Goal: Information Seeking & Learning: Check status

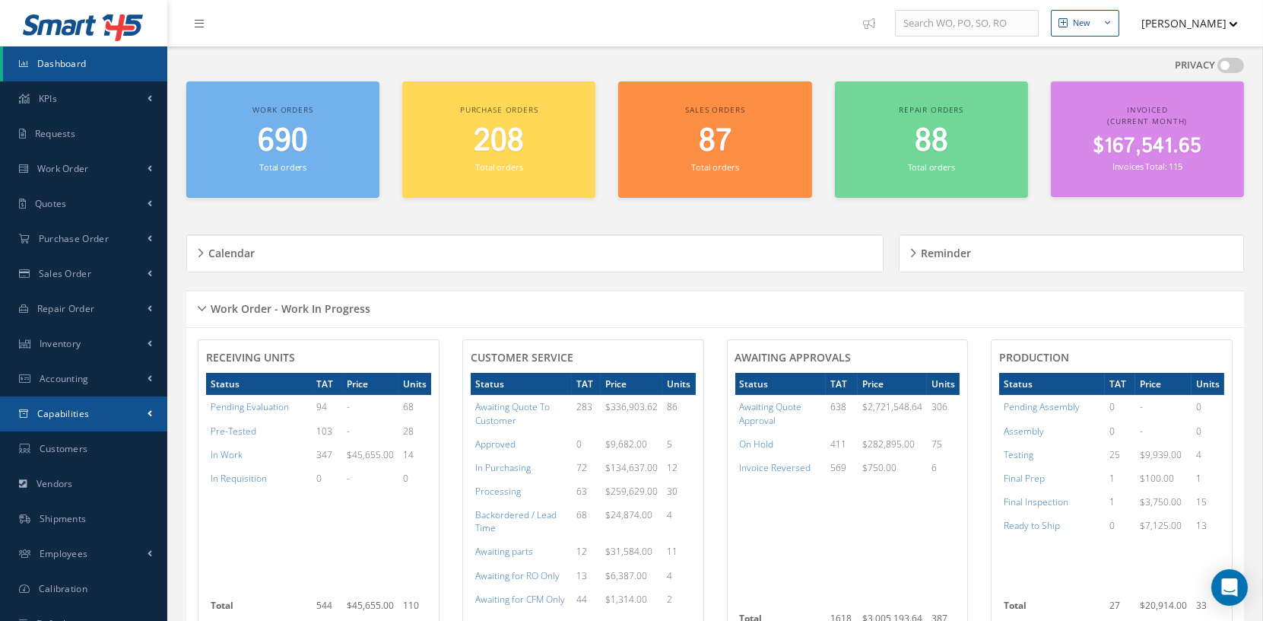
click at [138, 412] on link "Capabilities" at bounding box center [83, 413] width 167 height 35
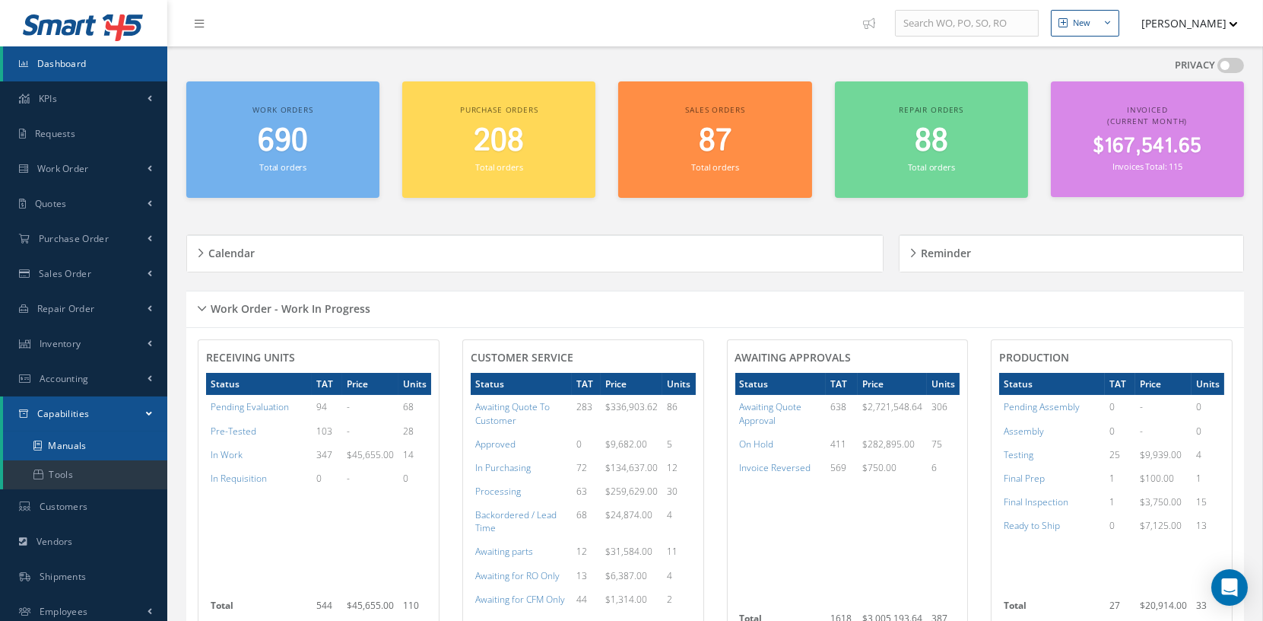
click at [100, 446] on link "Manuals" at bounding box center [85, 445] width 164 height 29
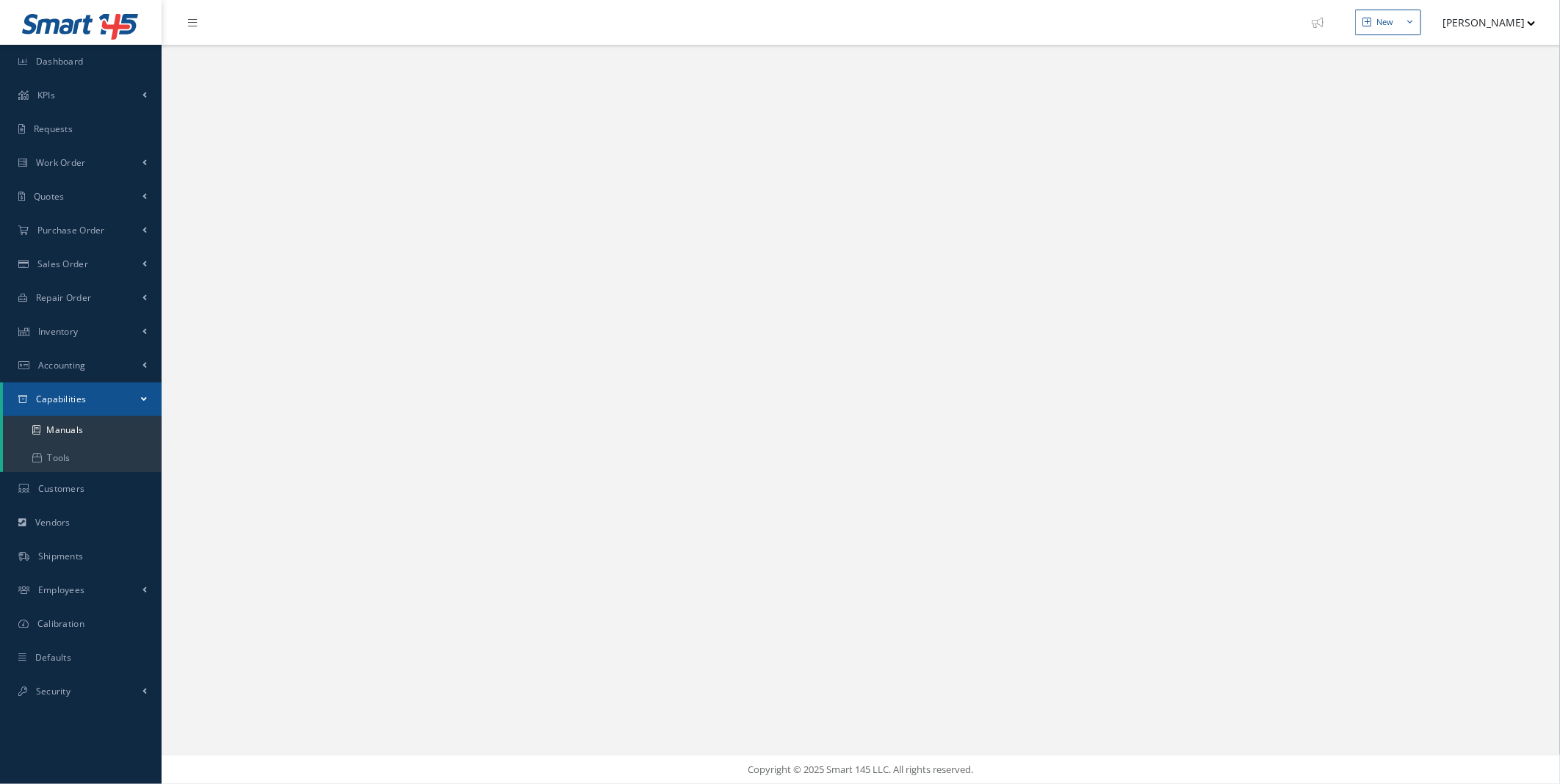
select select "25"
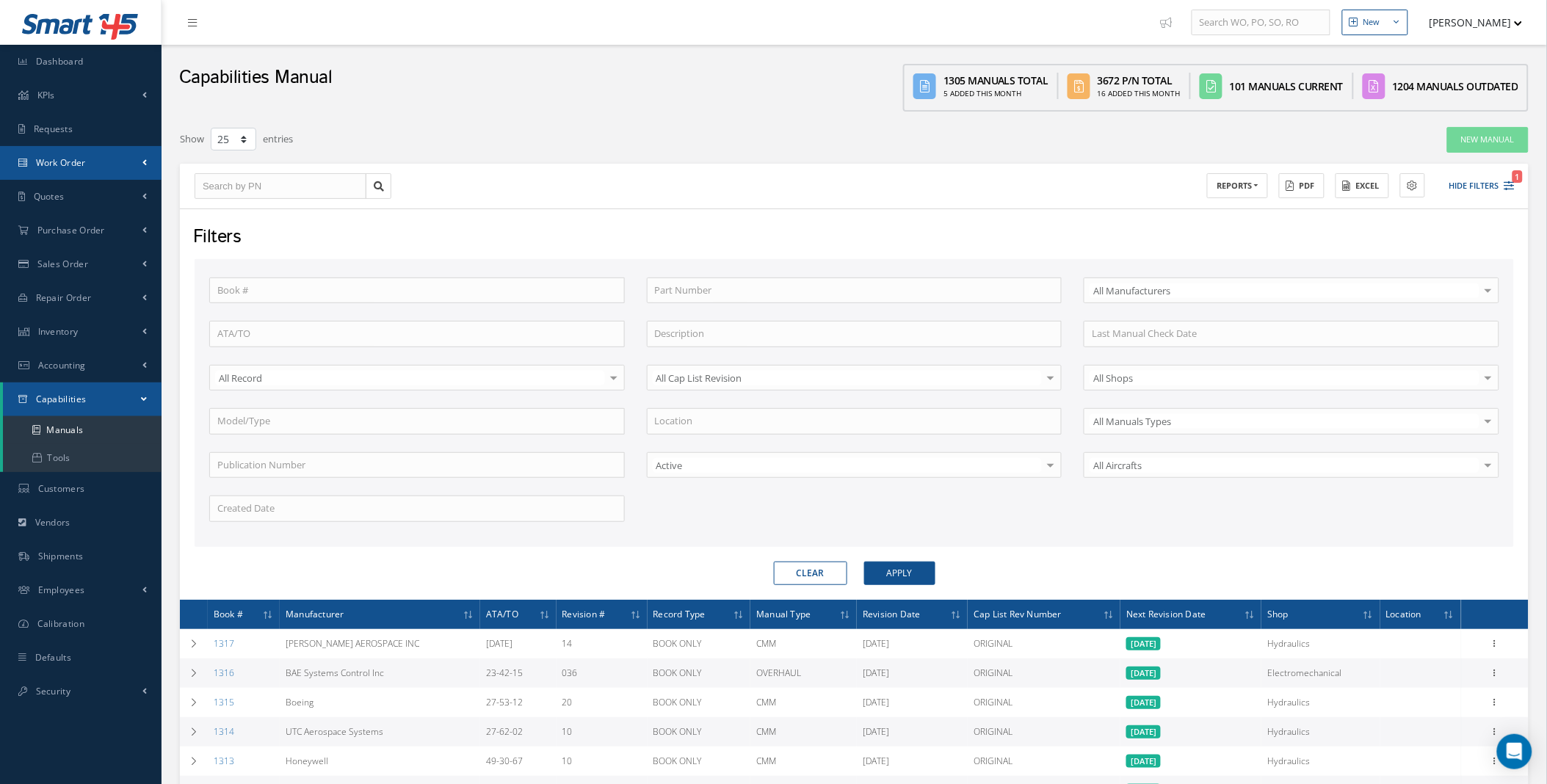
click at [149, 162] on link "Work Order" at bounding box center [80, 162] width 161 height 34
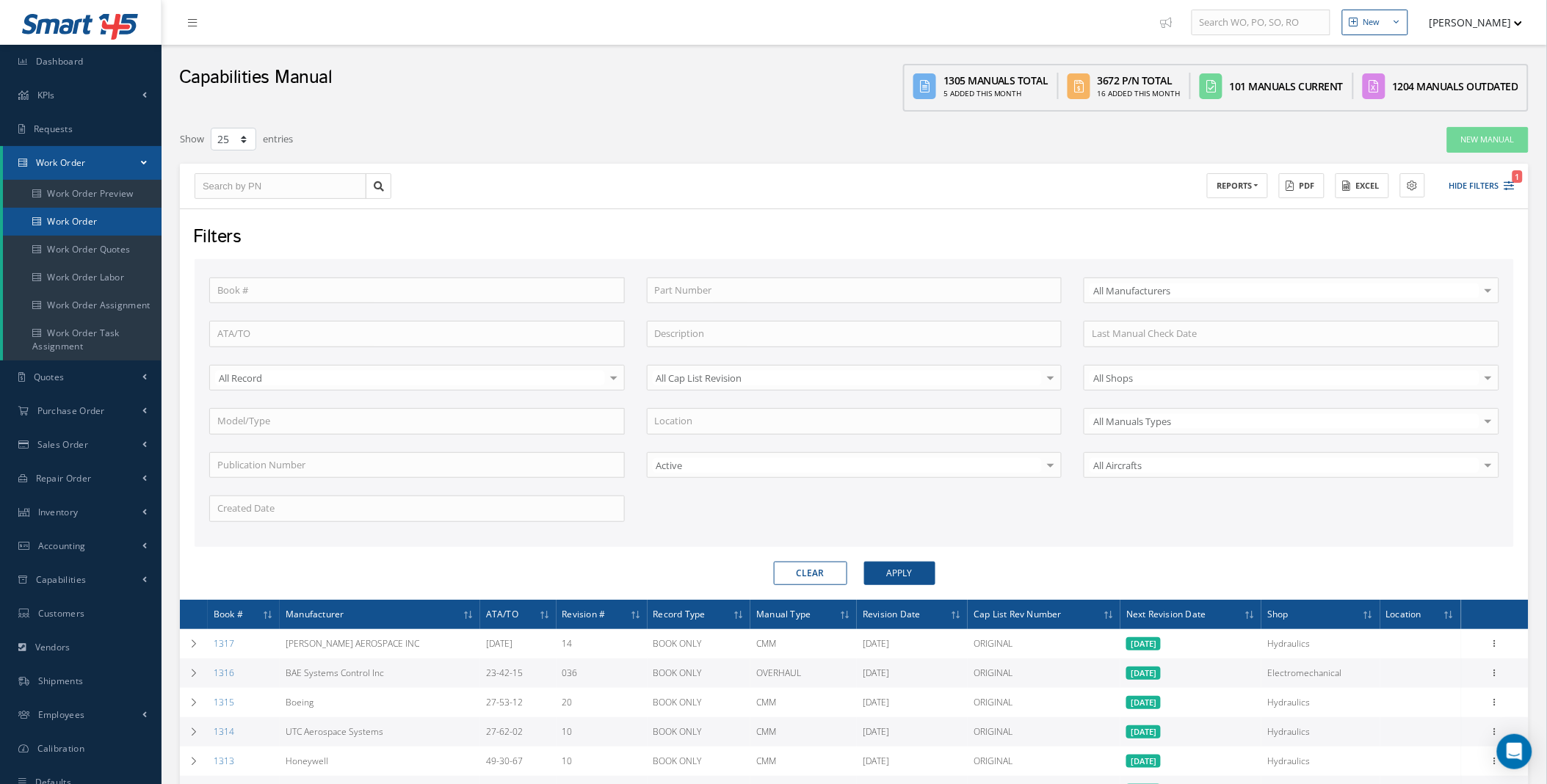
click at [89, 222] on link "Work Order" at bounding box center [82, 221] width 158 height 28
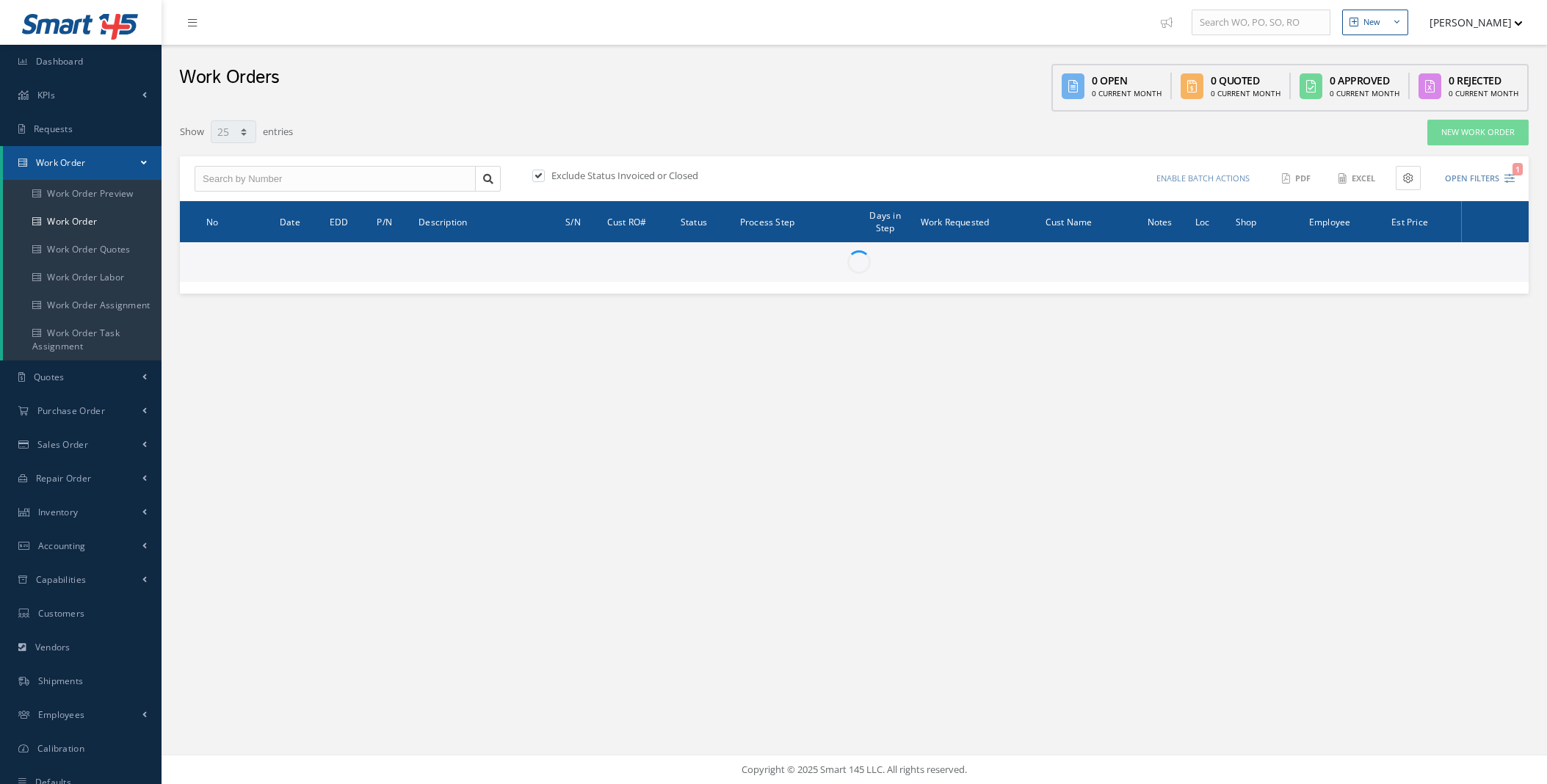
select select "25"
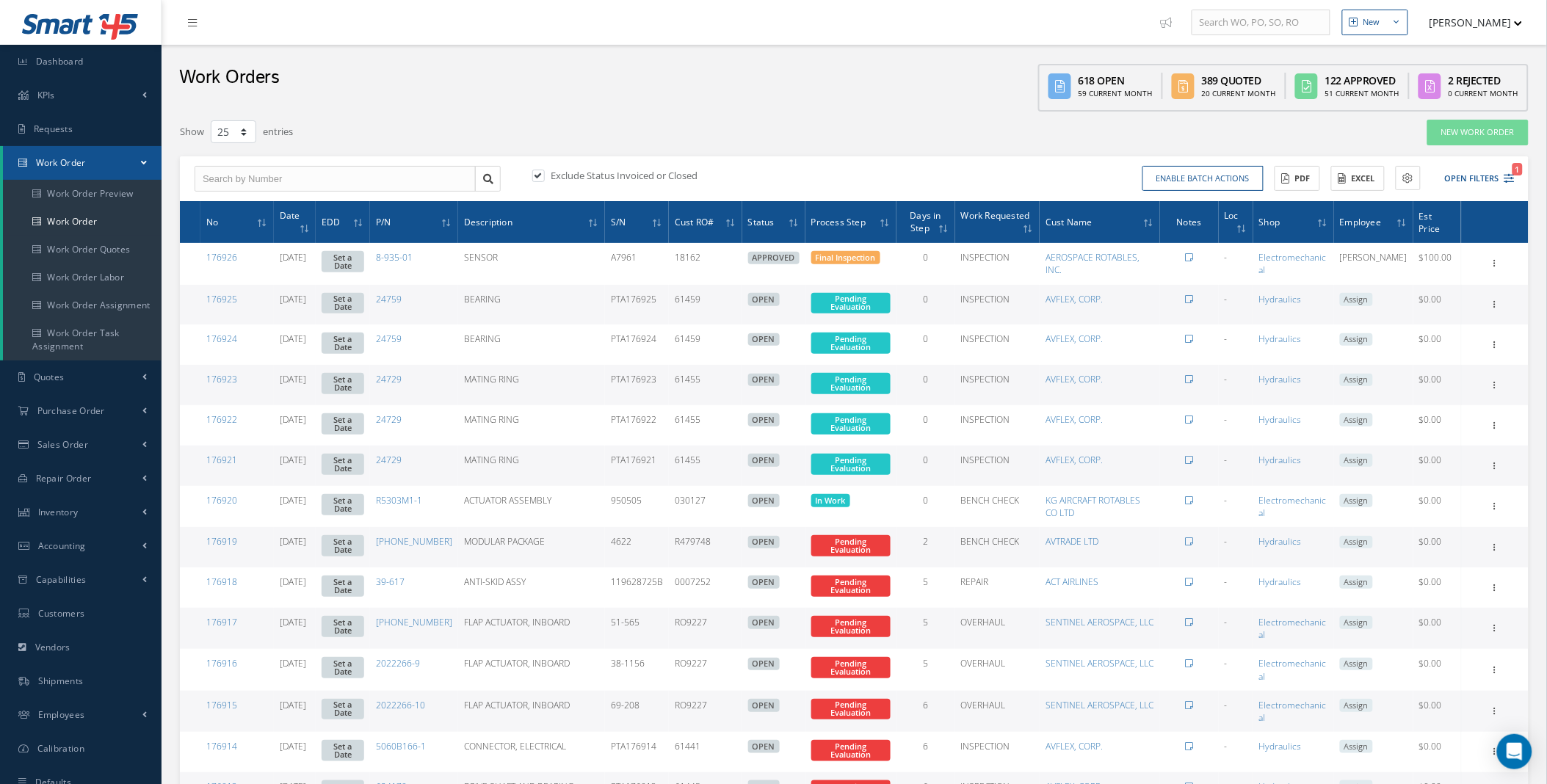
type input "All Work Request"
type input "All Work Performed"
type input "All Status"
type input "WO Part Status"
click at [1469, 174] on button "Open Filters 1" at bounding box center [1474, 179] width 83 height 24
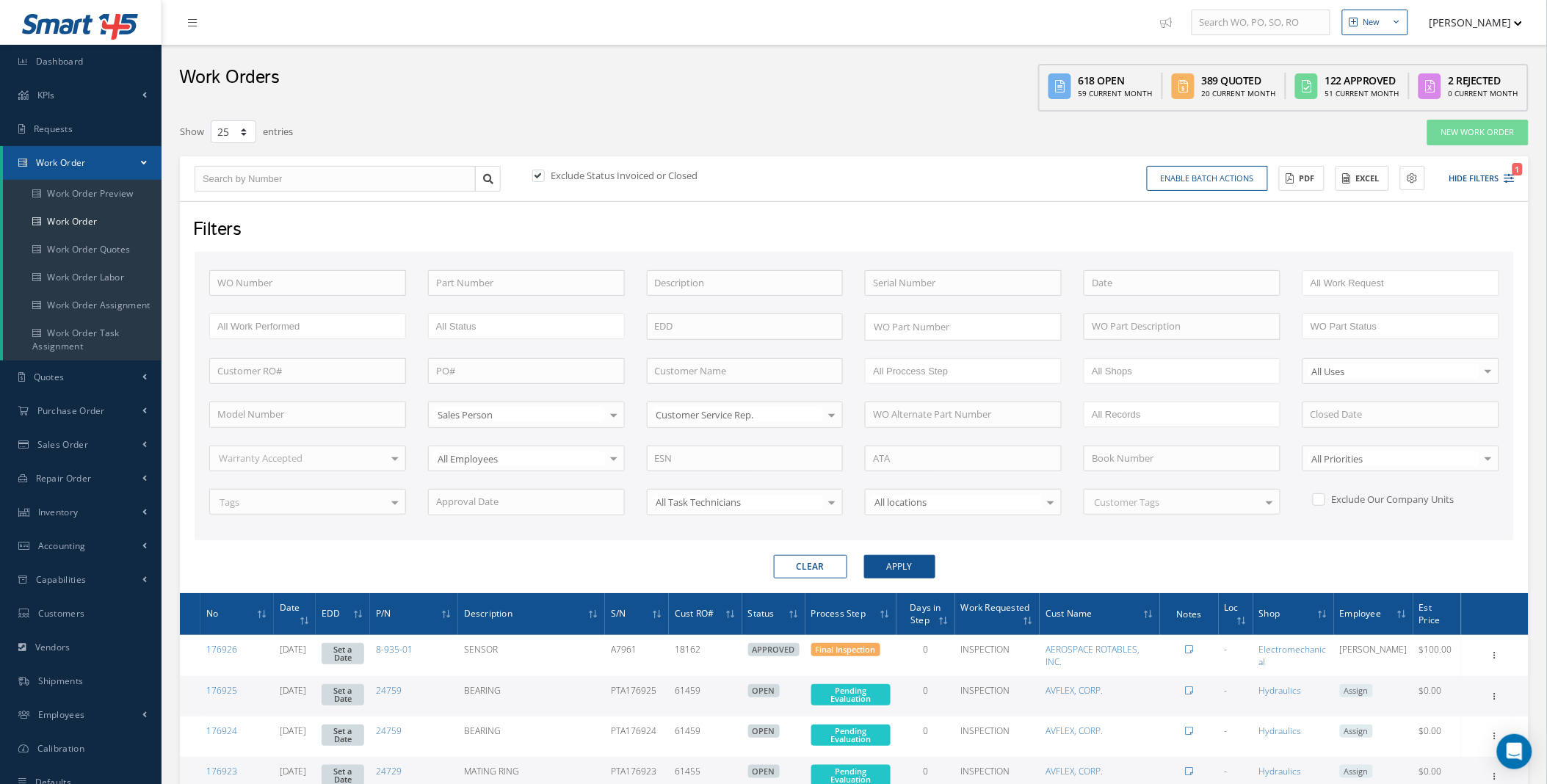
click at [535, 166] on div "Exclude Status Invoiced or Closed Enable batch actions Update Work Orders Close…" at bounding box center [854, 179] width 1349 height 45
click at [545, 179] on label at bounding box center [547, 176] width 4 height 14
click at [539, 179] on input "checkbox" at bounding box center [537, 177] width 10 height 10
checkbox input "false"
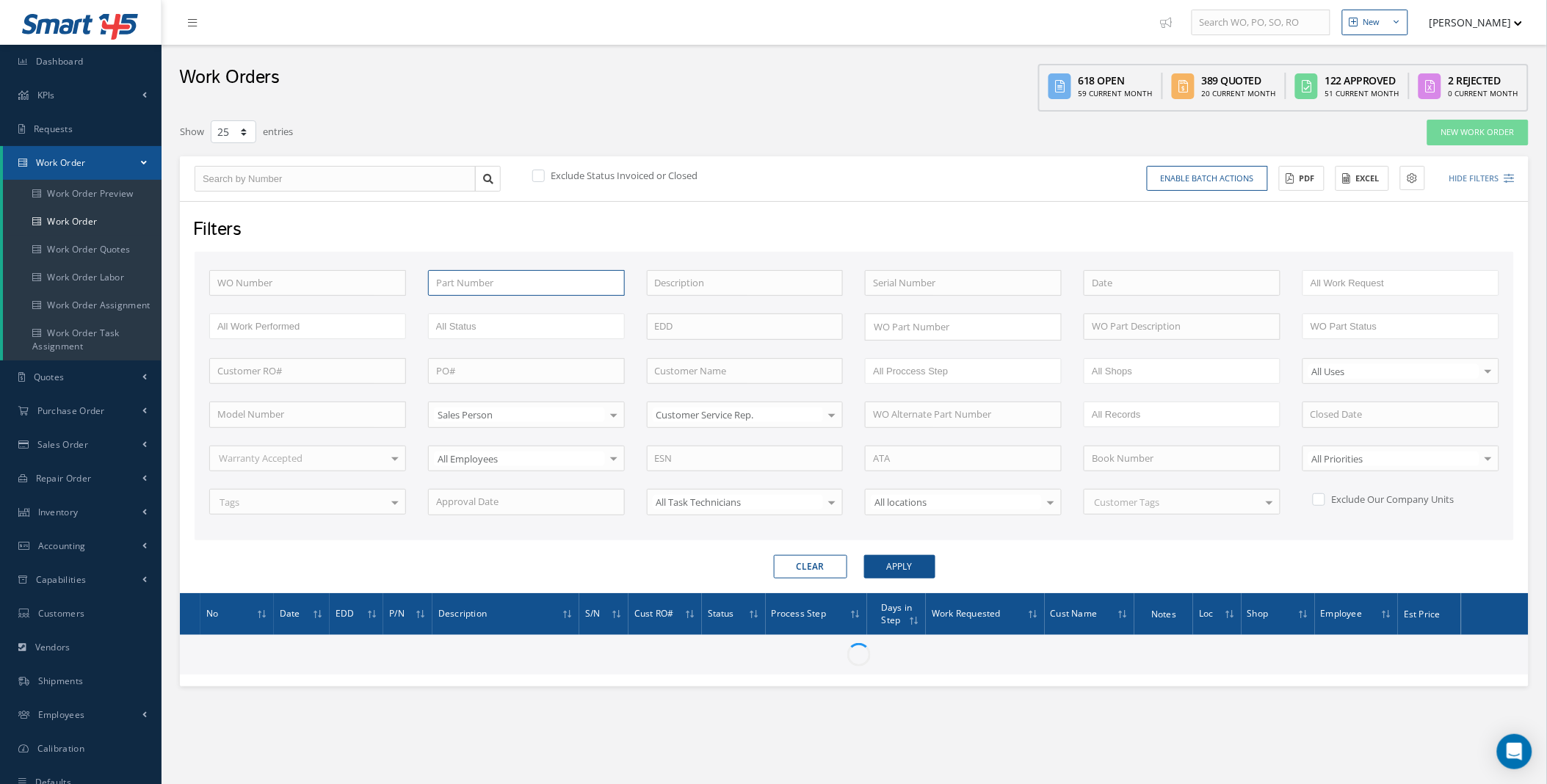
click at [483, 287] on input "text" at bounding box center [526, 283] width 197 height 26
paste input "2VA39"
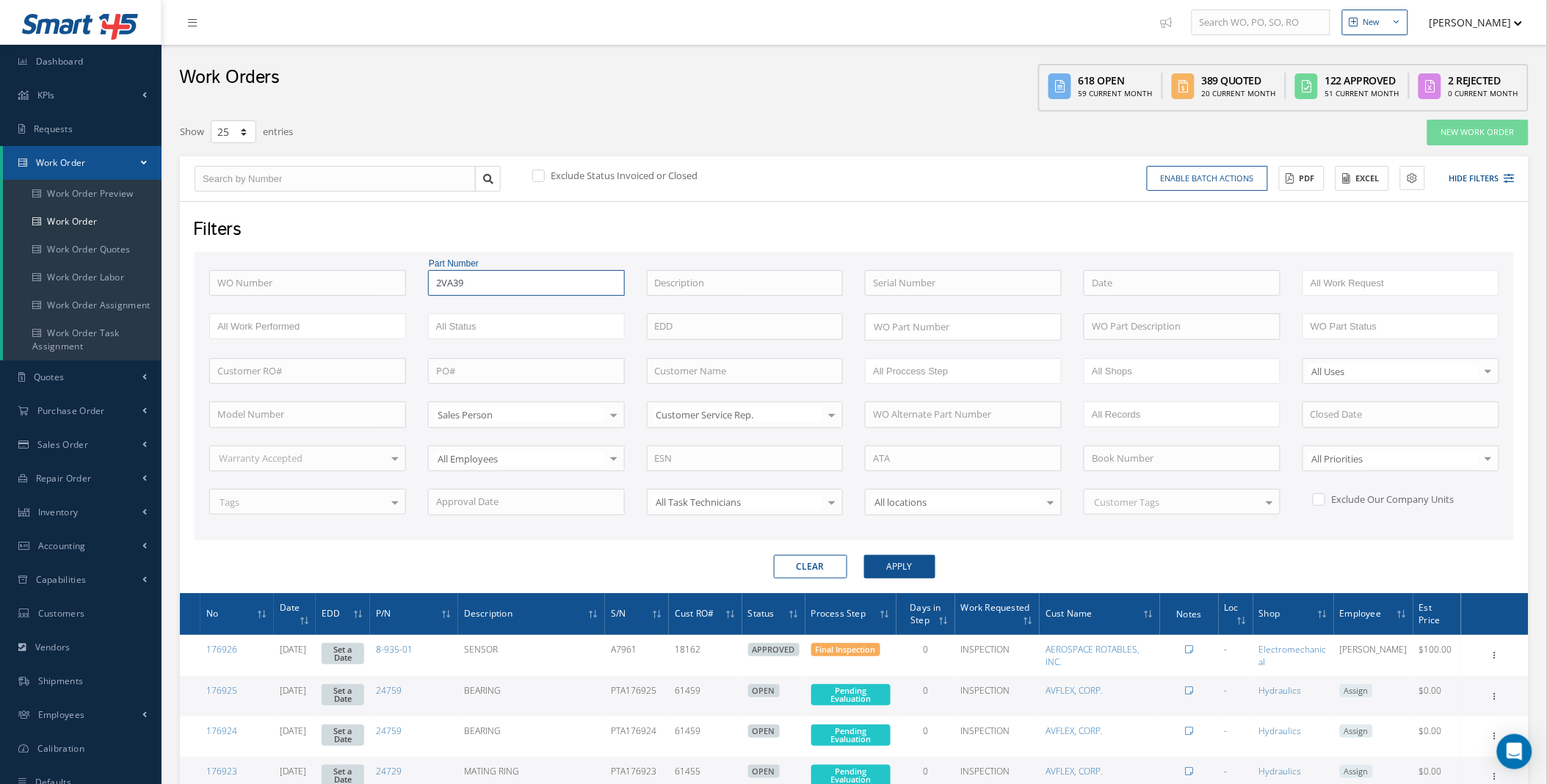
type input "2VA39"
click at [901, 563] on button "Apply" at bounding box center [900, 567] width 71 height 23
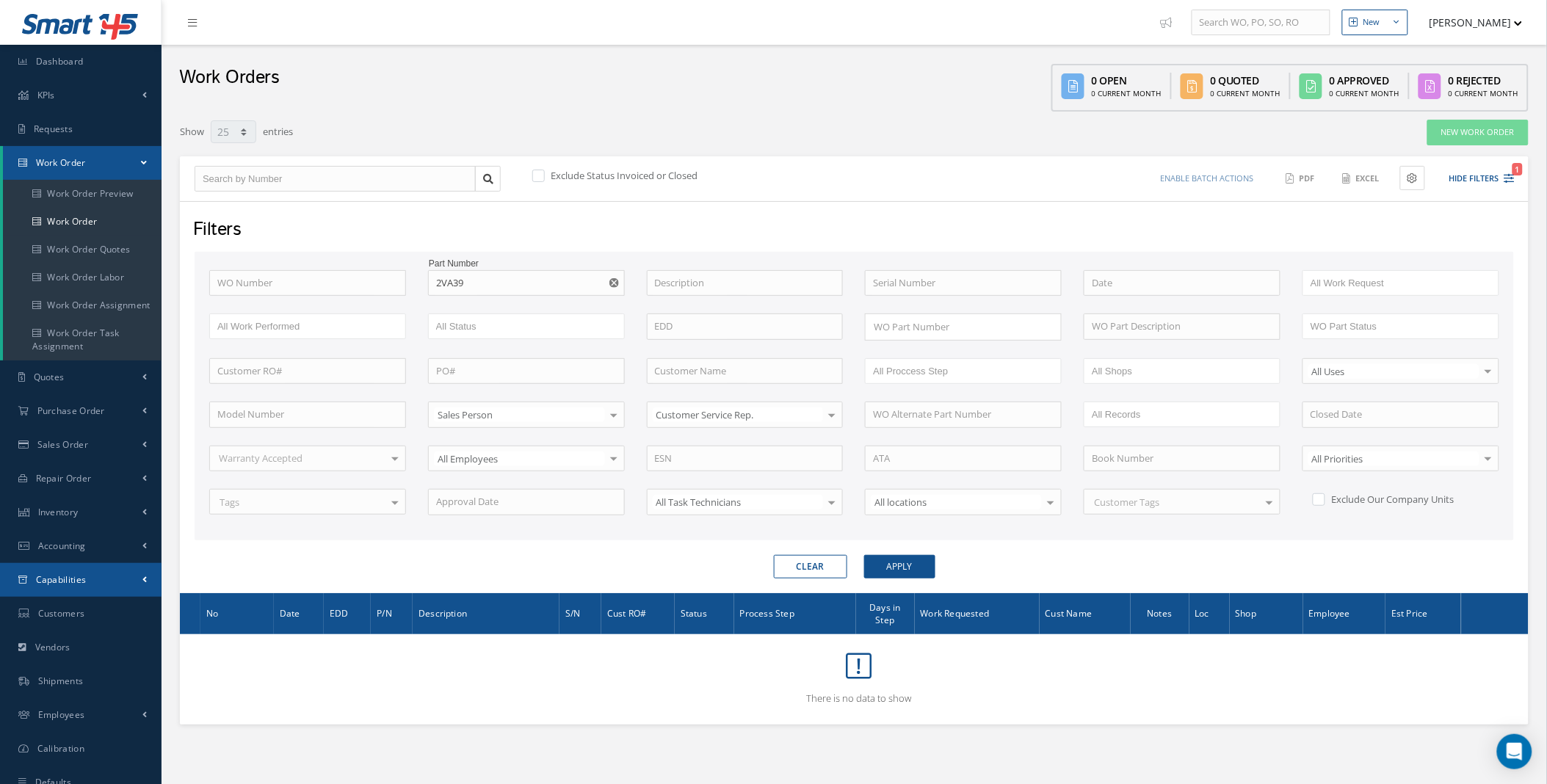
click at [116, 578] on link "Capabilities" at bounding box center [80, 579] width 161 height 34
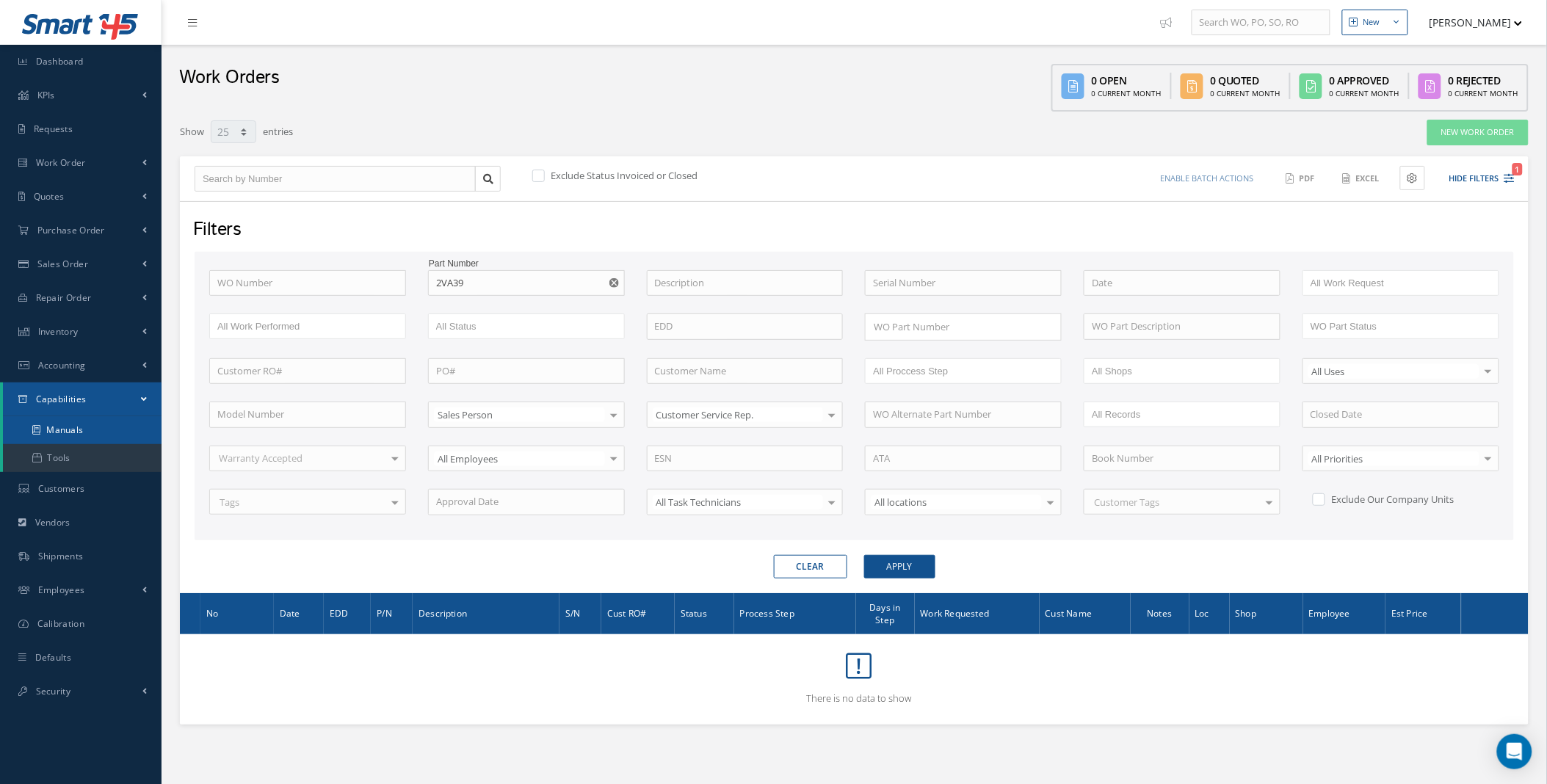
click at [73, 431] on link "Manuals" at bounding box center [82, 430] width 158 height 28
click at [913, 574] on button "Apply" at bounding box center [900, 567] width 71 height 23
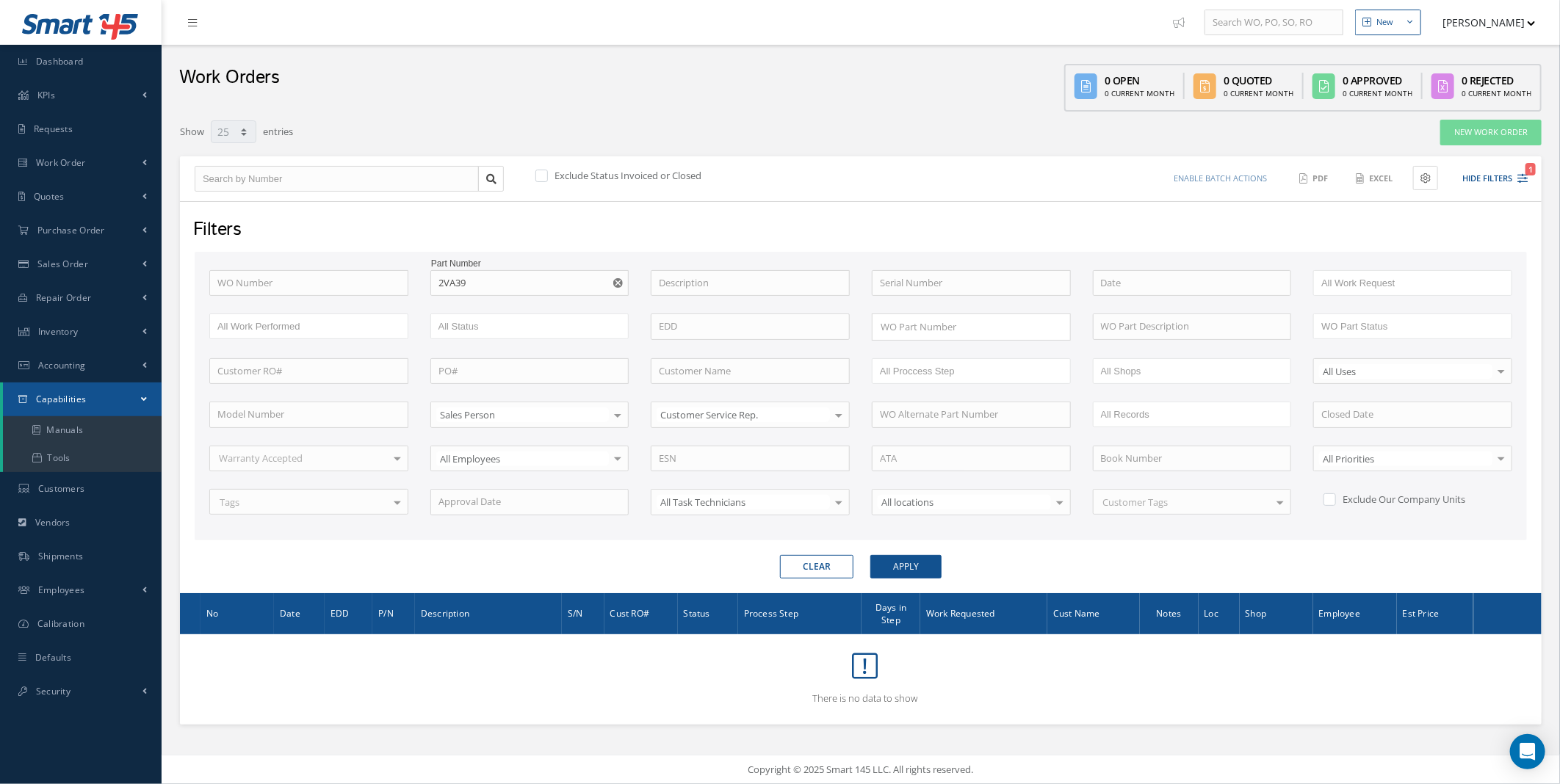
click at [614, 281] on use "Reset" at bounding box center [618, 283] width 10 height 10
click at [548, 172] on label at bounding box center [550, 176] width 4 height 14
click at [544, 172] on input "checkbox" at bounding box center [540, 177] width 10 height 10
checkbox input "true"
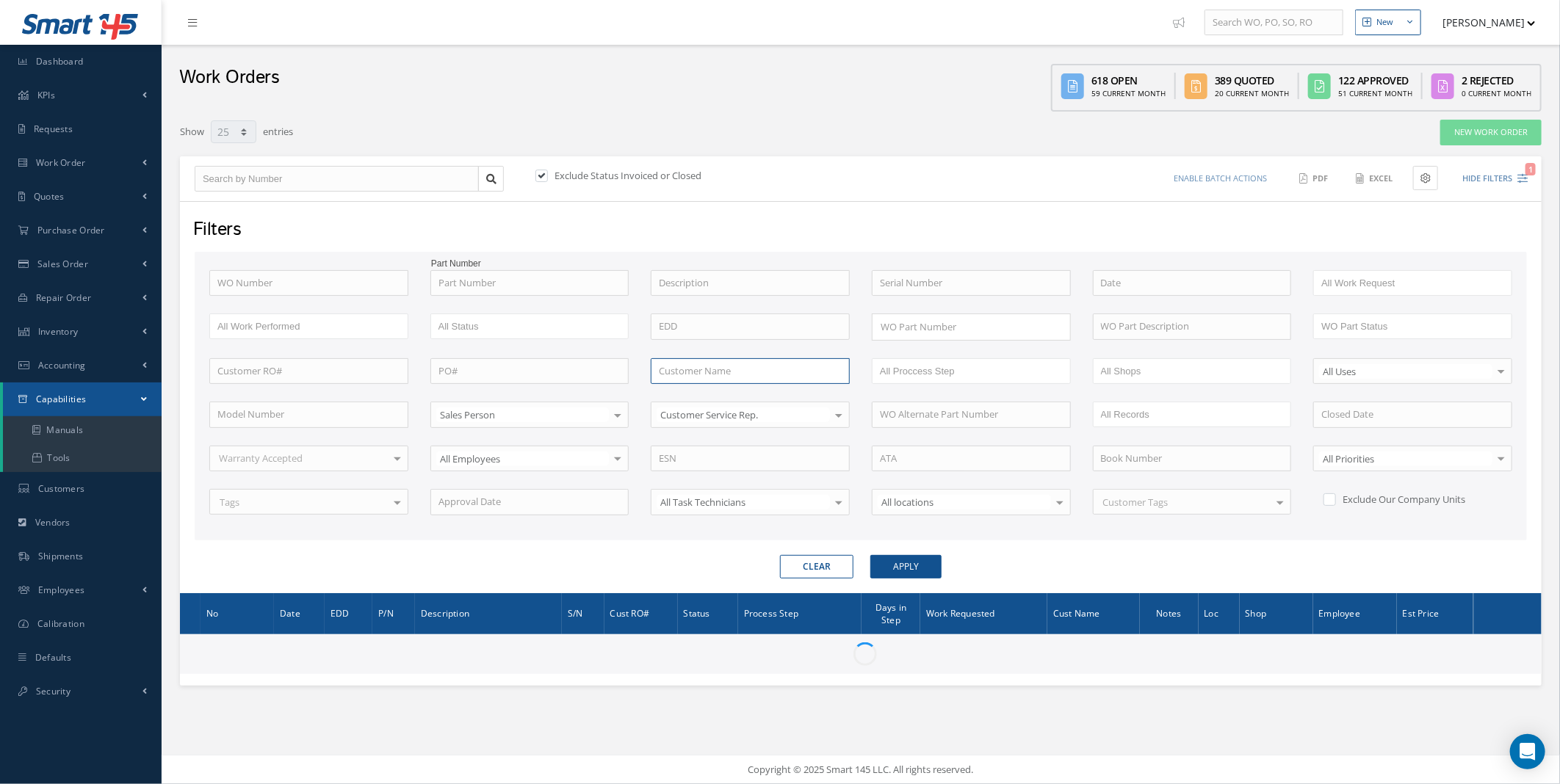
click at [685, 373] on input "text" at bounding box center [751, 371] width 199 height 26
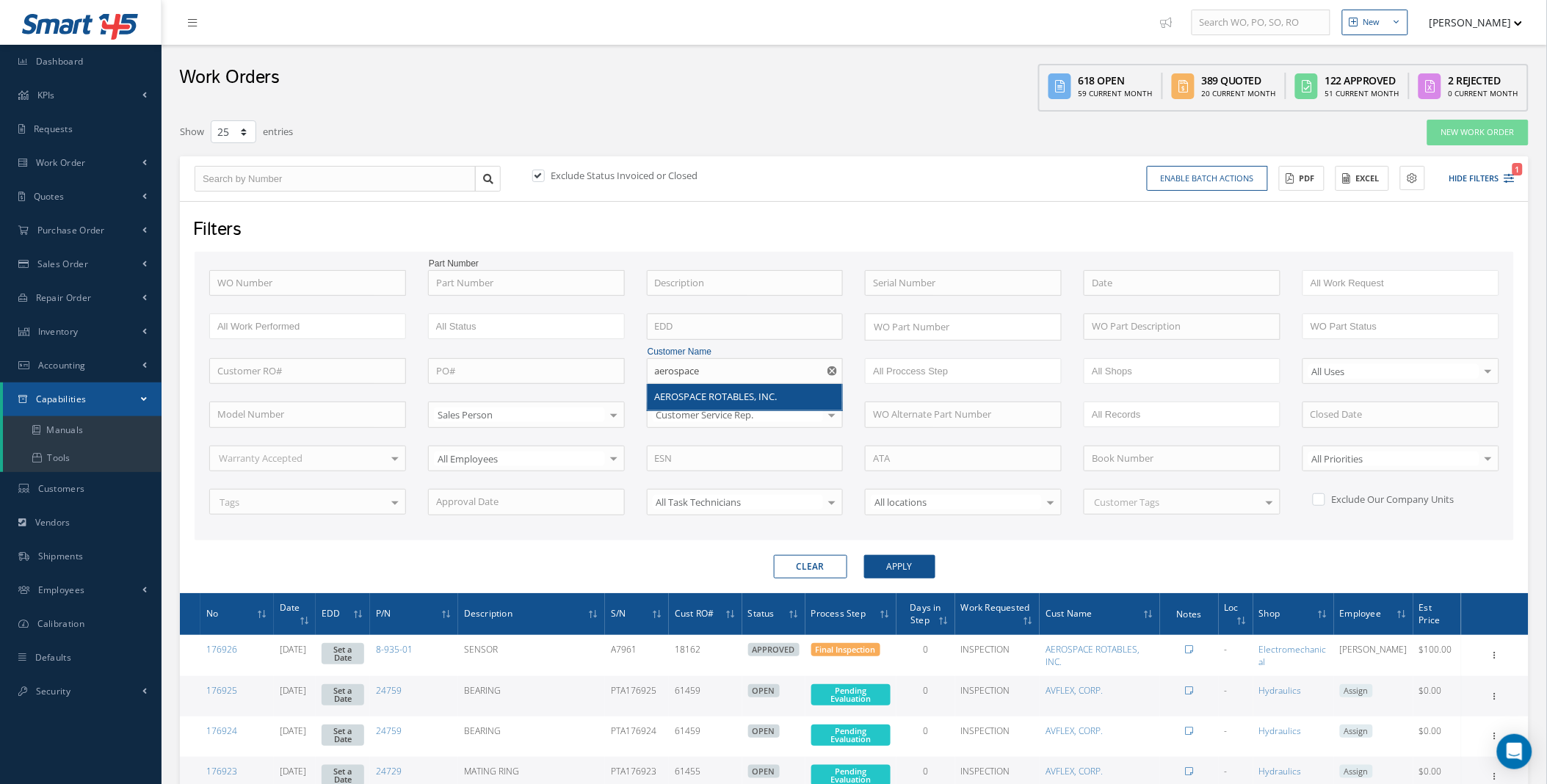
click at [702, 401] on span "AEROSPACE ROTABLES, INC." at bounding box center [716, 397] width 123 height 14
type input "AEROSPACE ROTABLES, INC."
click at [916, 559] on button "Apply" at bounding box center [900, 567] width 71 height 23
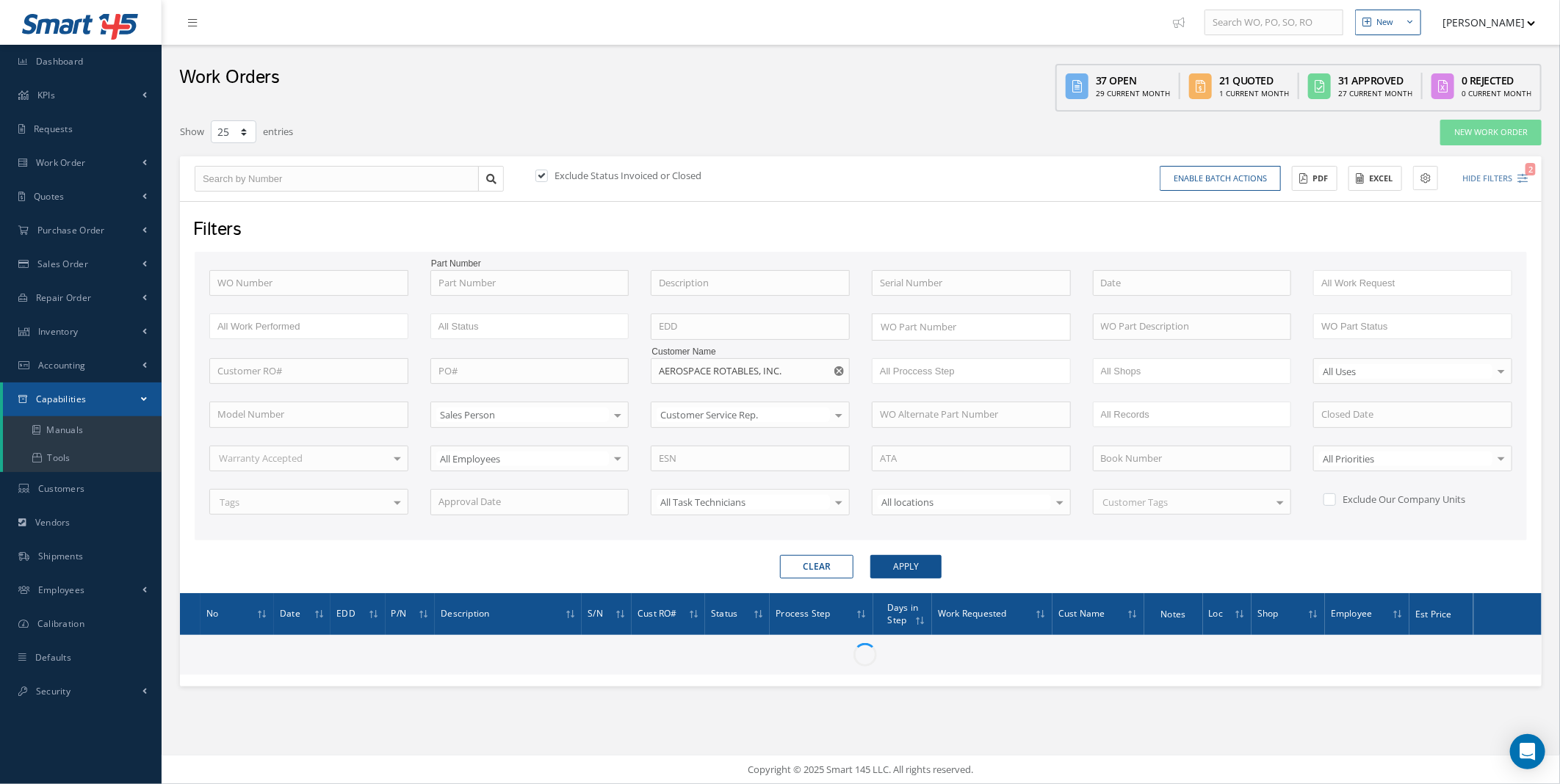
click at [548, 172] on label at bounding box center [550, 176] width 4 height 14
click at [538, 172] on input "checkbox" at bounding box center [540, 177] width 10 height 10
checkbox input "false"
click at [479, 284] on input "text" at bounding box center [530, 283] width 199 height 26
drag, startPoint x: 471, startPoint y: 268, endPoint x: 470, endPoint y: 277, distance: 9.1
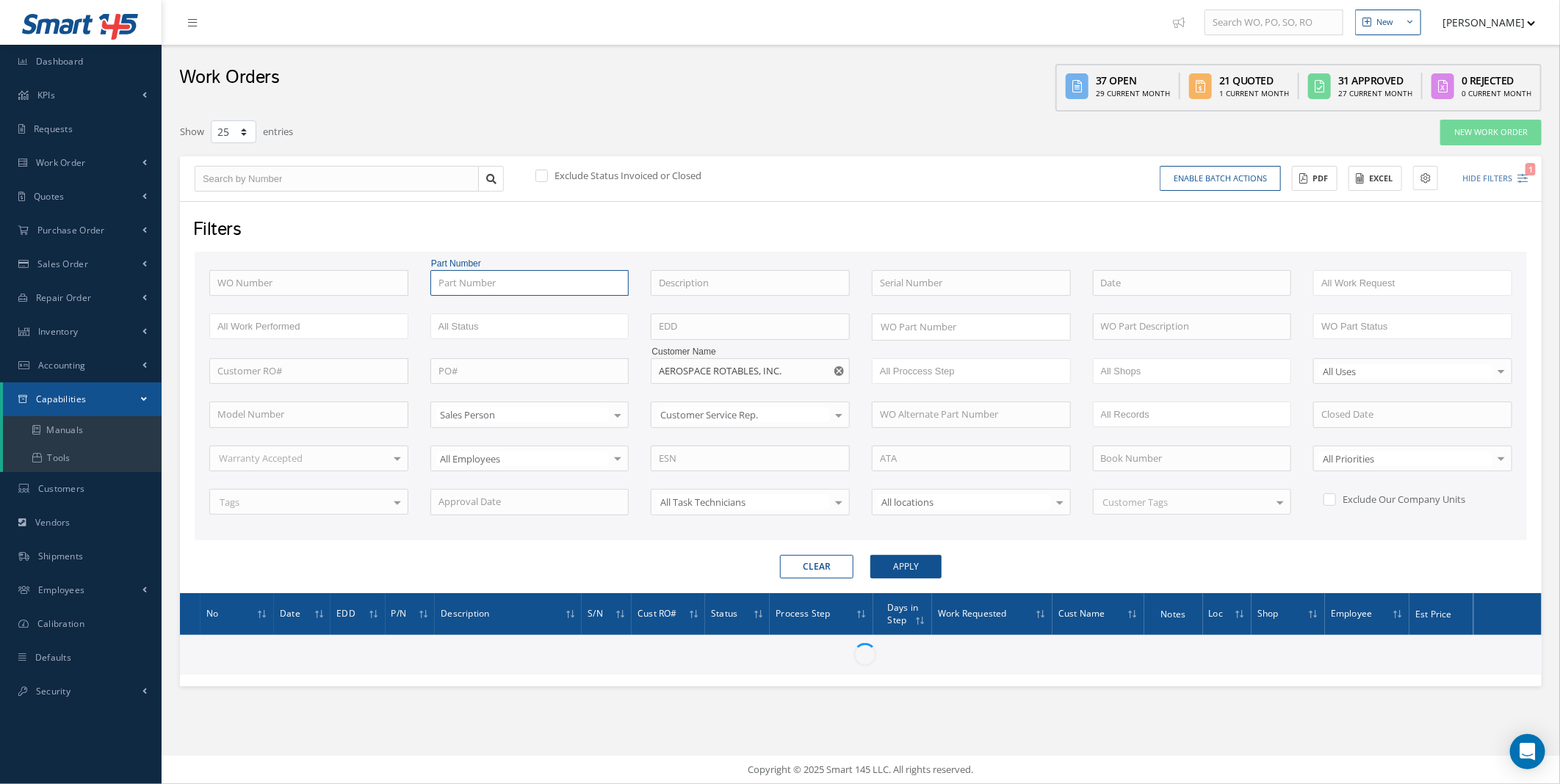
click at [471, 270] on input "text" at bounding box center [530, 283] width 199 height 26
type input "275t6221"
click at [870, 555] on button "Apply" at bounding box center [906, 567] width 71 height 23
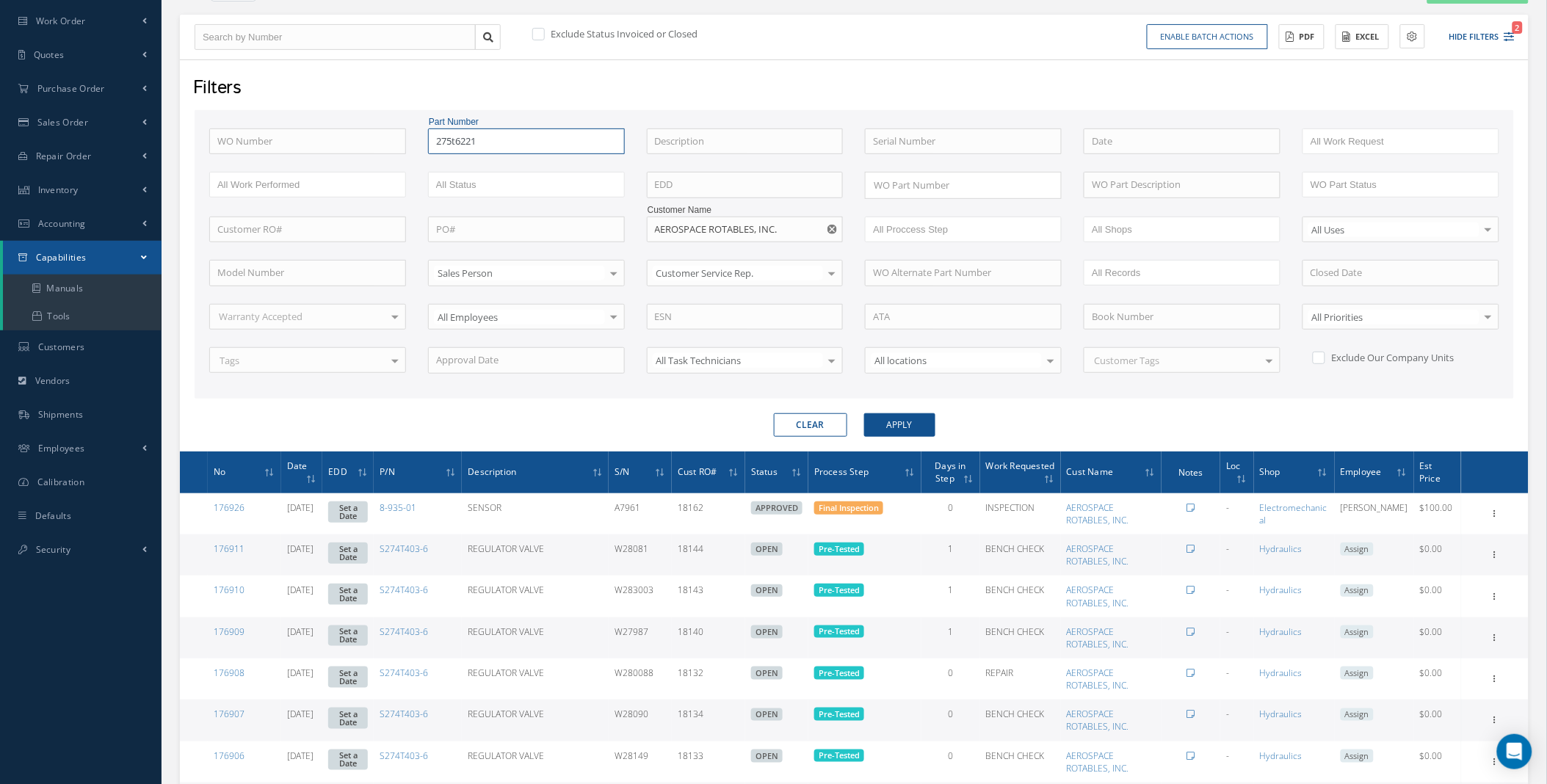
scroll to position [106, 0]
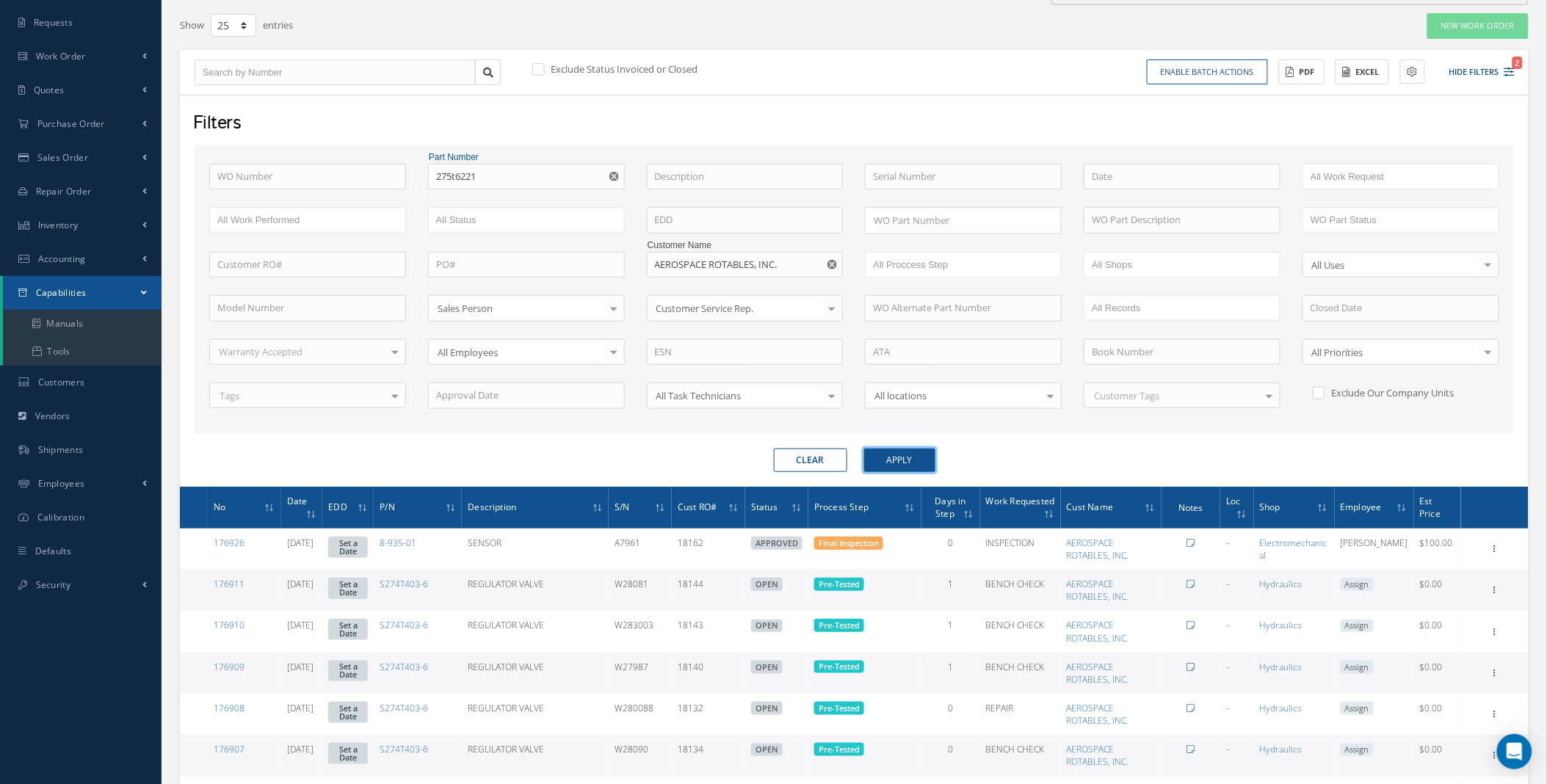
click at [913, 456] on button "Apply" at bounding box center [900, 461] width 71 height 23
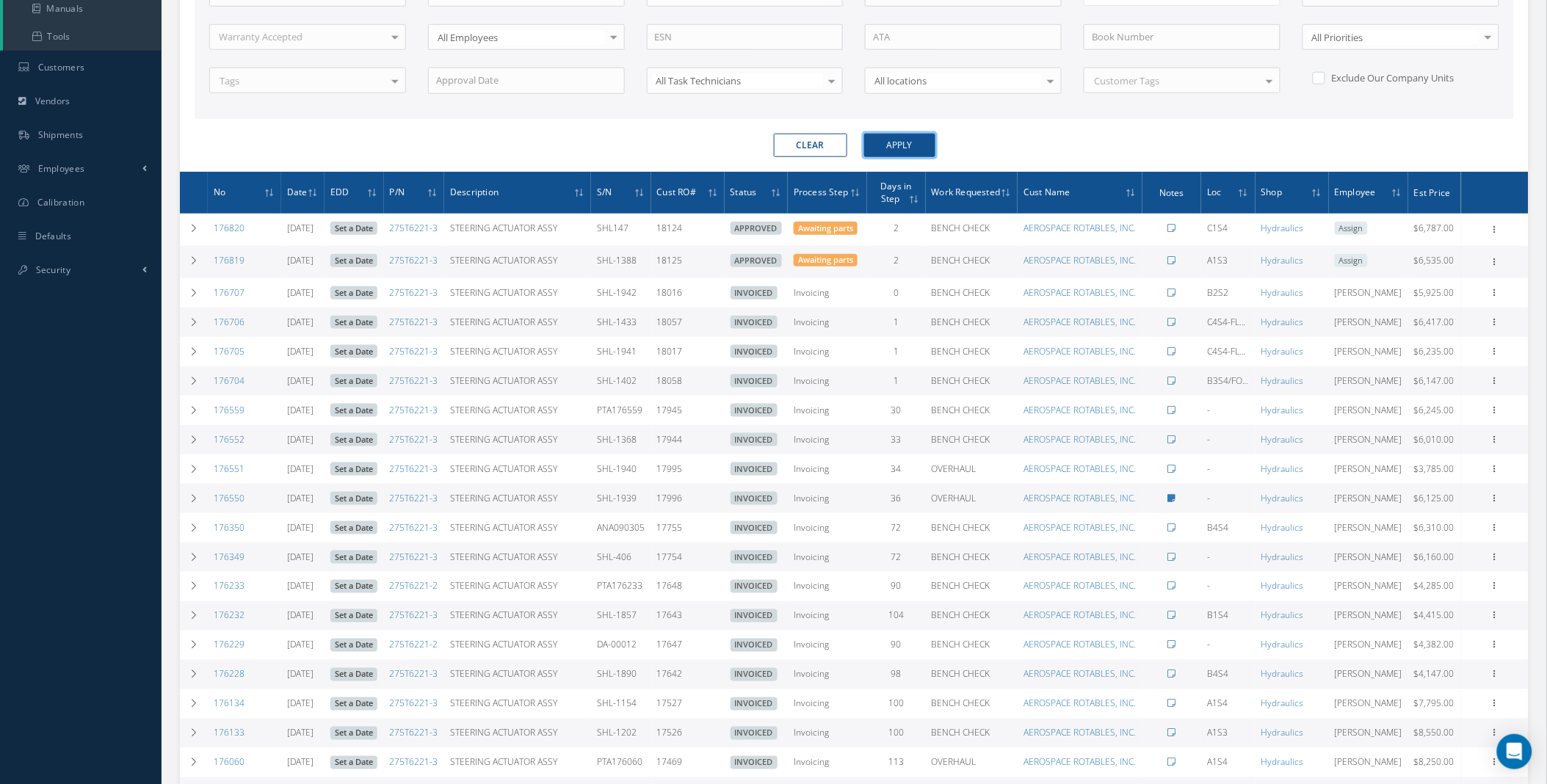
scroll to position [431, 0]
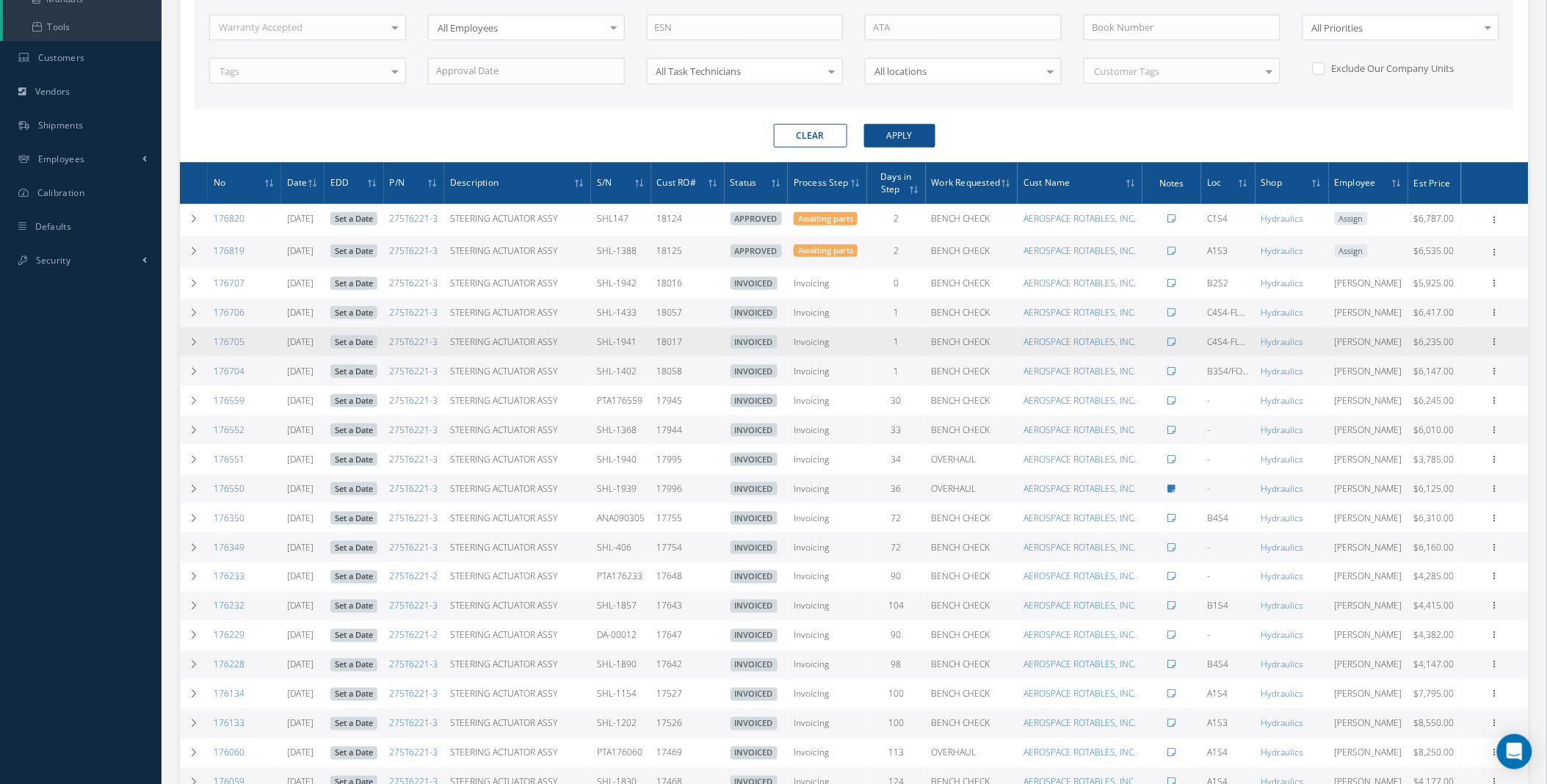
drag, startPoint x: 698, startPoint y: 380, endPoint x: 676, endPoint y: 379, distance: 22.0
click at [676, 357] on td "18017" at bounding box center [689, 342] width 73 height 29
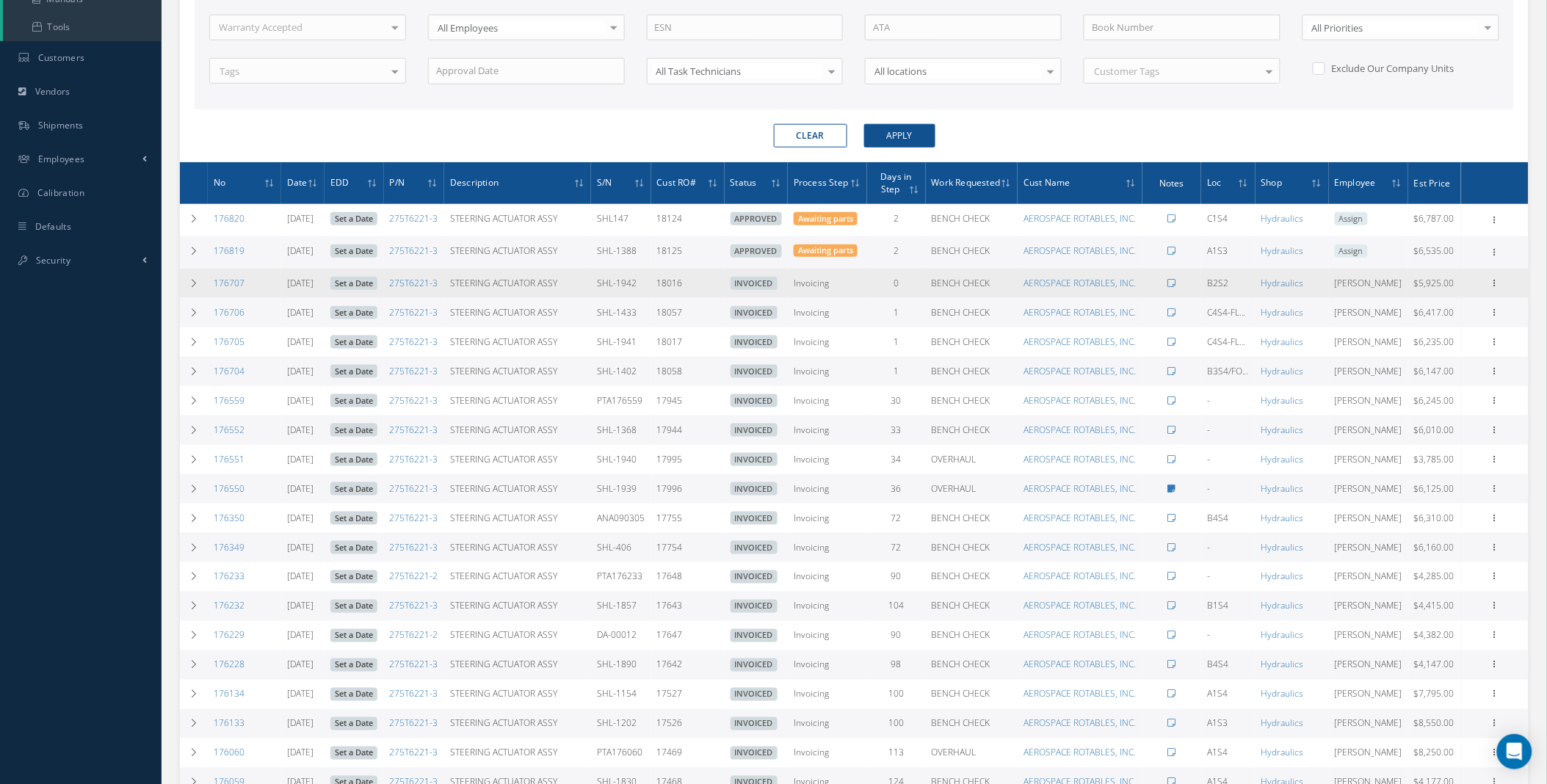
drag, startPoint x: 676, startPoint y: 379, endPoint x: 666, endPoint y: 309, distance: 70.7
click at [666, 298] on td "18016" at bounding box center [689, 283] width 73 height 29
click at [691, 298] on td "18016" at bounding box center [689, 283] width 73 height 29
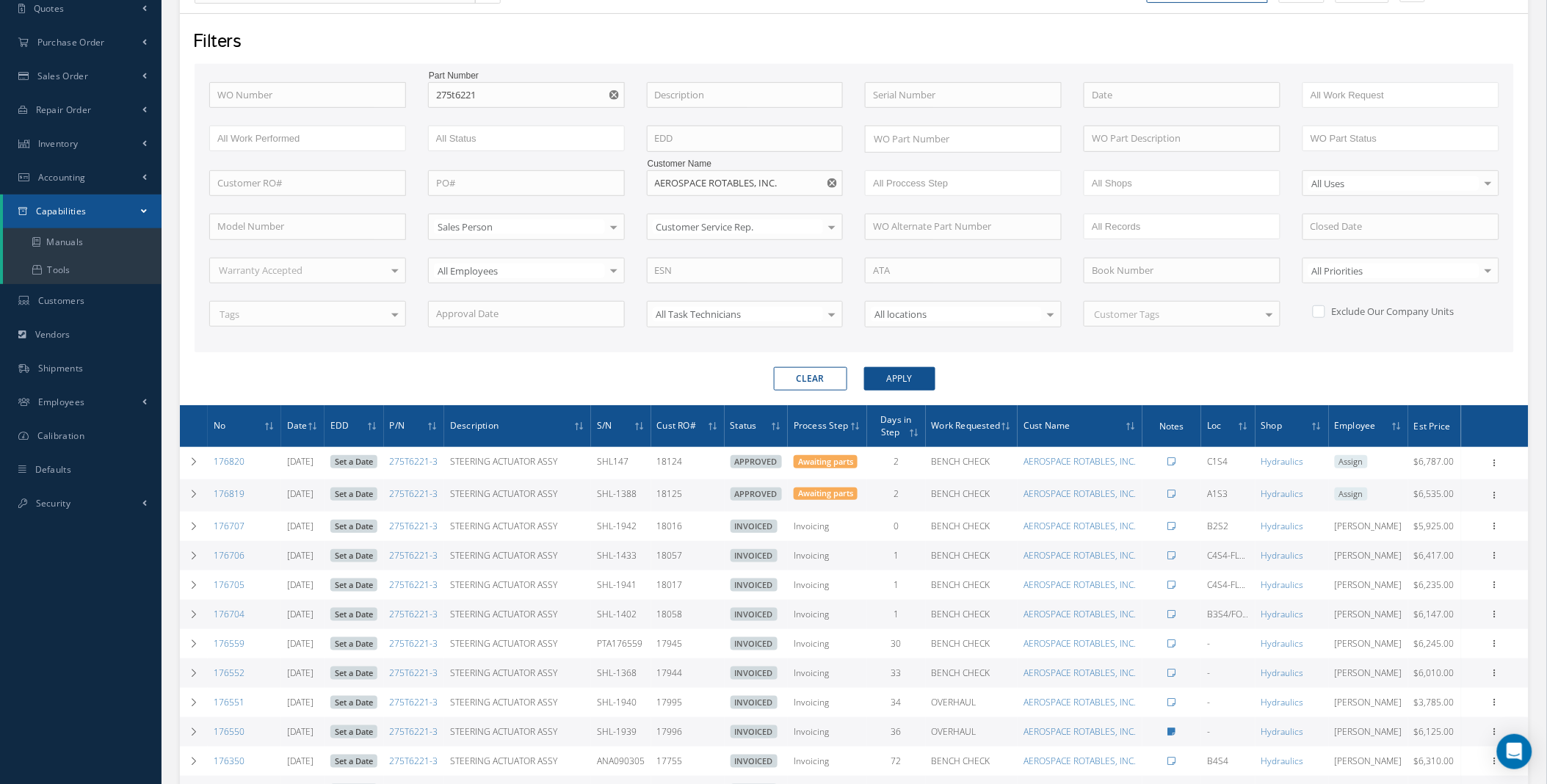
scroll to position [184, 0]
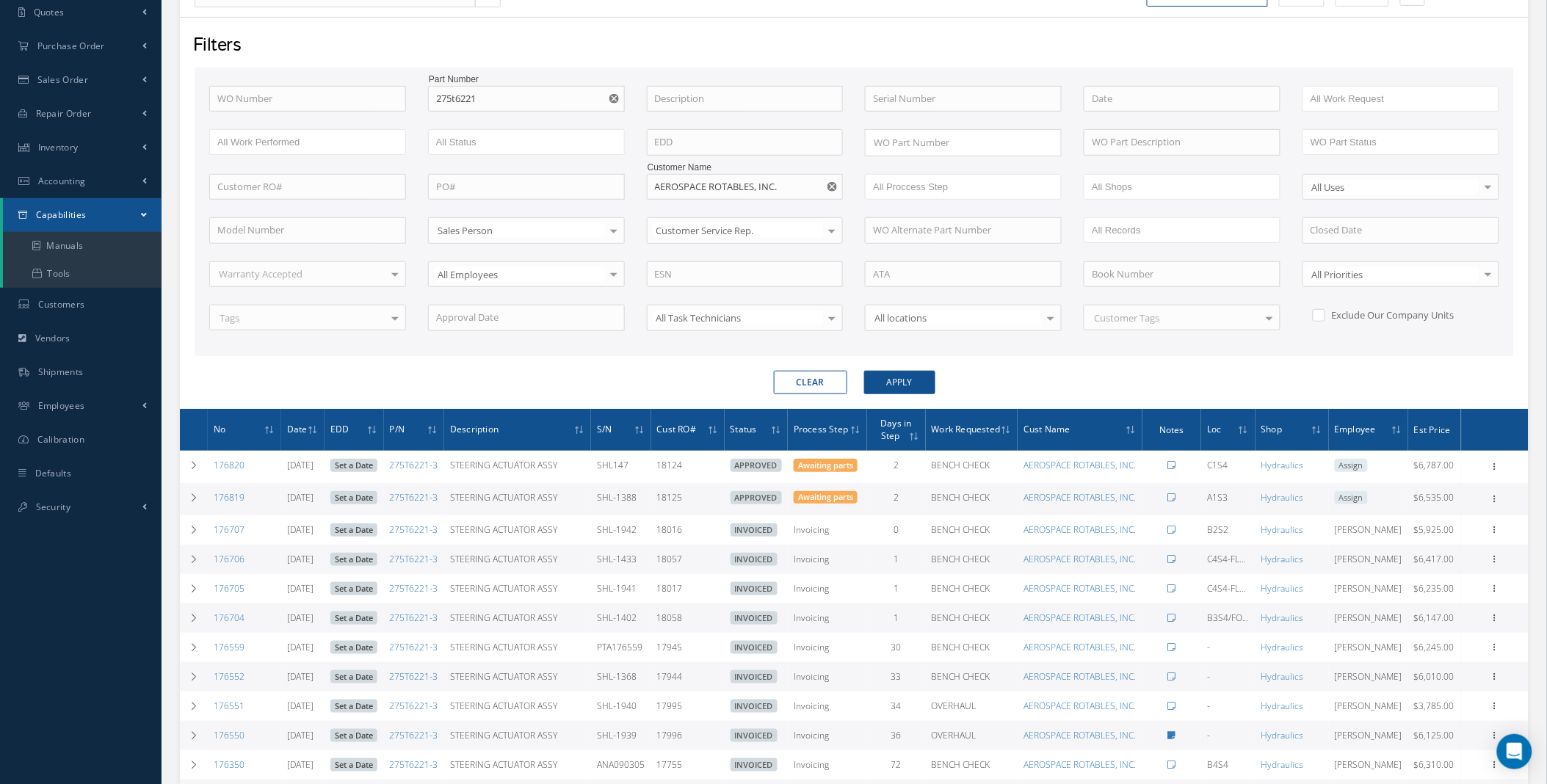
click at [615, 99] on use "Reset" at bounding box center [614, 98] width 10 height 10
click at [466, 94] on input "text" at bounding box center [526, 98] width 197 height 26
type input "3790037-108"
click at [864, 371] on button "Apply" at bounding box center [900, 382] width 71 height 23
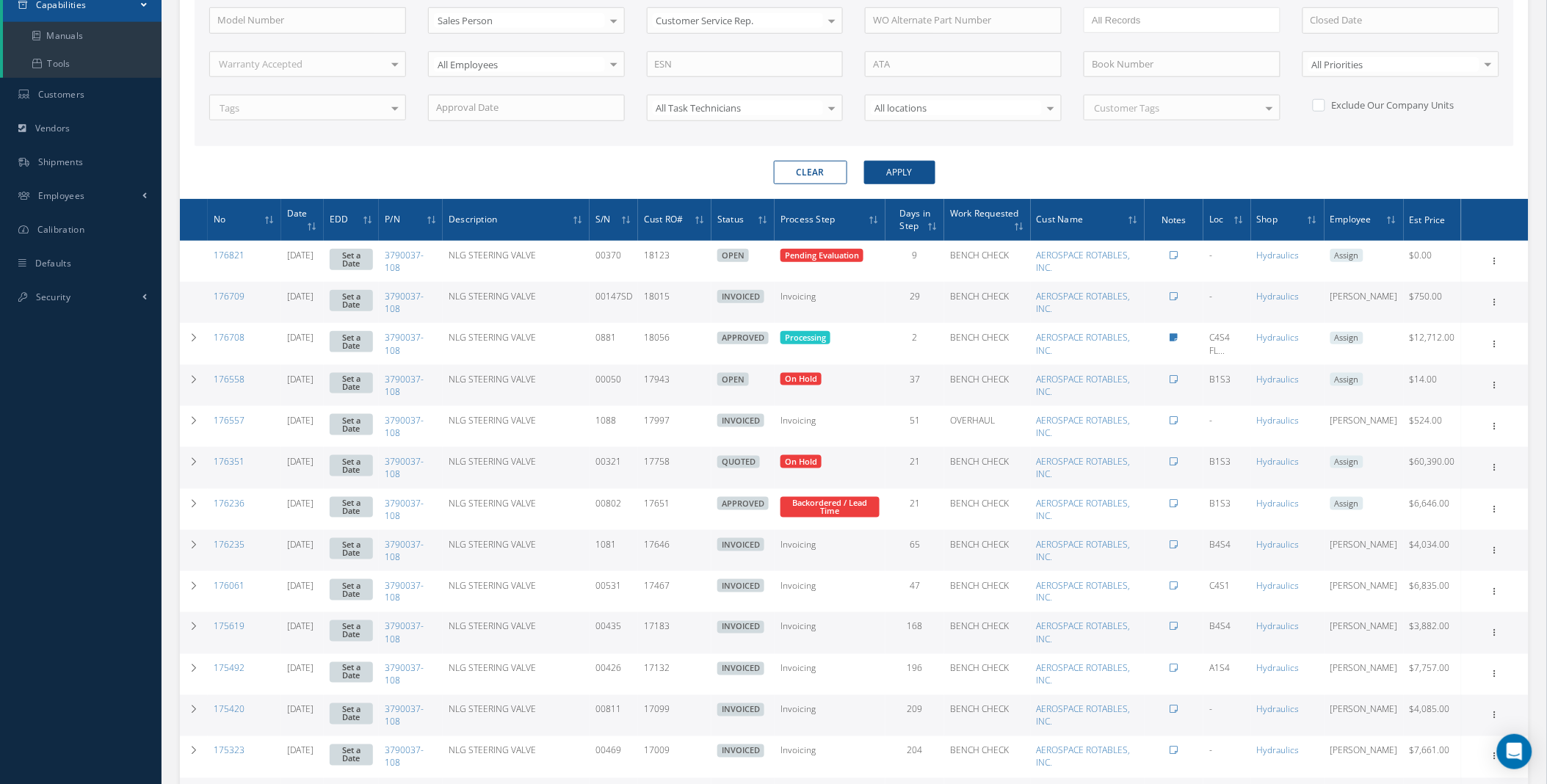
scroll to position [400, 0]
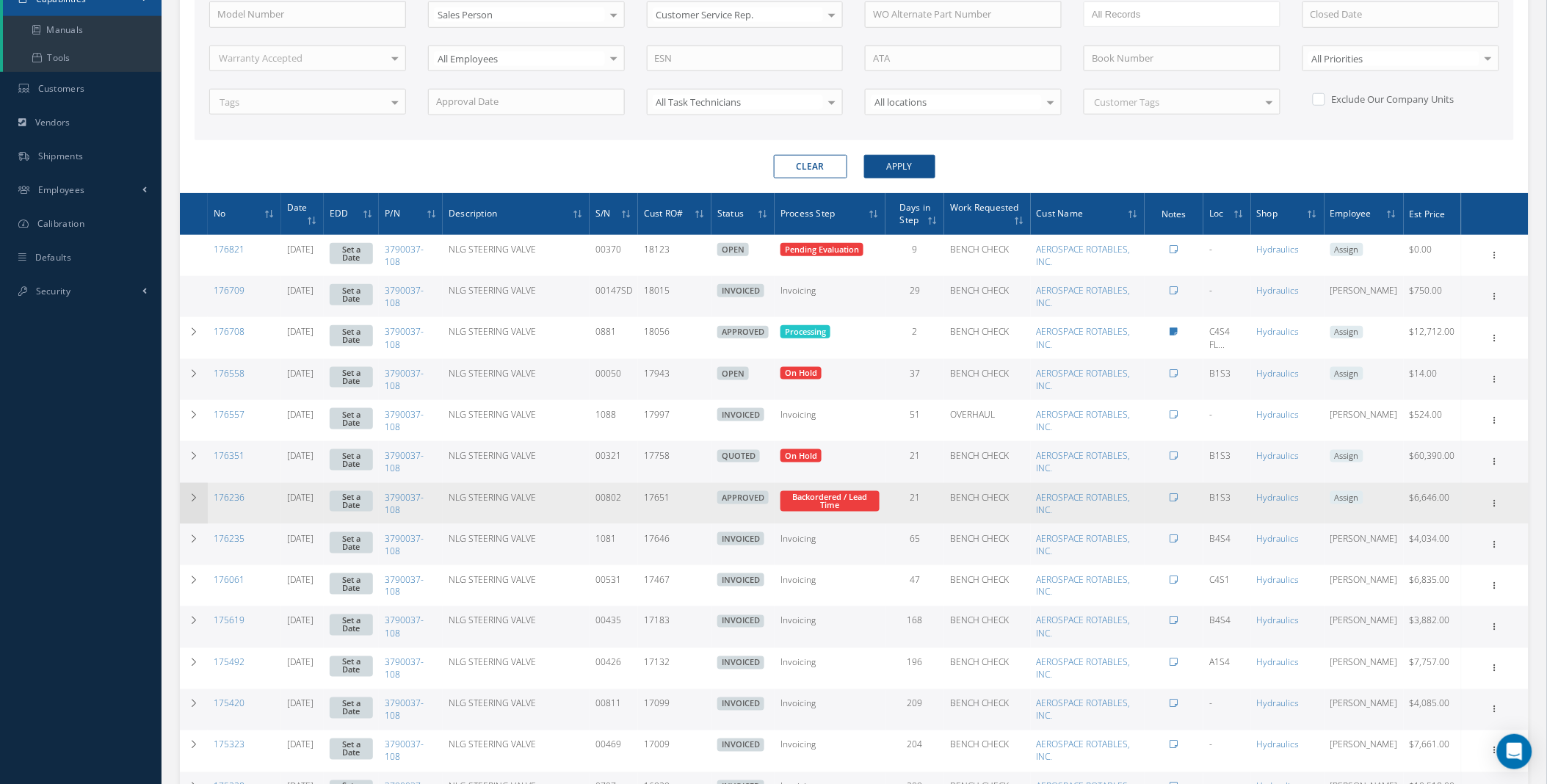
click at [192, 495] on icon at bounding box center [193, 497] width 11 height 9
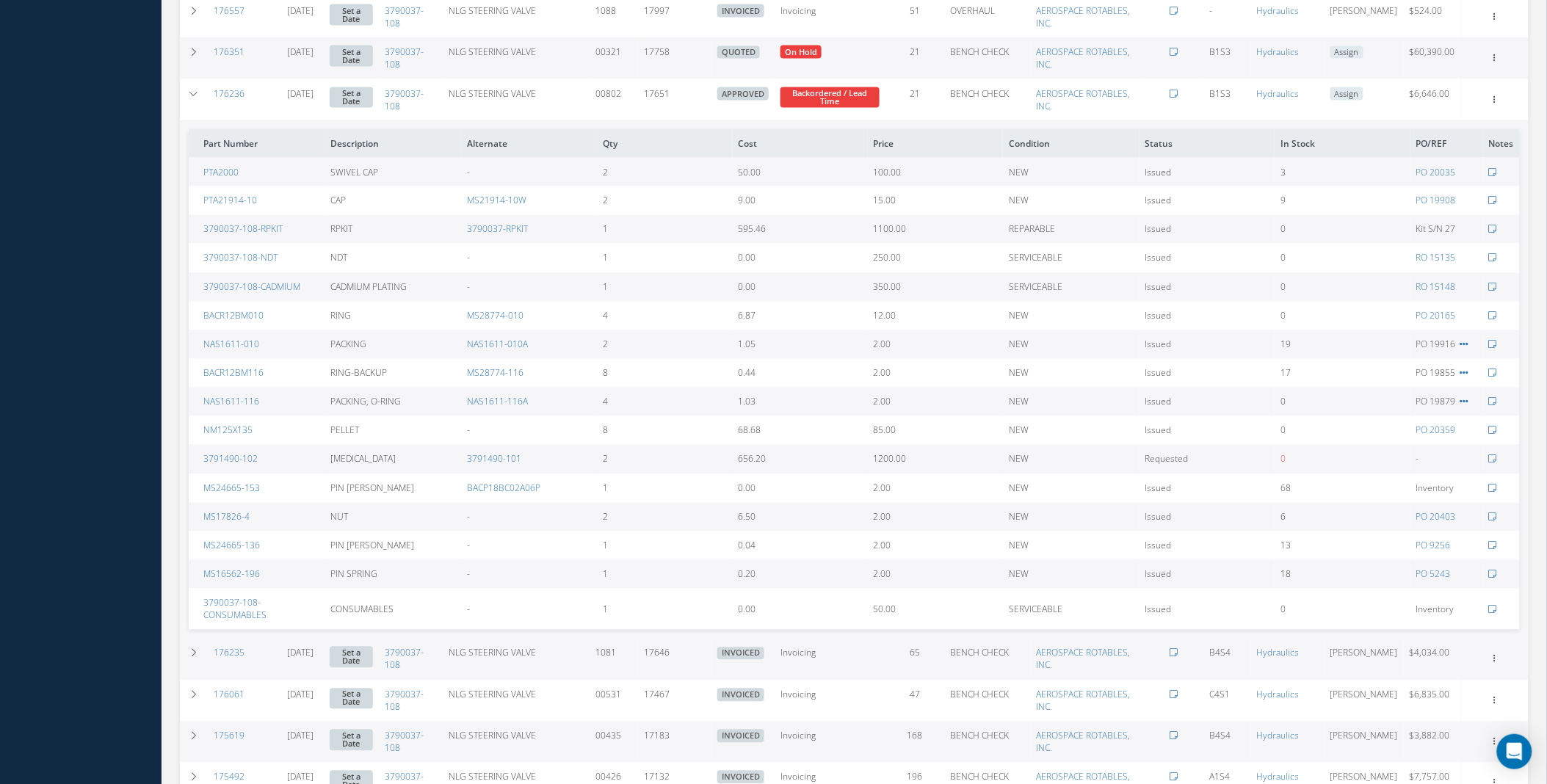
scroll to position [820, 0]
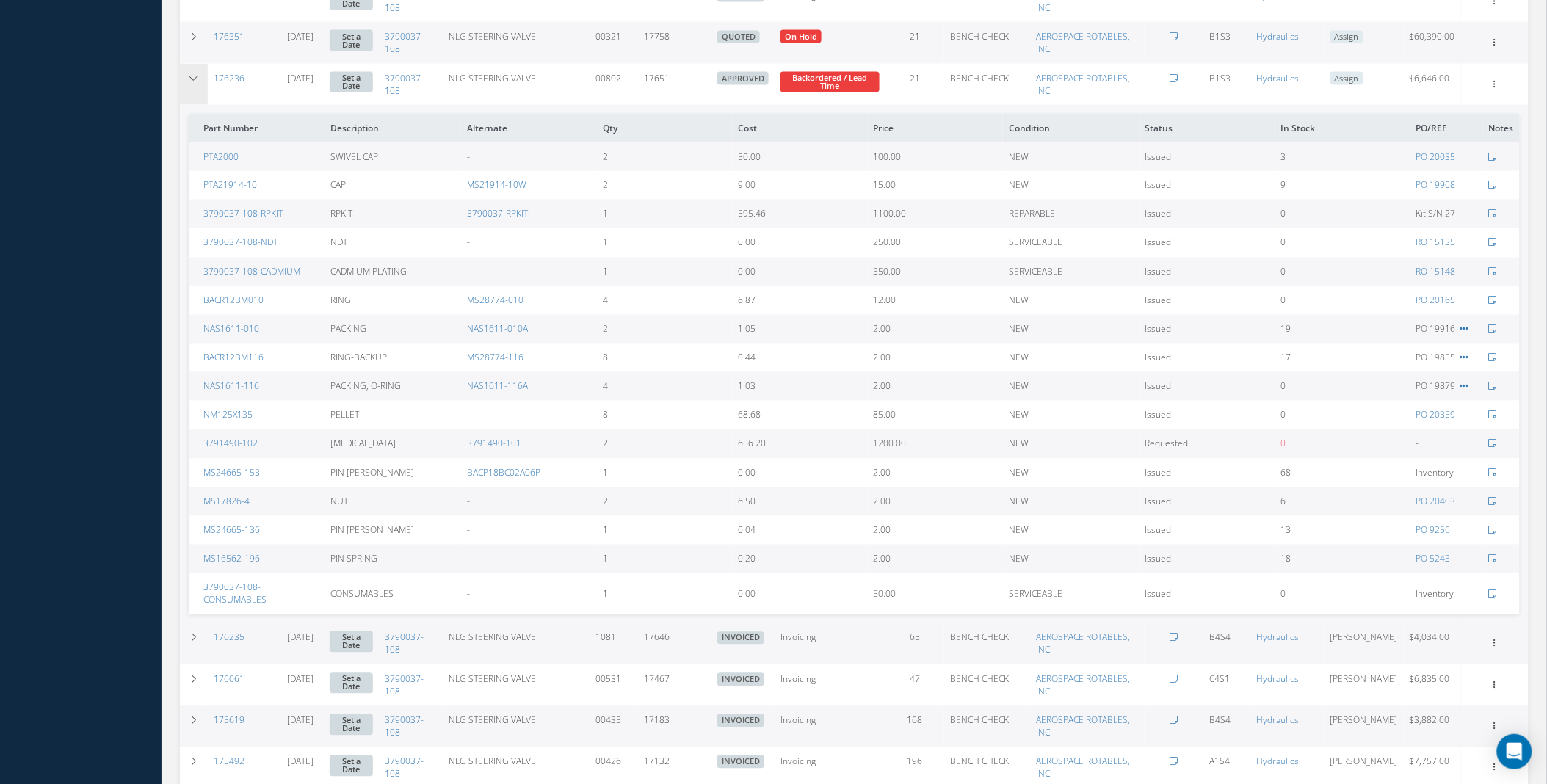
click at [187, 78] on td at bounding box center [193, 84] width 28 height 42
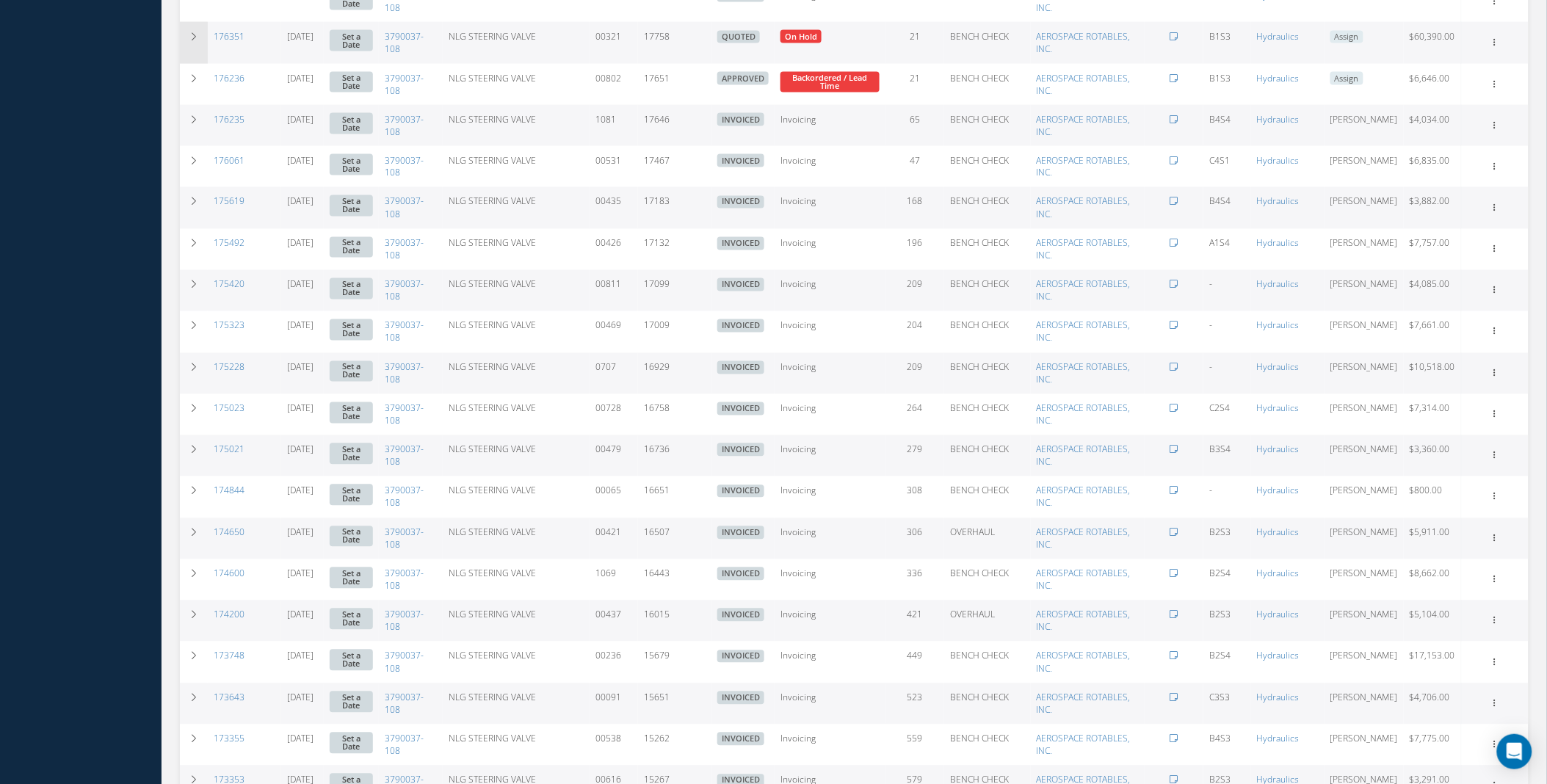
click at [196, 37] on icon at bounding box center [193, 36] width 11 height 9
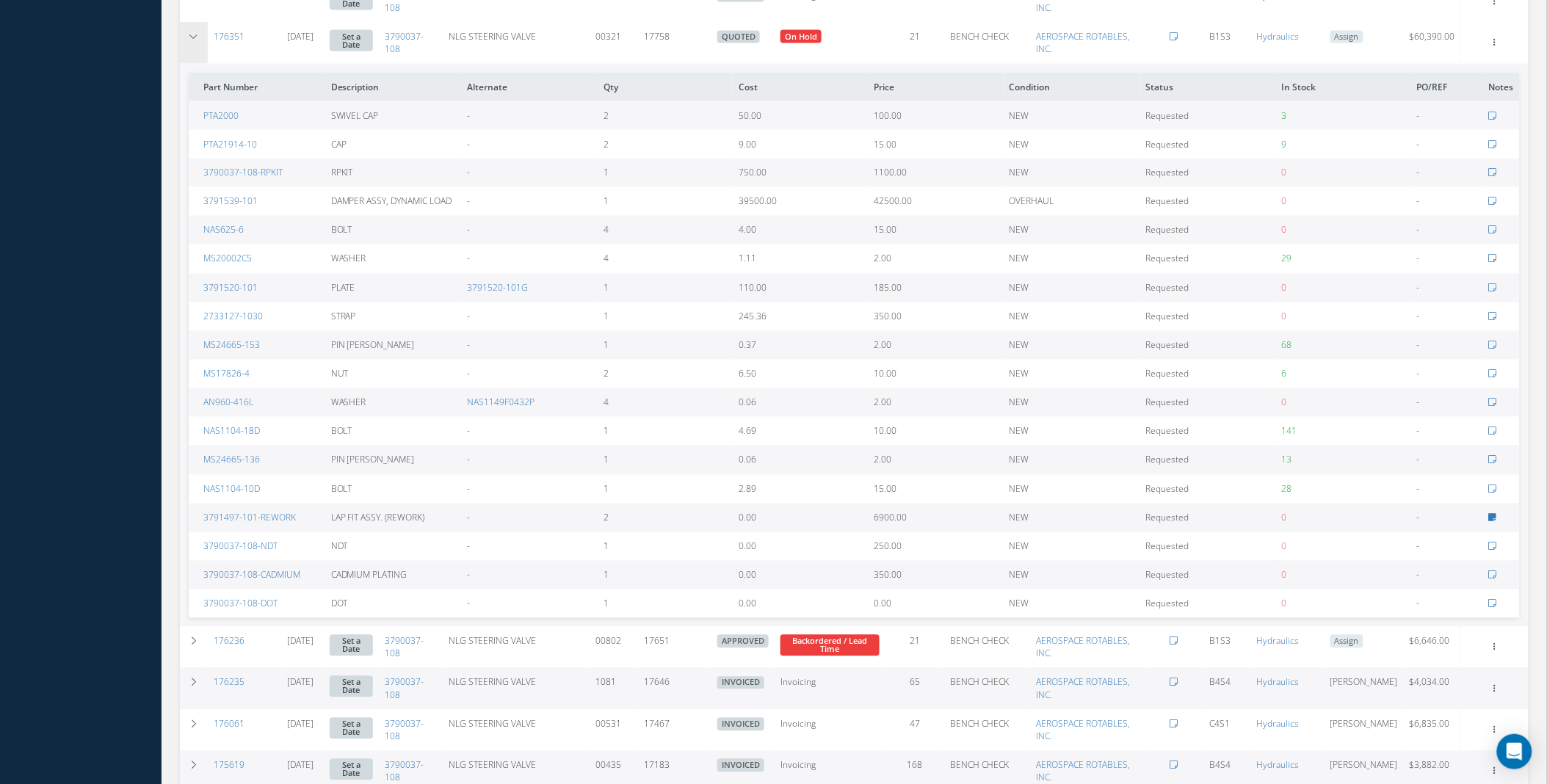
click at [196, 37] on icon at bounding box center [193, 36] width 11 height 9
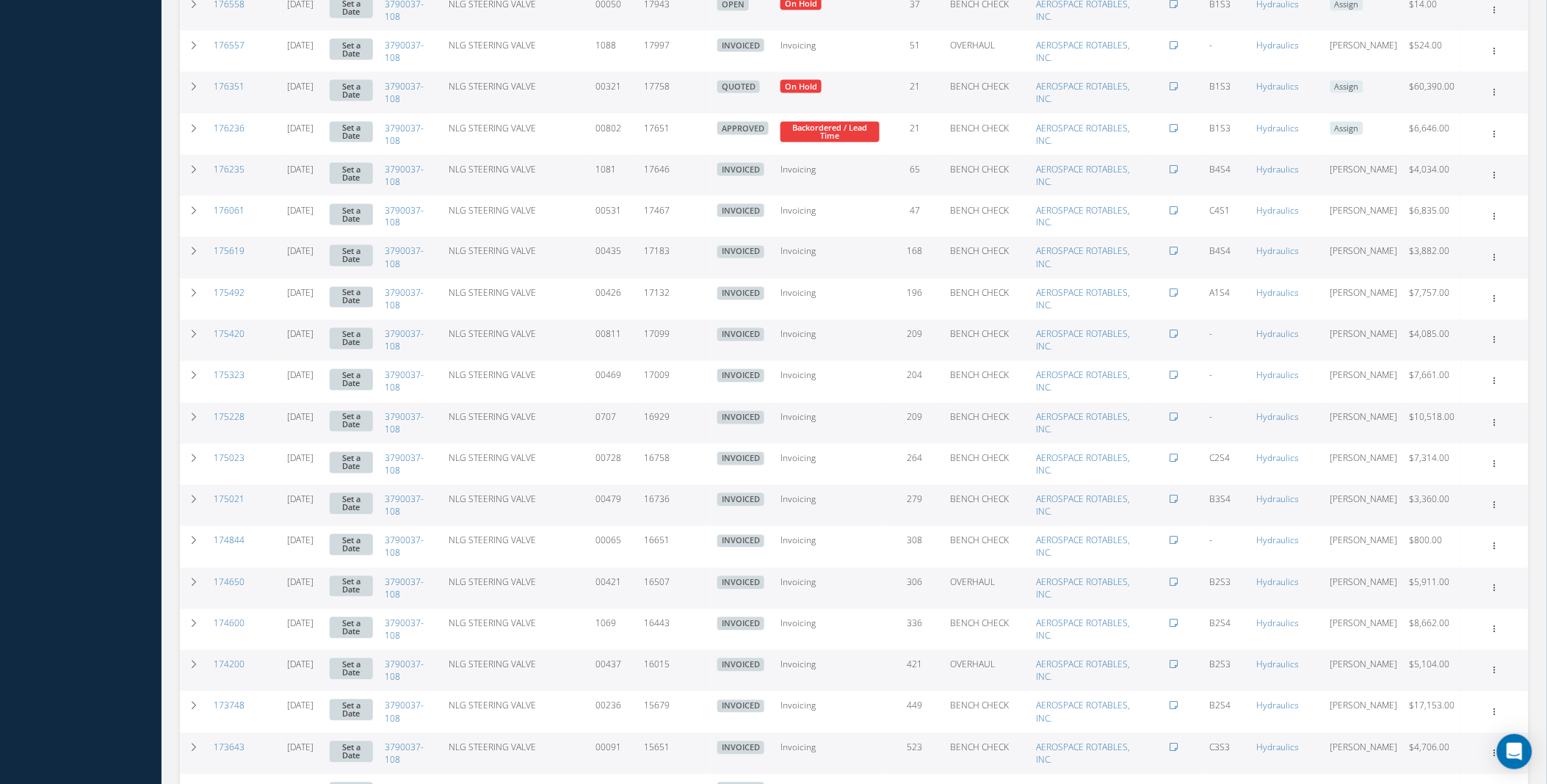
scroll to position [754, 0]
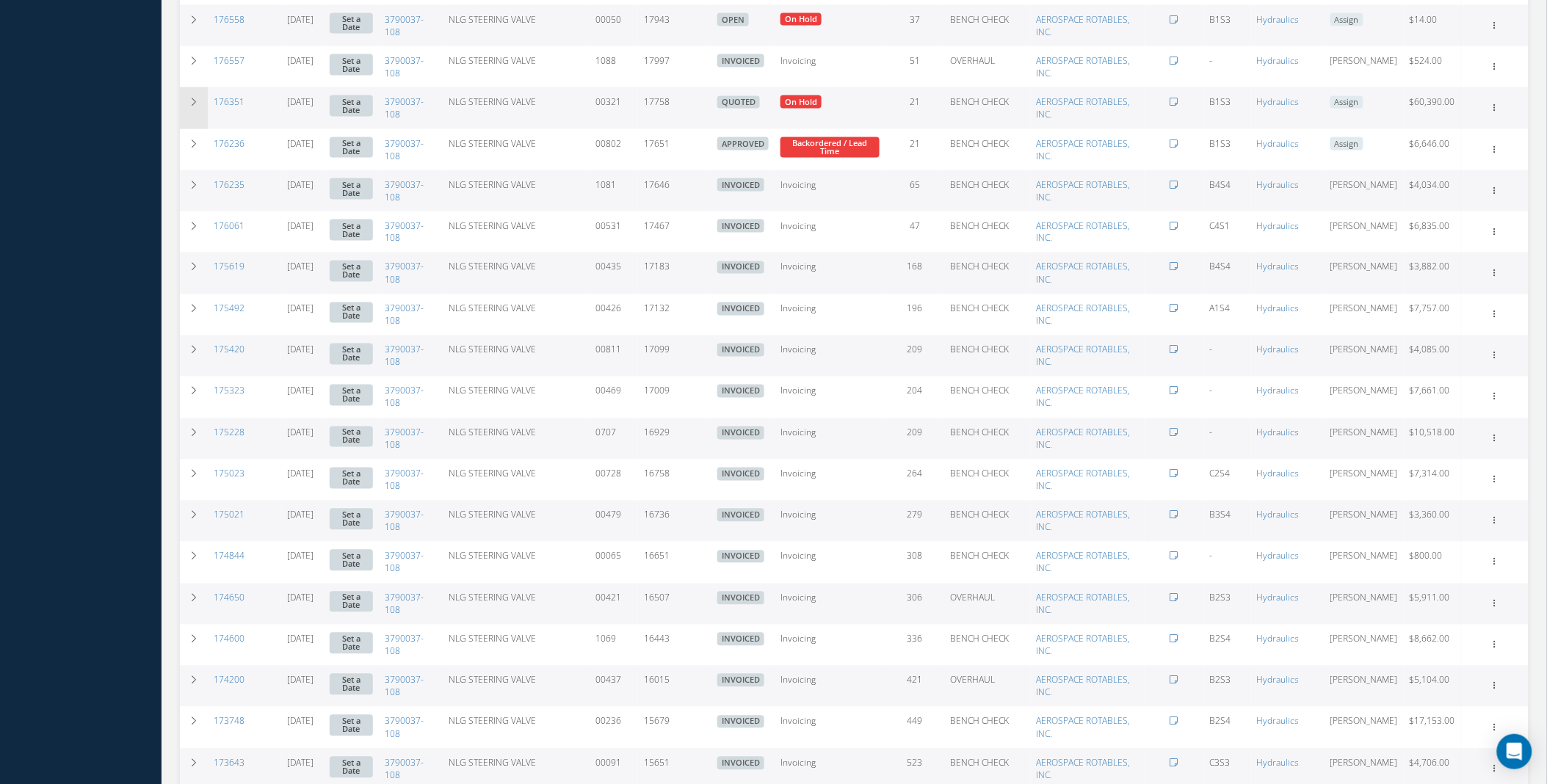
click at [195, 98] on icon at bounding box center [193, 101] width 11 height 9
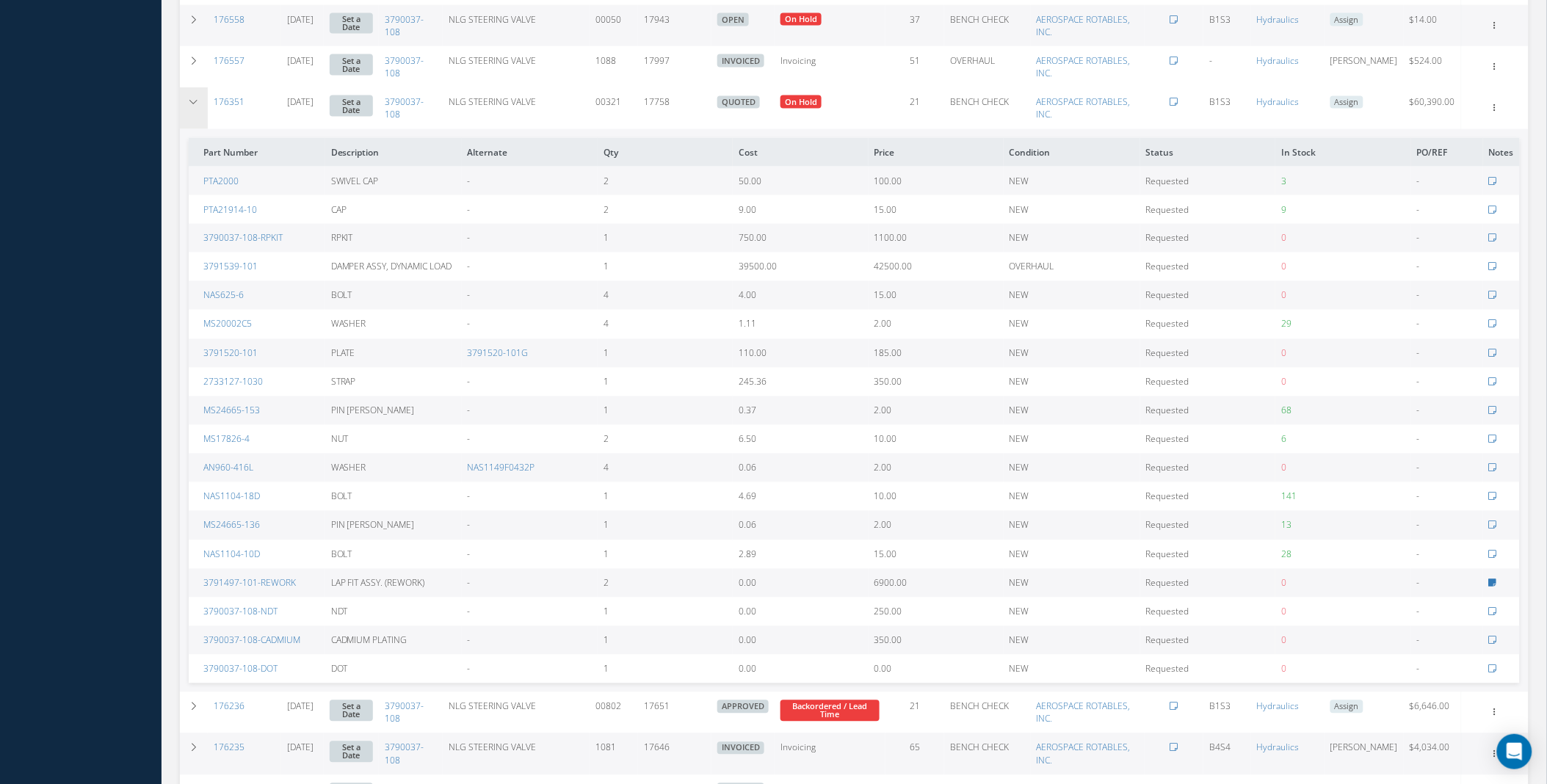
click at [195, 98] on icon at bounding box center [193, 101] width 11 height 9
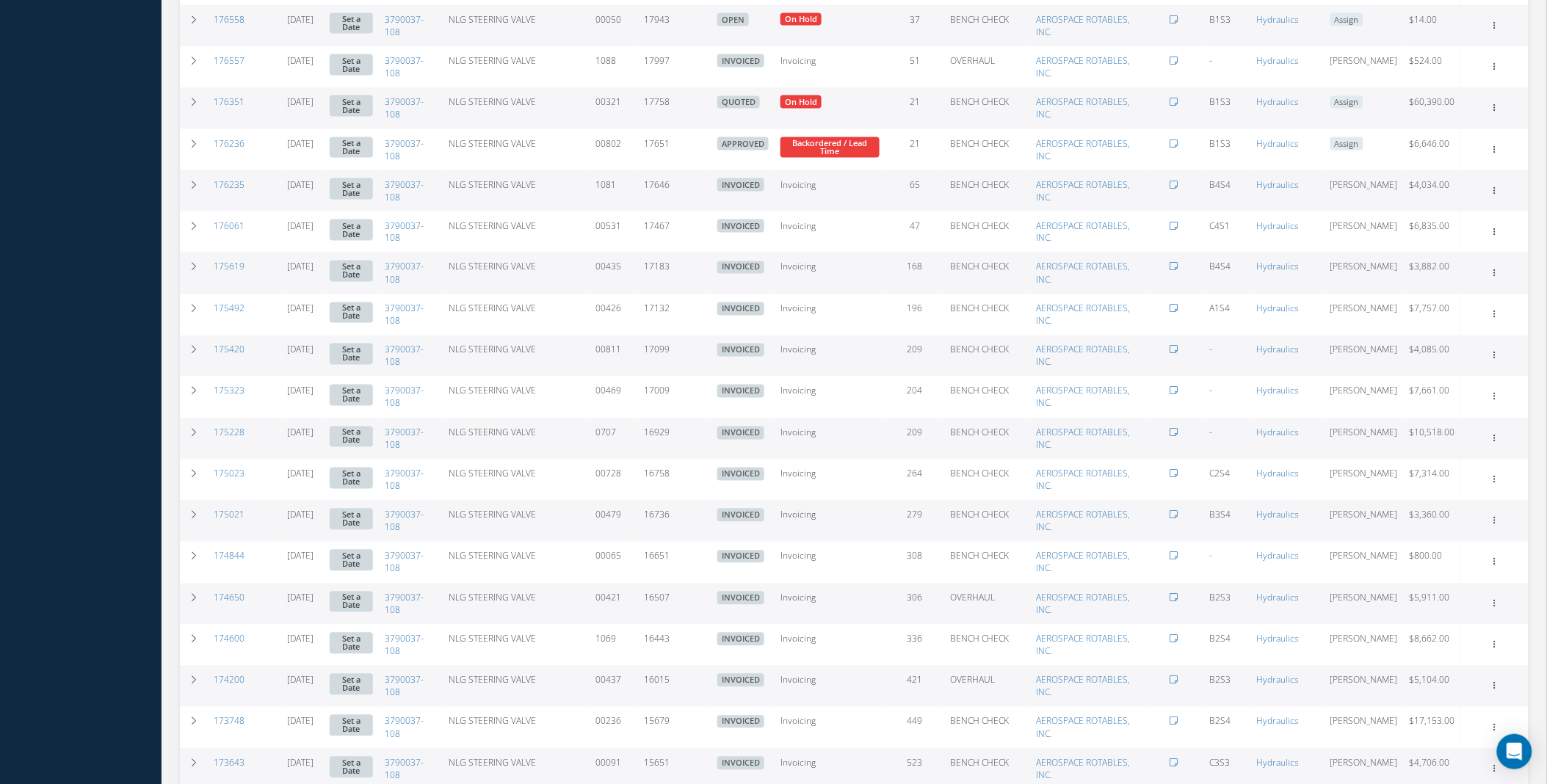
click at [71, 650] on div "Smart 145 Dashboard KPIs Work Order Accounting Requests Work Order Work Order P…" at bounding box center [774, 136] width 1547 height 1780
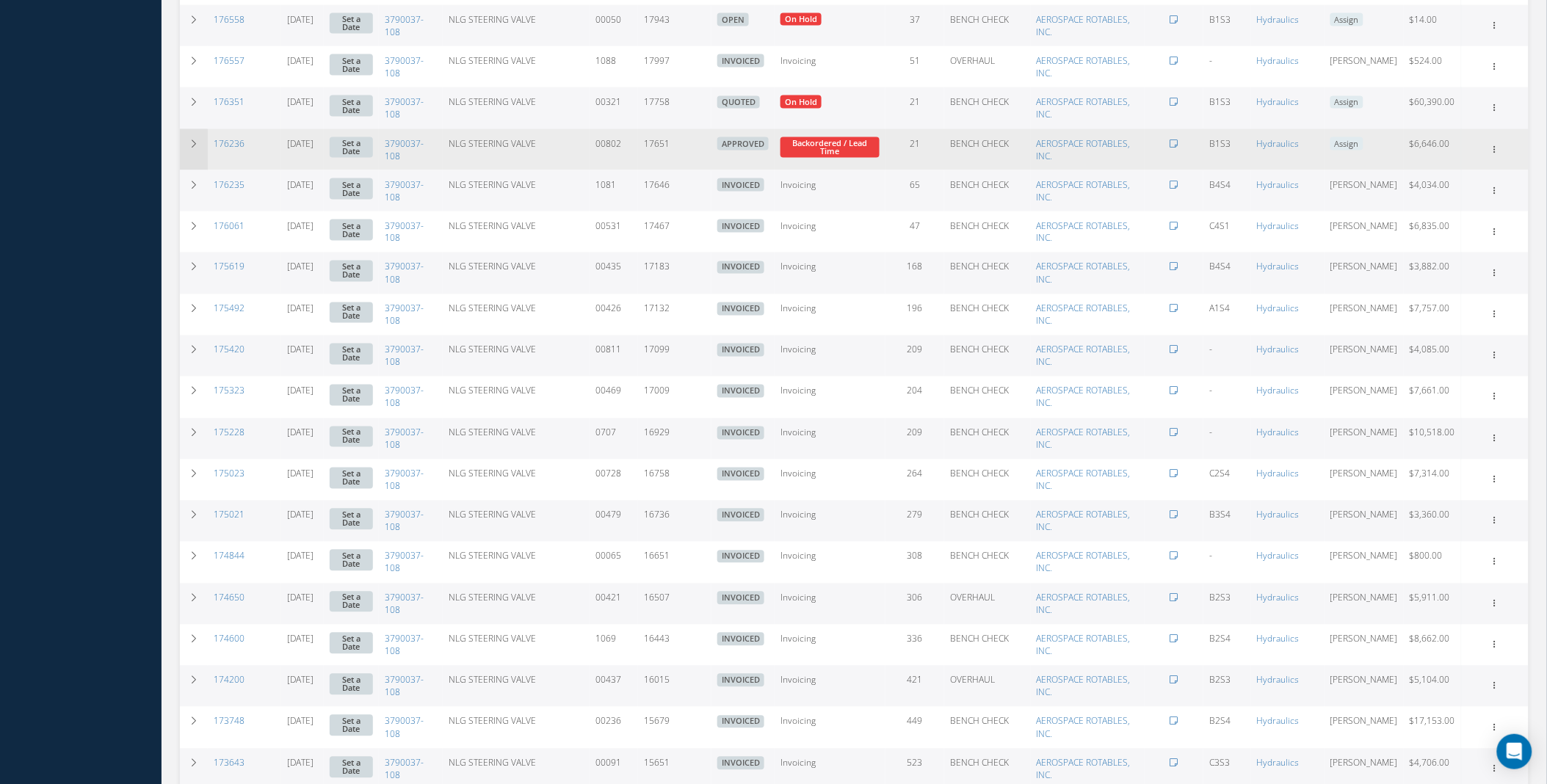
click at [206, 142] on td at bounding box center [193, 150] width 28 height 42
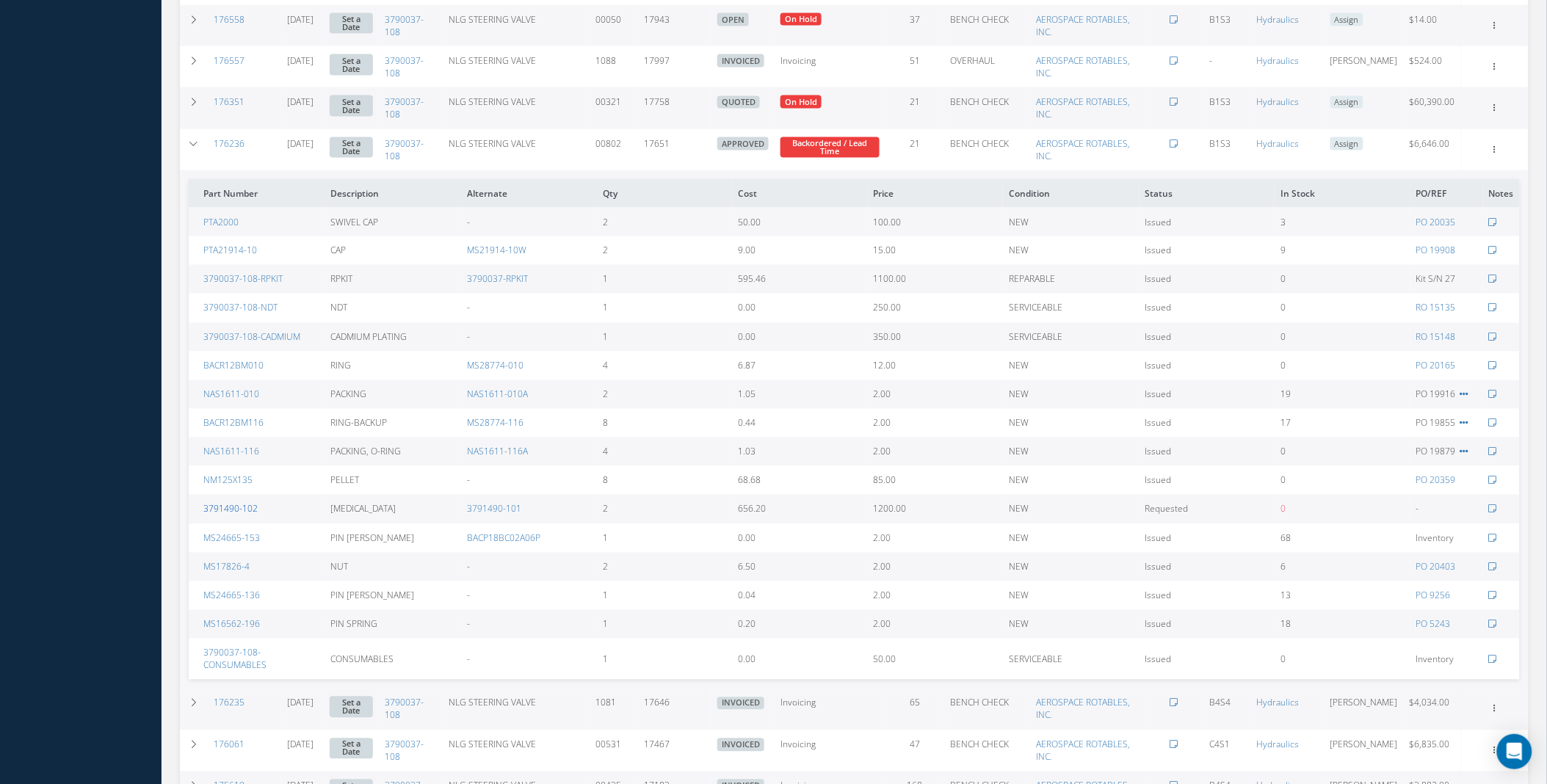
click at [229, 507] on link "3791490-102" at bounding box center [231, 509] width 54 height 13
click at [490, 511] on link "3791490-101" at bounding box center [494, 509] width 54 height 13
click at [184, 151] on td at bounding box center [193, 150] width 28 height 42
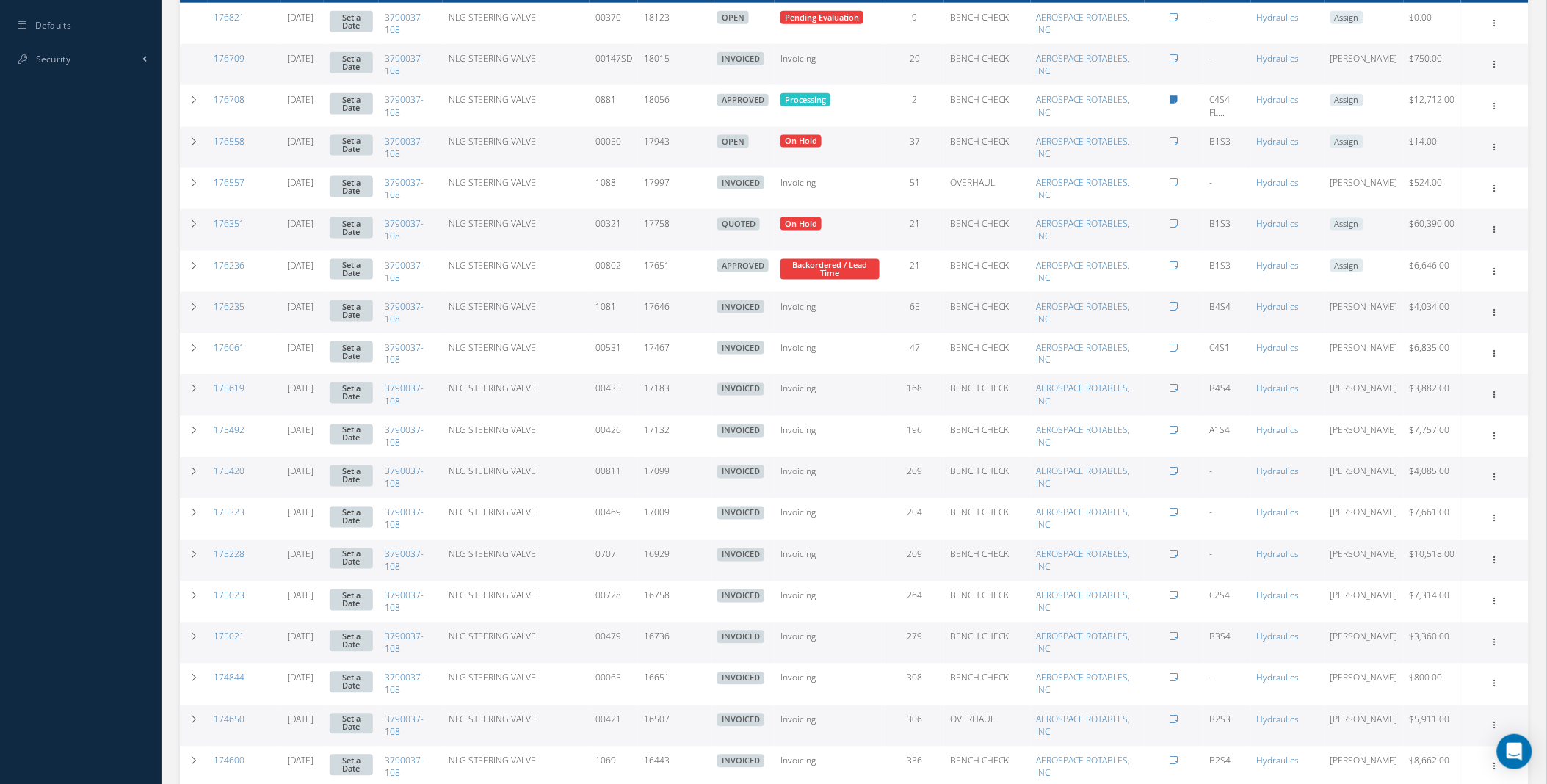
scroll to position [628, 0]
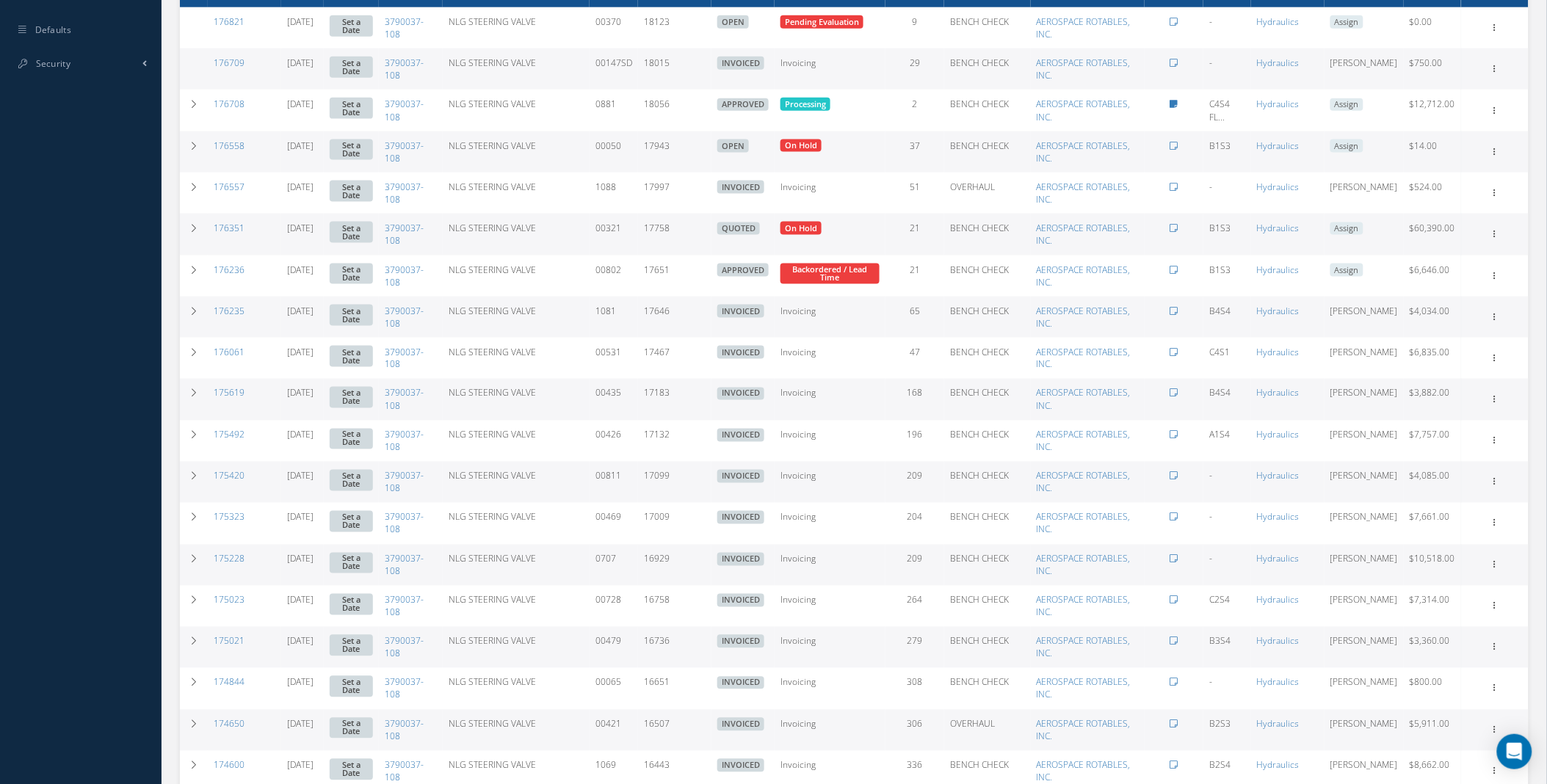
click at [92, 250] on div "Smart 145 Dashboard KPIs Work Order Accounting Requests Work Order Work Order P…" at bounding box center [774, 263] width 1547 height 1780
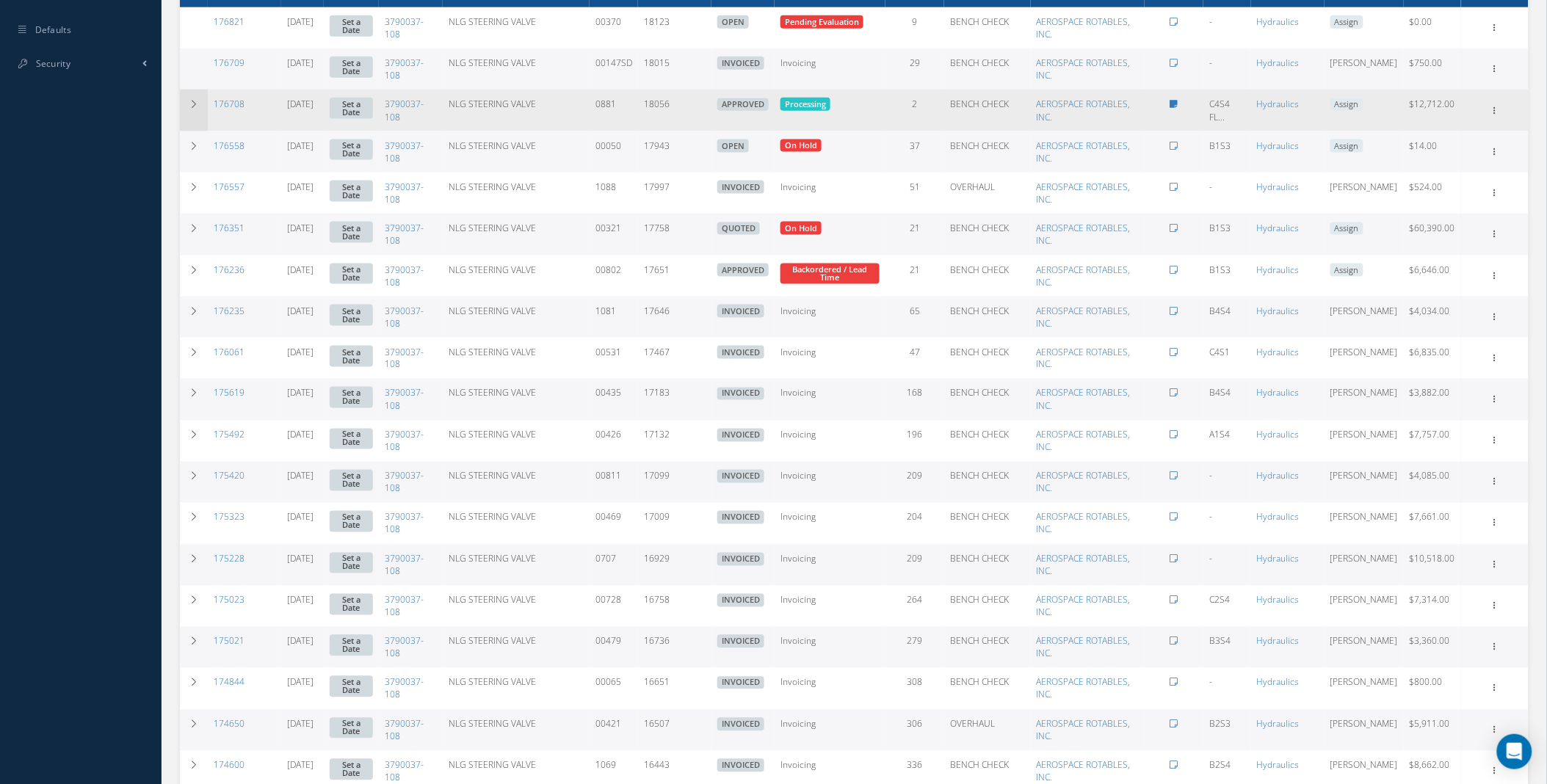
click at [185, 101] on td at bounding box center [193, 110] width 28 height 42
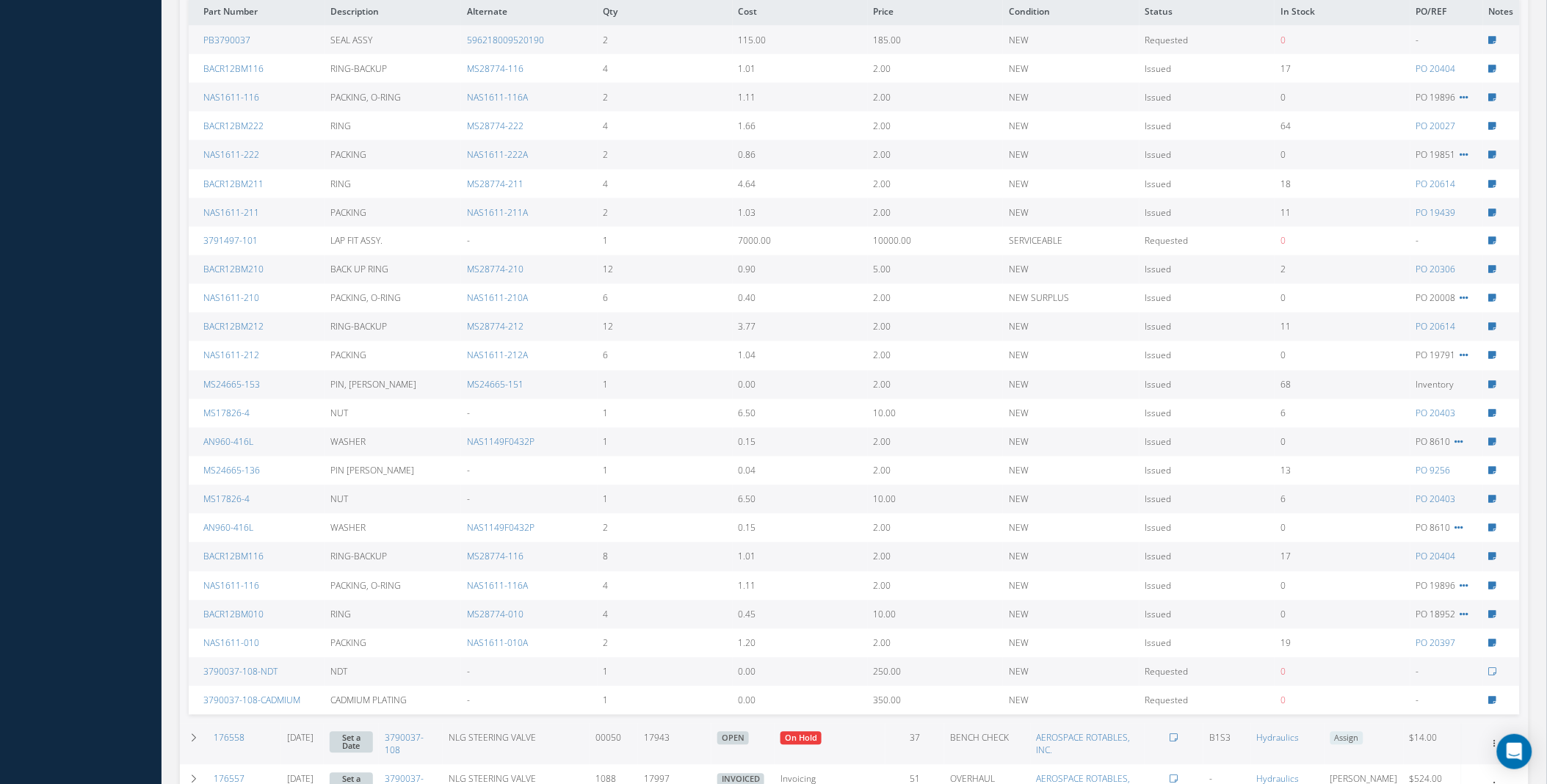
scroll to position [804, 0]
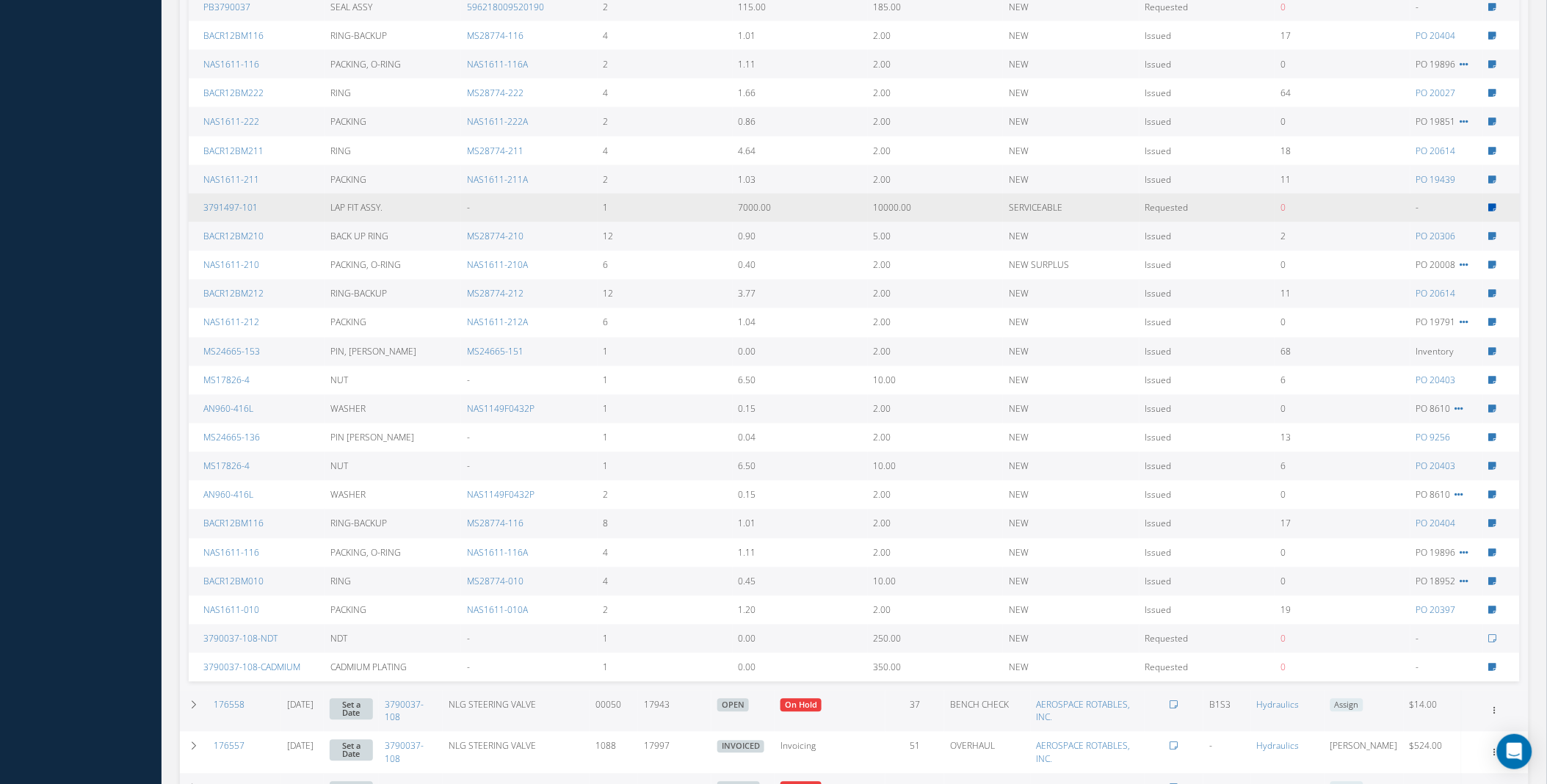
click at [1494, 206] on icon at bounding box center [1493, 208] width 8 height 9
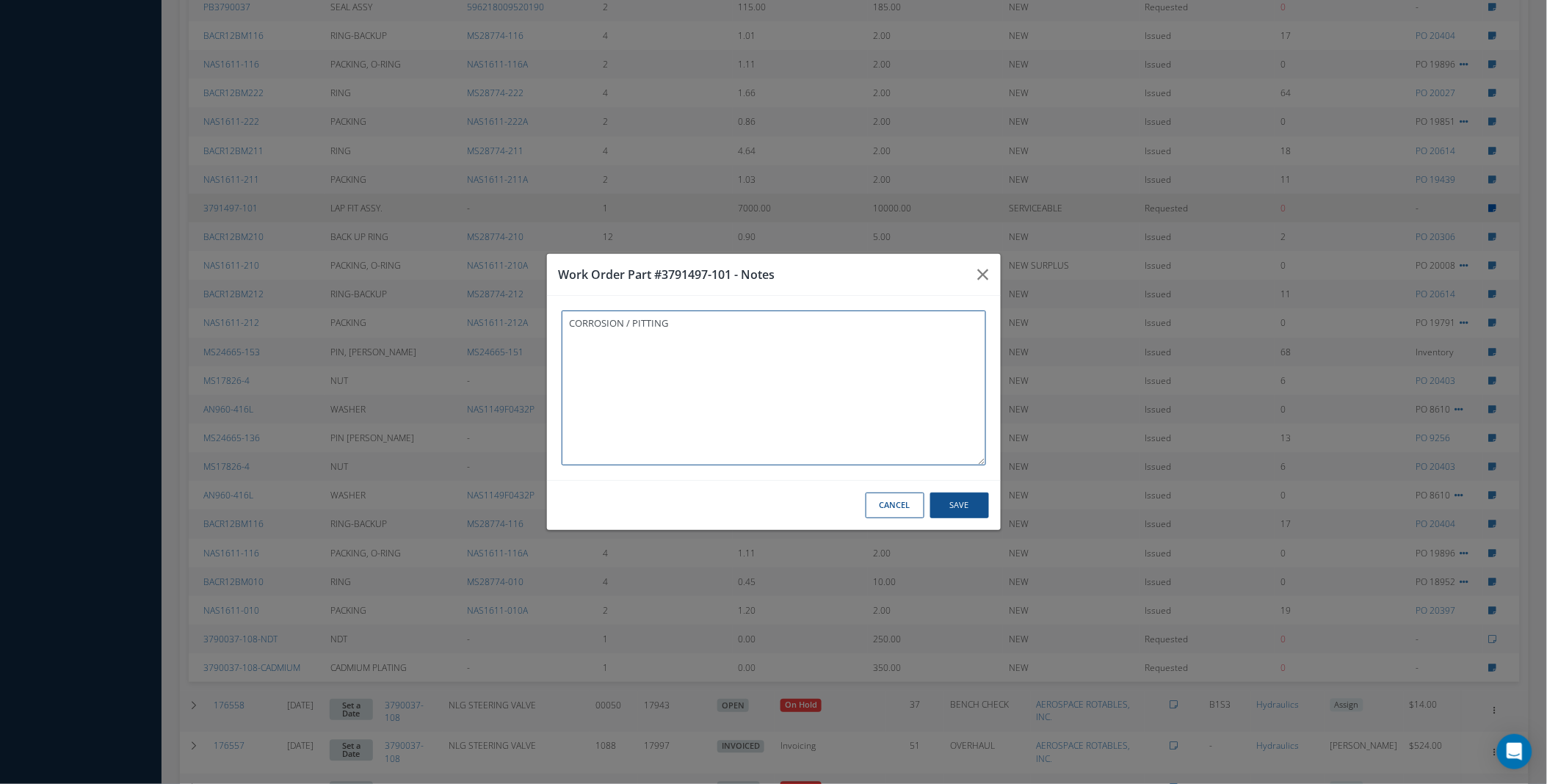
type textarea "CORROSION / PITTING"
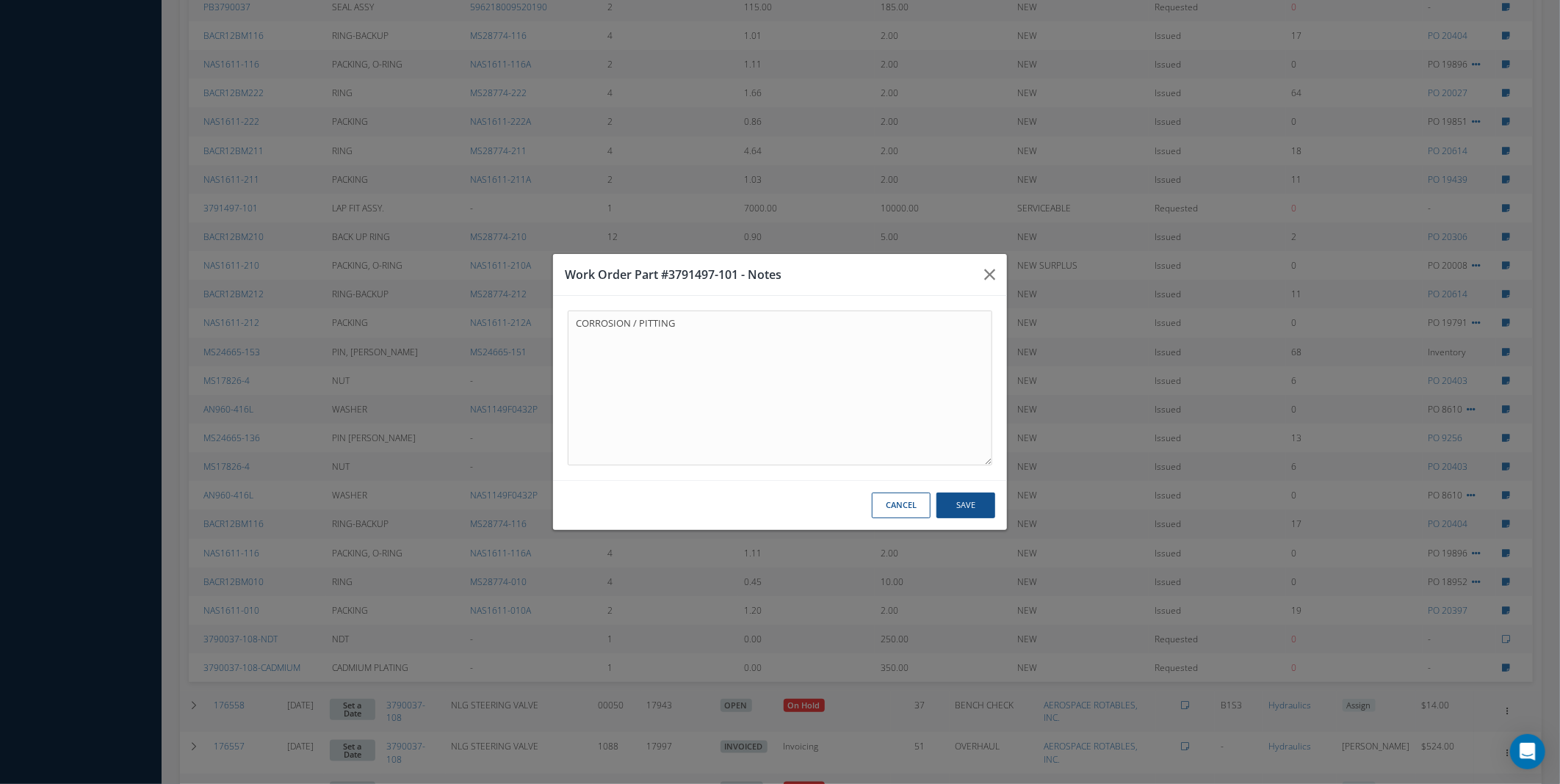
click at [879, 495] on button "Cancel" at bounding box center [901, 505] width 59 height 26
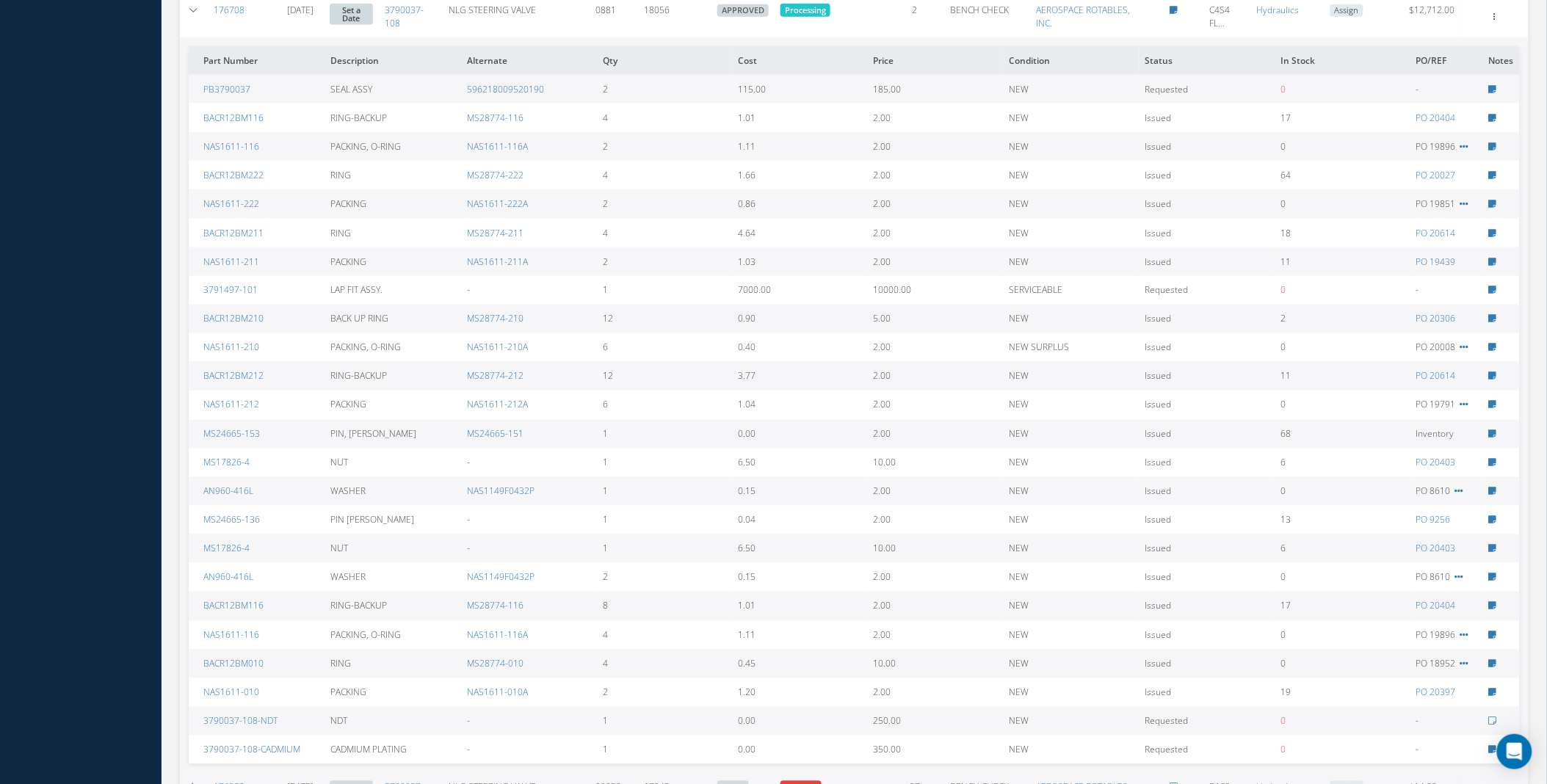
scroll to position [626, 0]
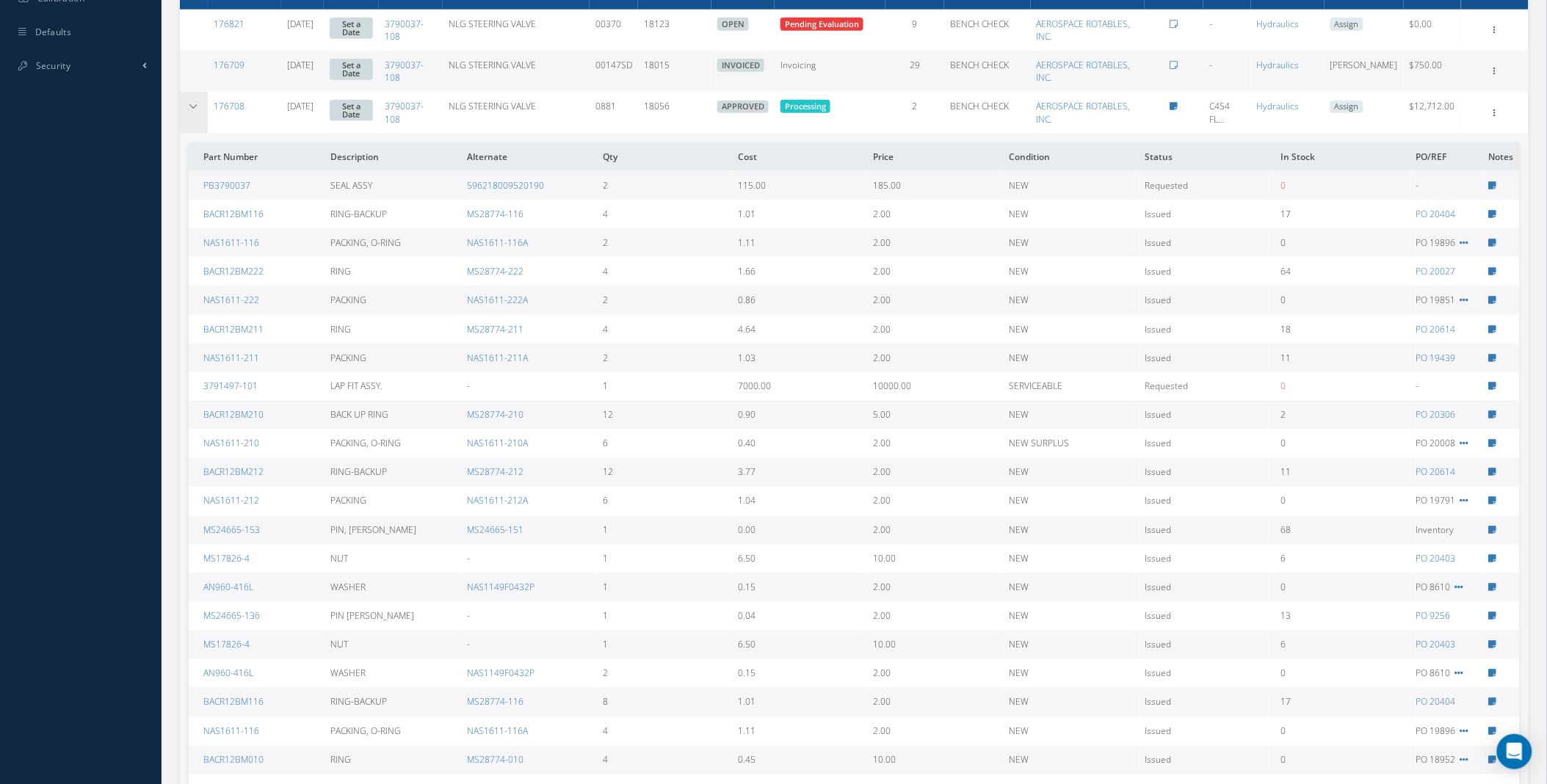
click at [199, 108] on td at bounding box center [193, 112] width 28 height 42
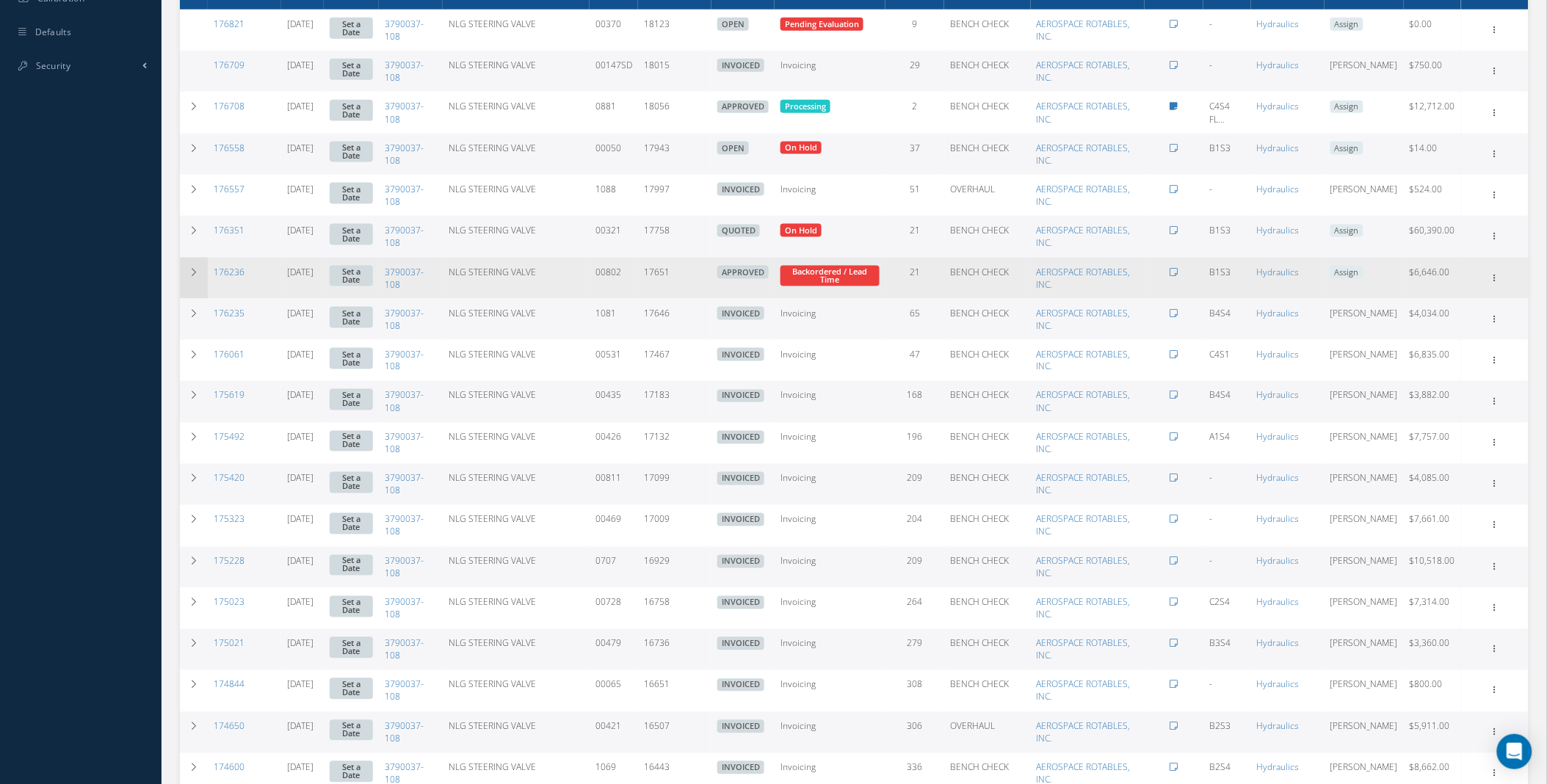
click at [196, 271] on icon at bounding box center [193, 272] width 11 height 9
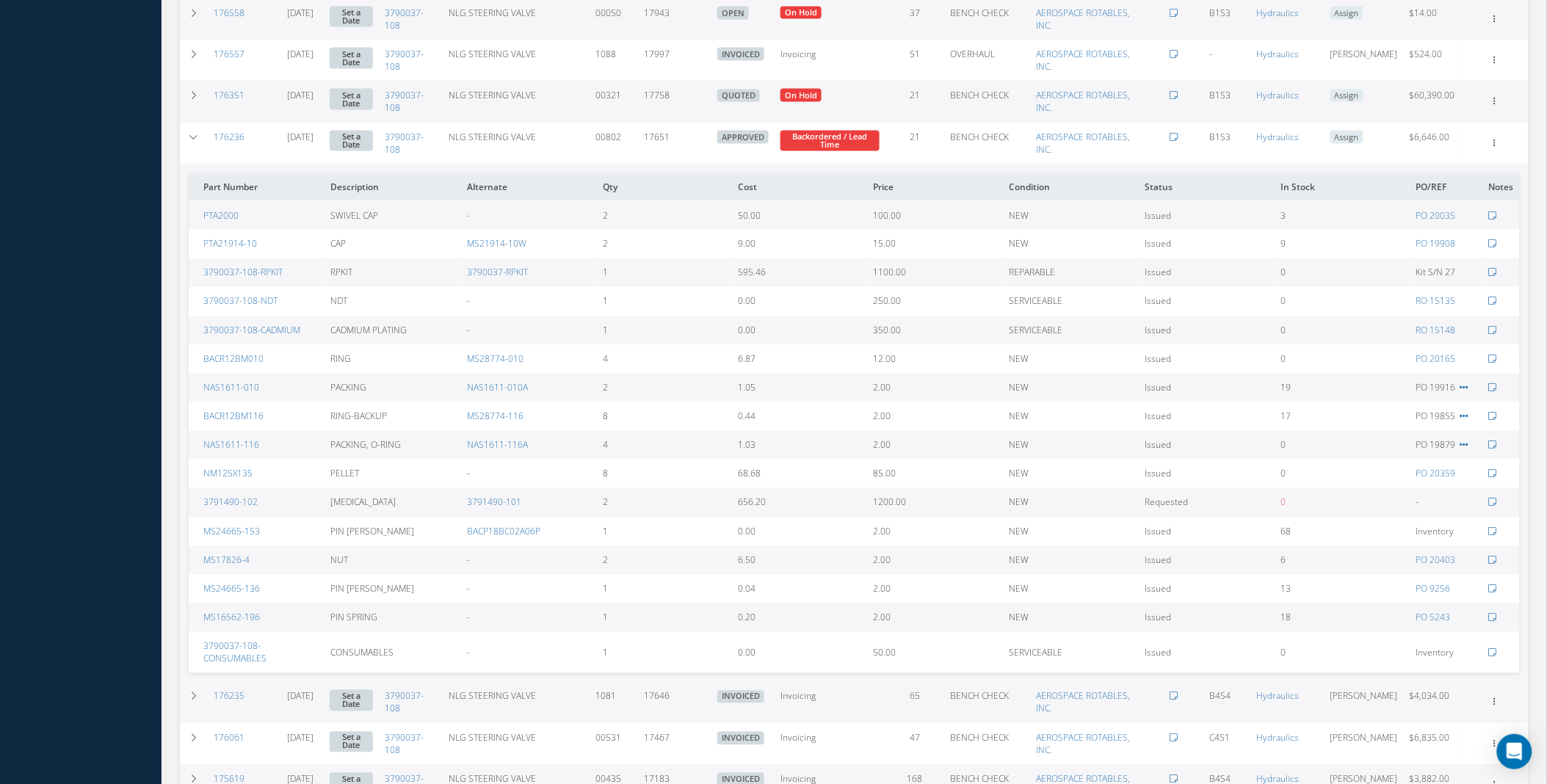
scroll to position [733, 0]
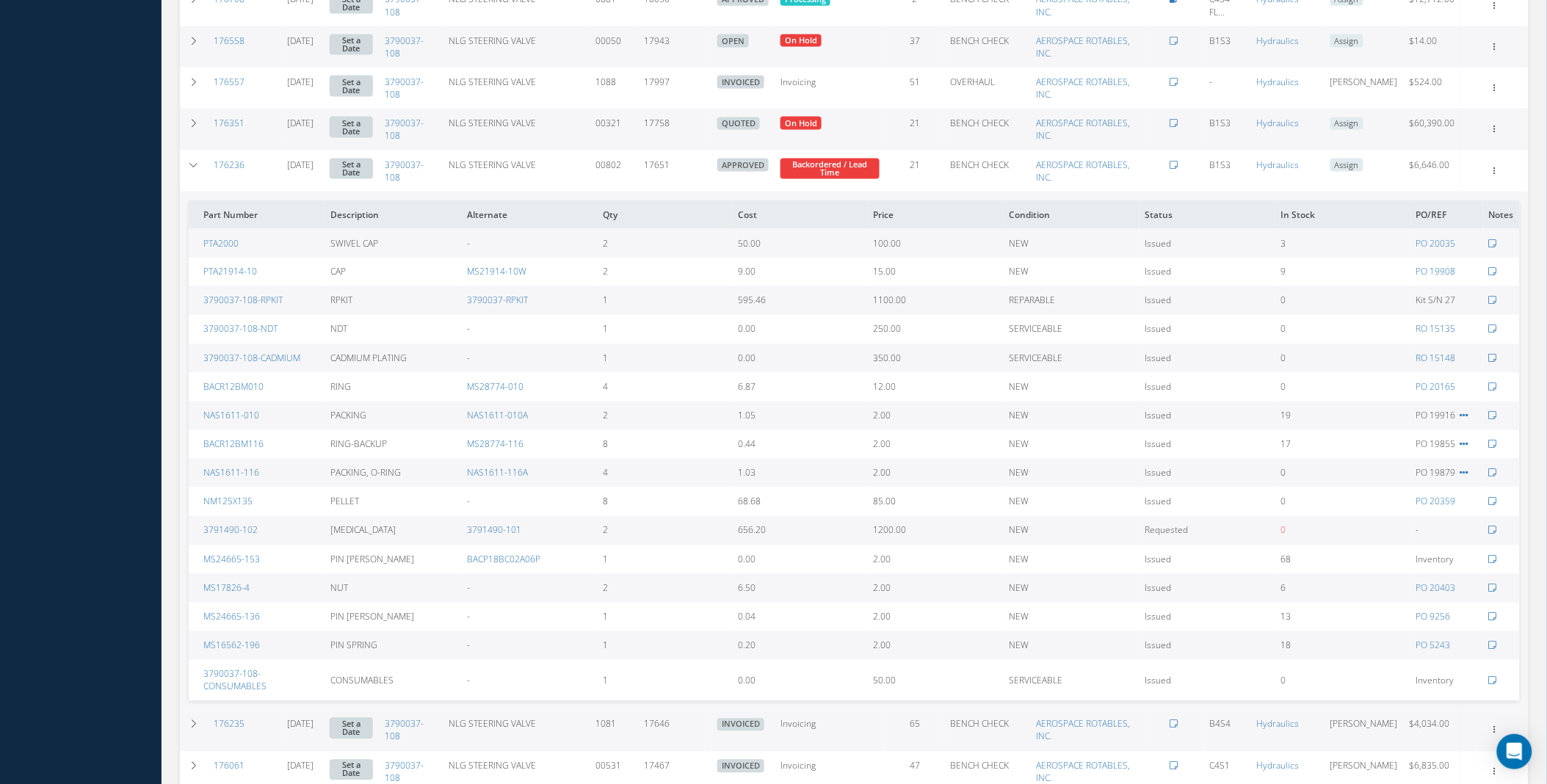
drag, startPoint x: 71, startPoint y: 360, endPoint x: 87, endPoint y: 348, distance: 20.0
click at [71, 358] on div "Smart 145 Dashboard KPIs Work Order Accounting Requests Work Order Work Order P…" at bounding box center [774, 416] width 1547 height 2299
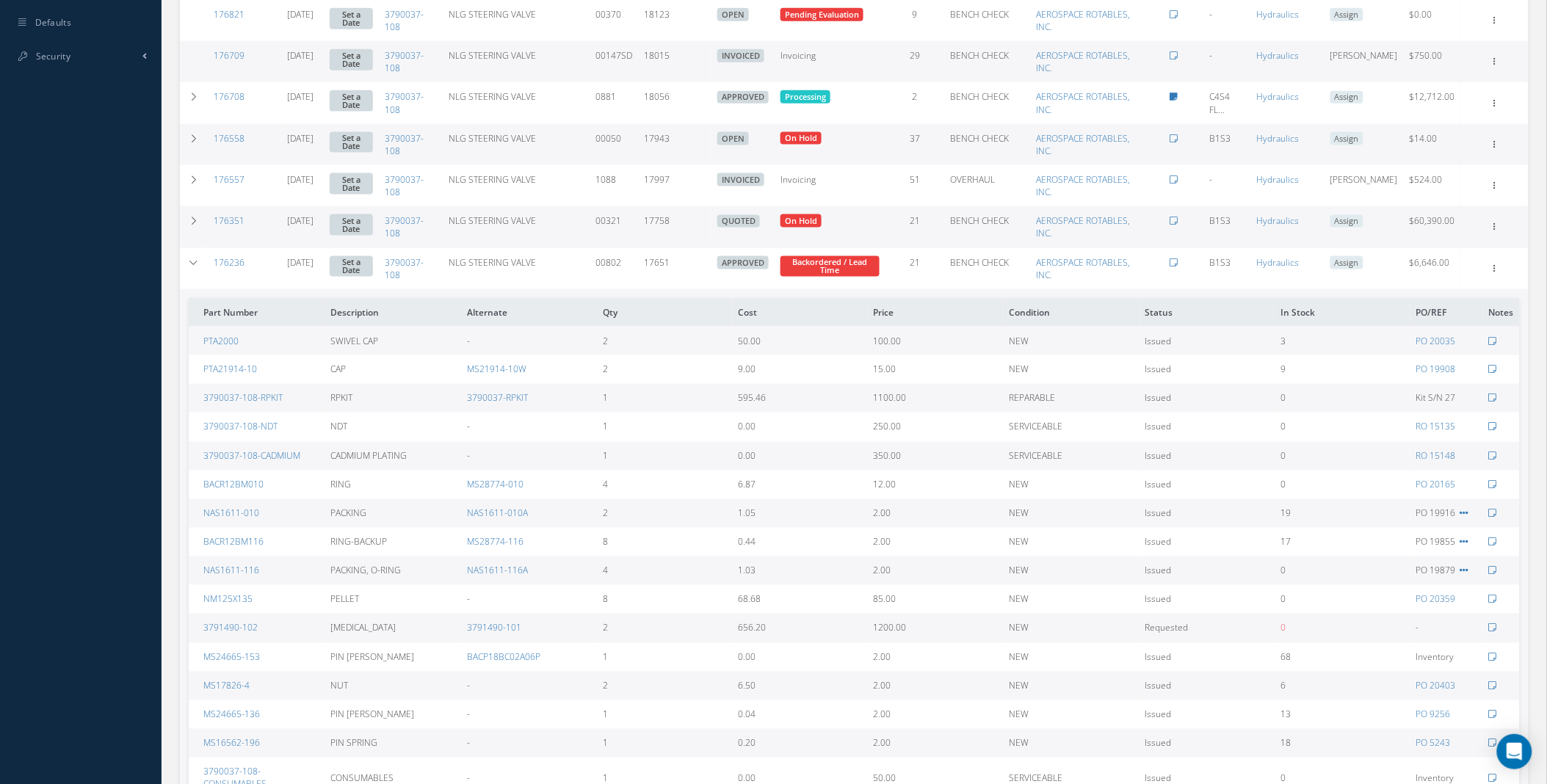
scroll to position [602, 0]
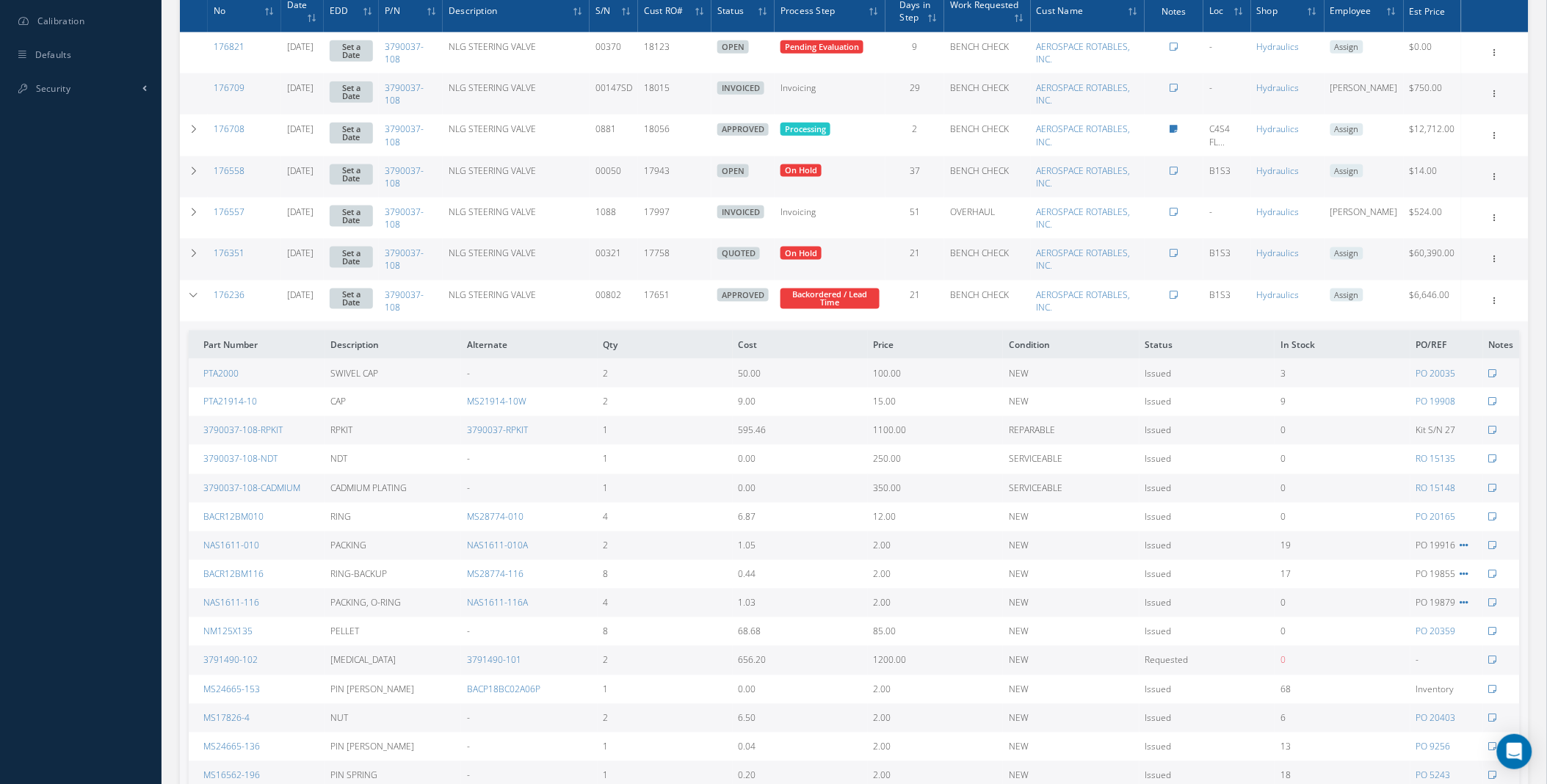
click at [96, 138] on div "Smart 145 Dashboard KPIs Work Order Accounting Requests Work Order Work Order P…" at bounding box center [774, 546] width 1547 height 2299
click at [189, 299] on icon at bounding box center [193, 294] width 11 height 9
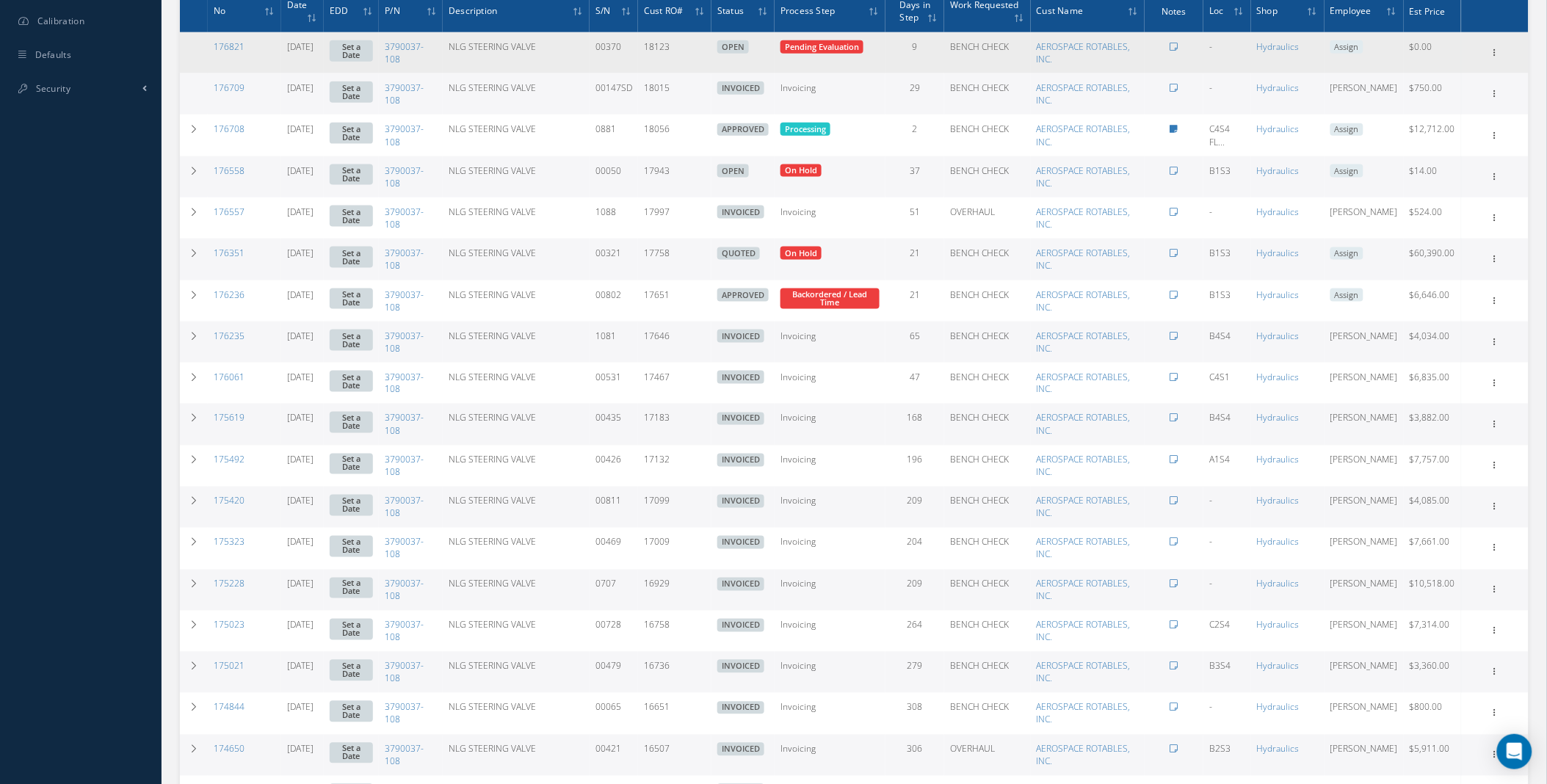
drag, startPoint x: 686, startPoint y: 55, endPoint x: 649, endPoint y: 60, distance: 37.3
click at [649, 60] on td "18123" at bounding box center [675, 52] width 73 height 42
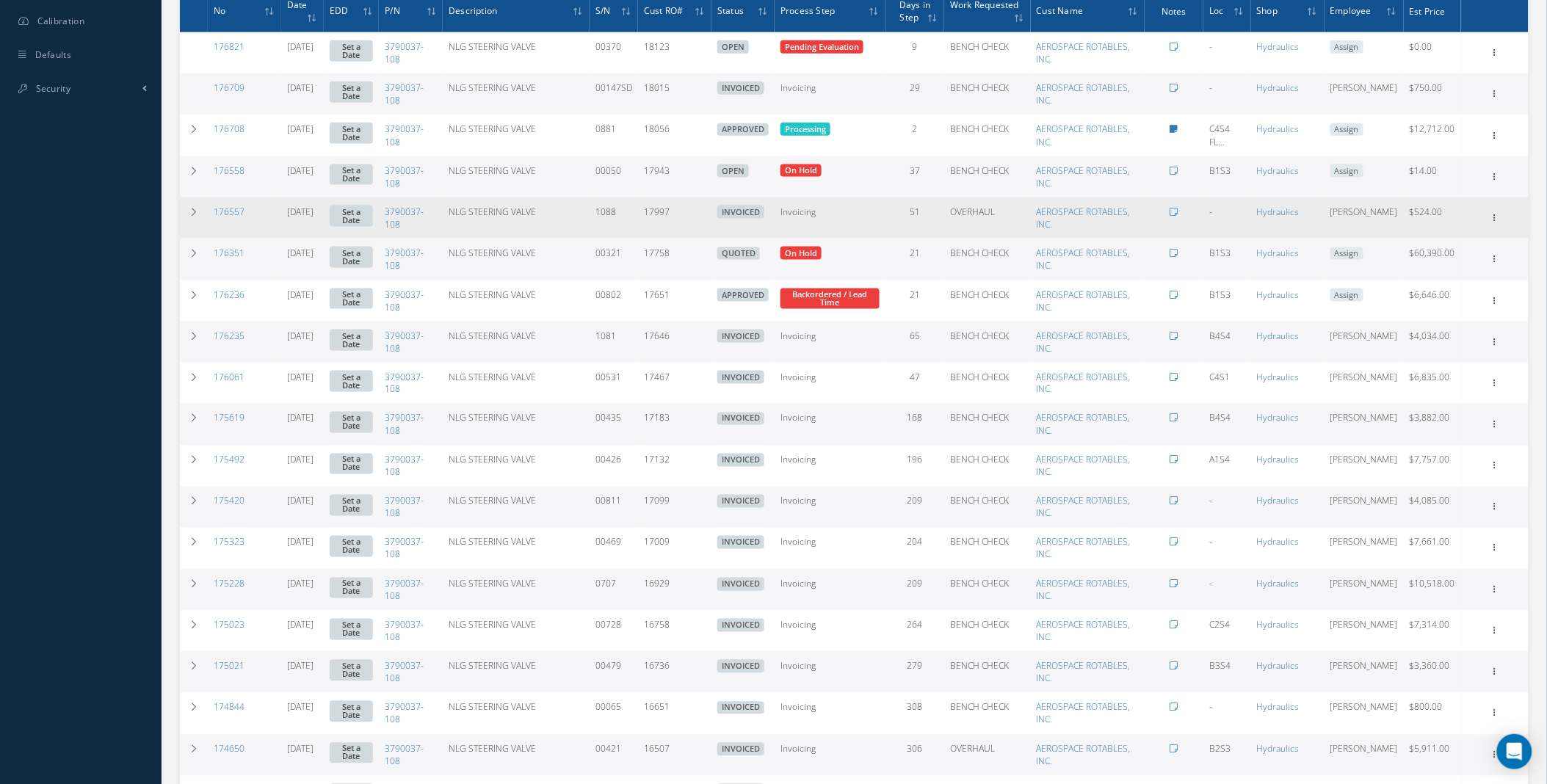
copy td "18123"
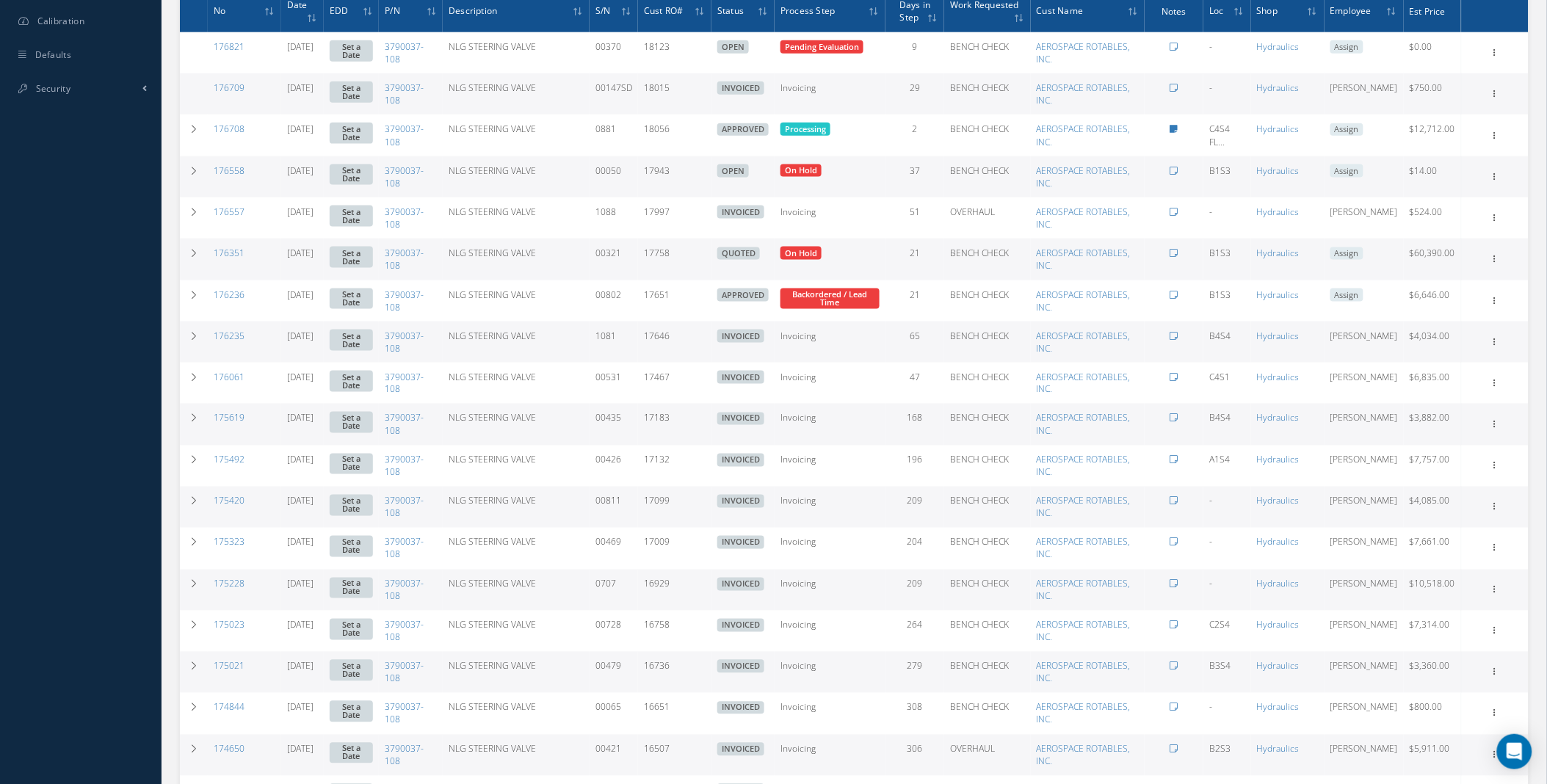
click at [97, 346] on div "Smart 145 Dashboard KPIs Work Order Accounting Requests Work Order Work Order P…" at bounding box center [774, 288] width 1547 height 1780
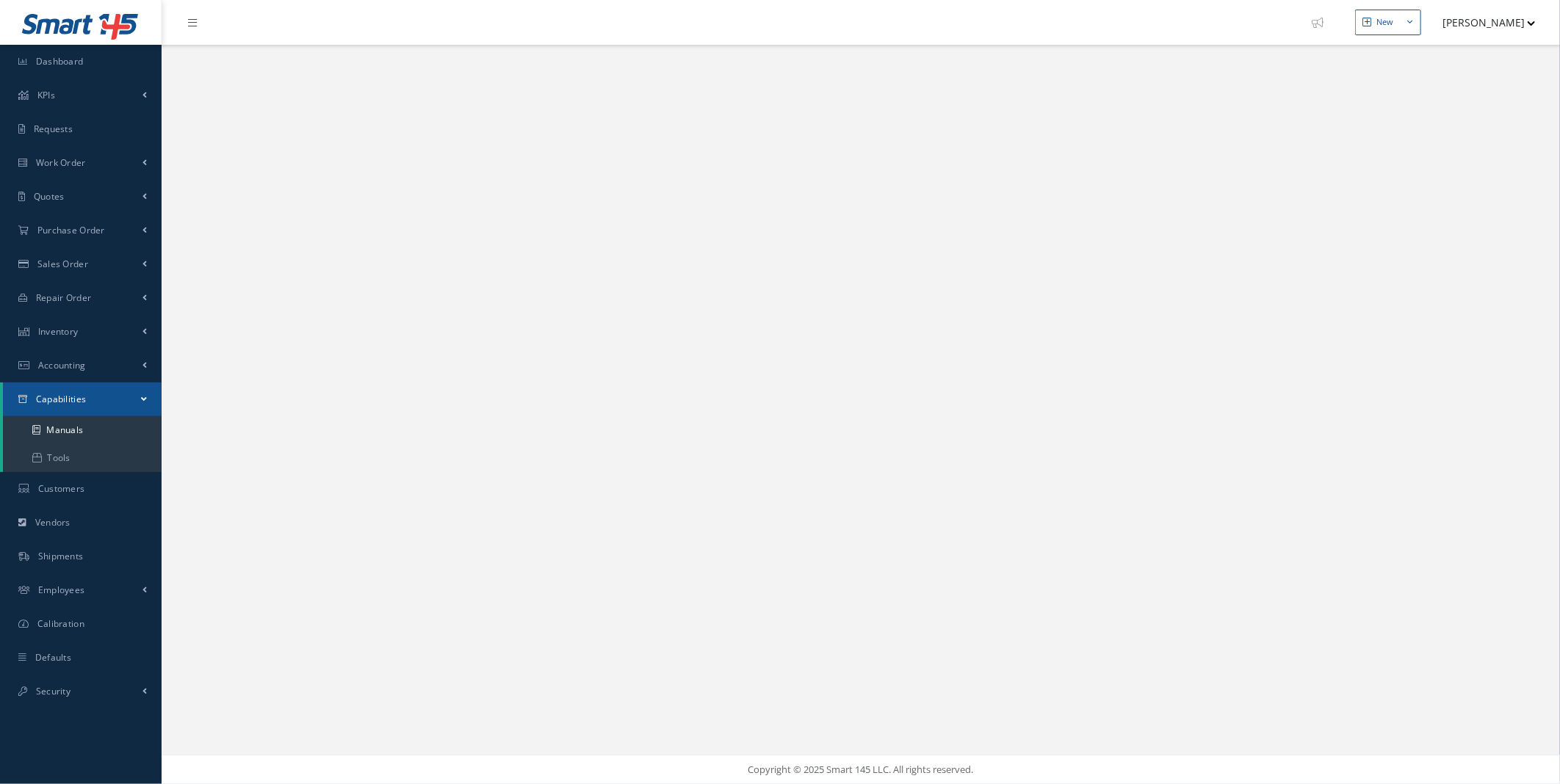
select select "25"
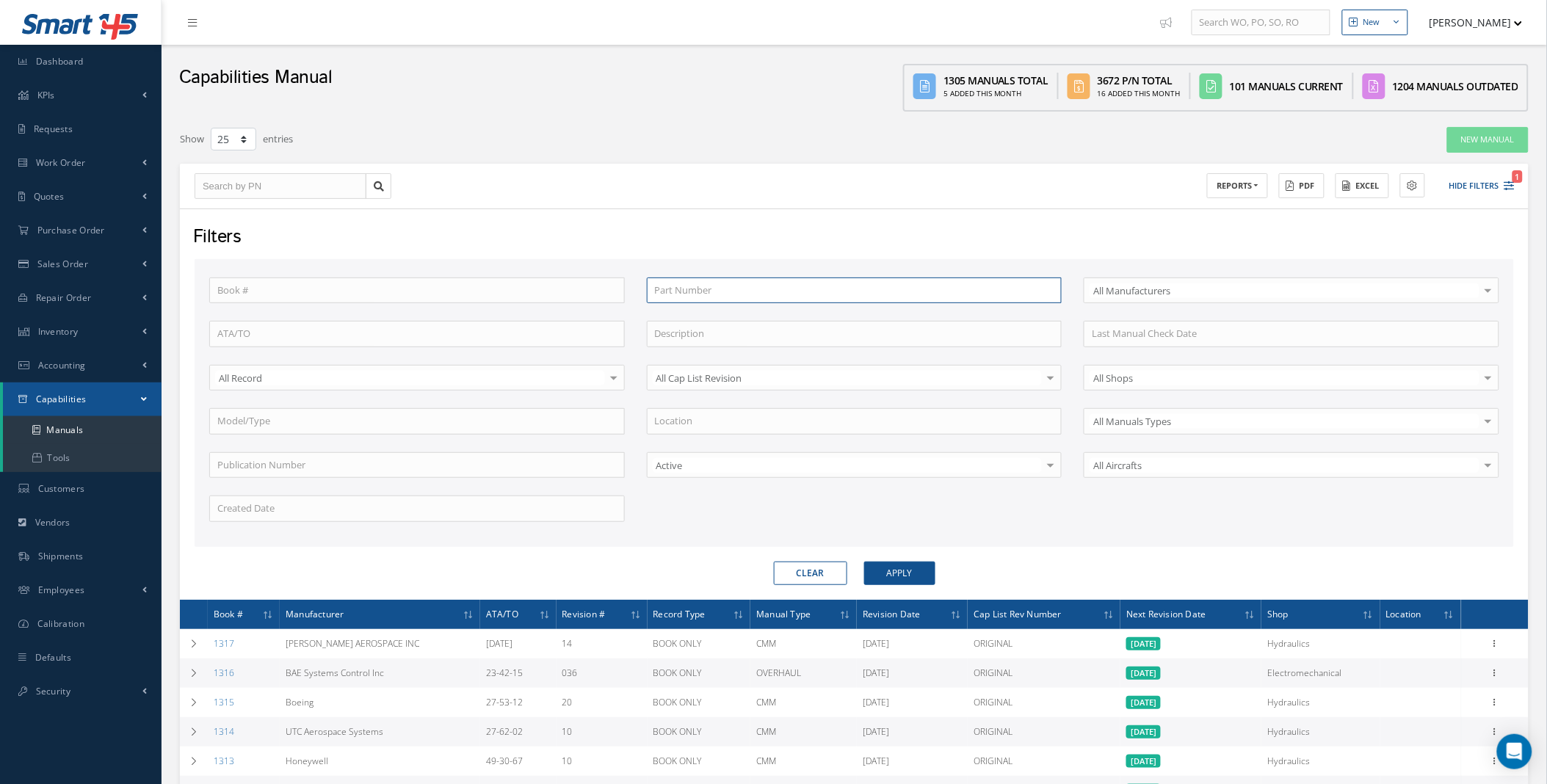
click at [688, 293] on input "text" at bounding box center [855, 290] width 415 height 26
paste input "2VA39"
type input "2VA39"
click at [889, 572] on button "Apply" at bounding box center [900, 574] width 71 height 23
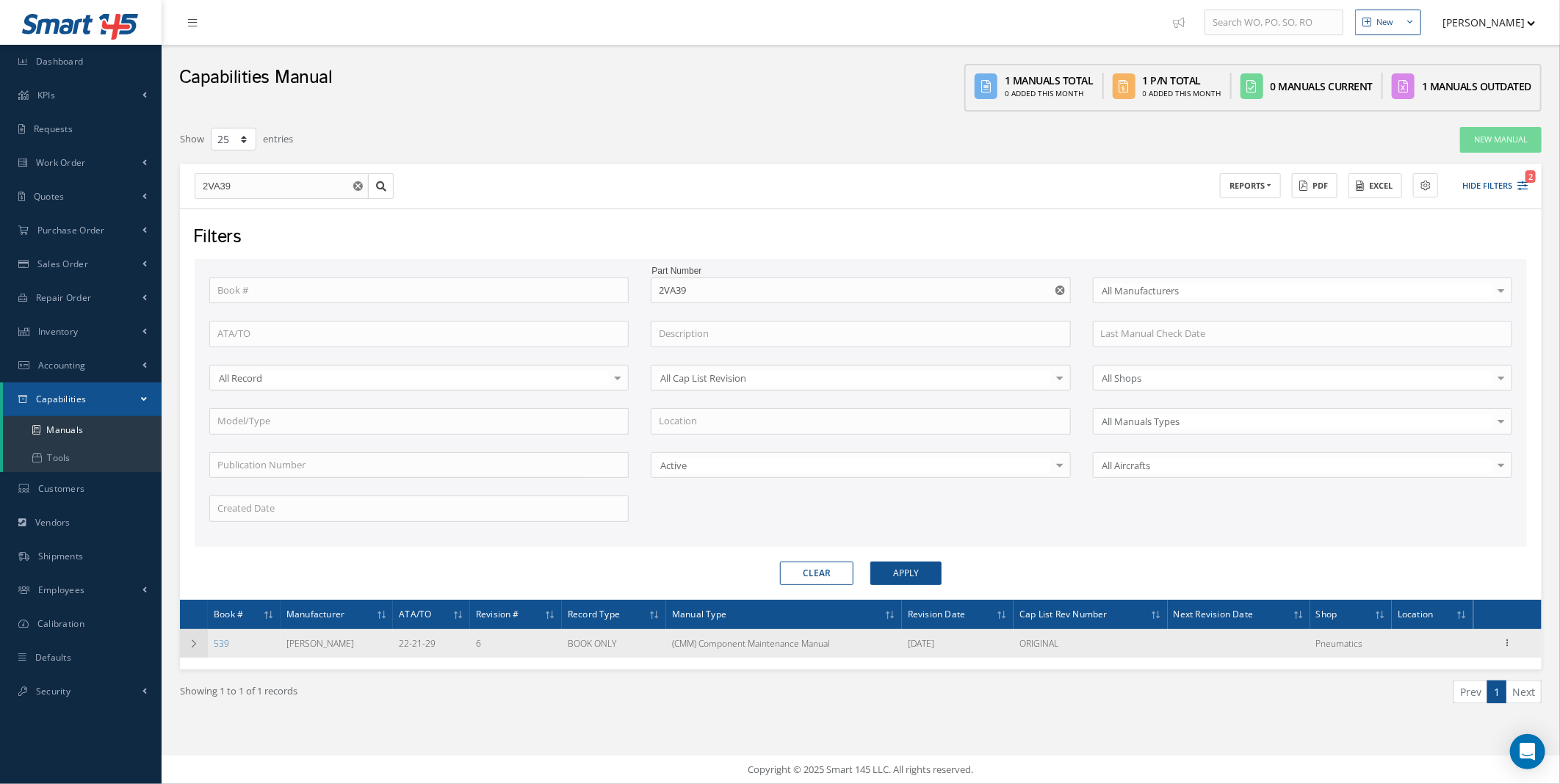
click at [199, 642] on td at bounding box center [193, 644] width 28 height 29
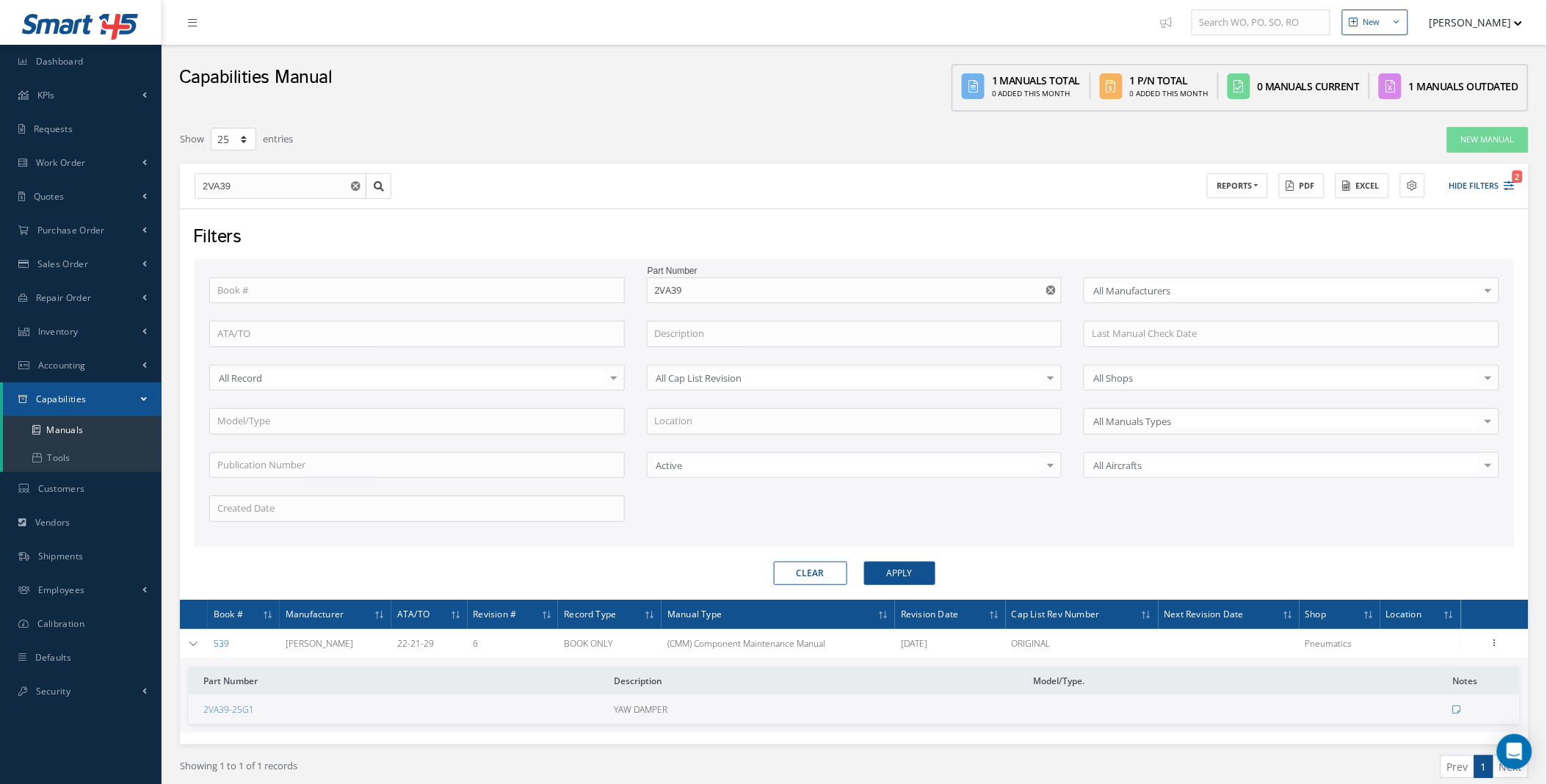
click at [223, 649] on link "539" at bounding box center [221, 643] width 15 height 13
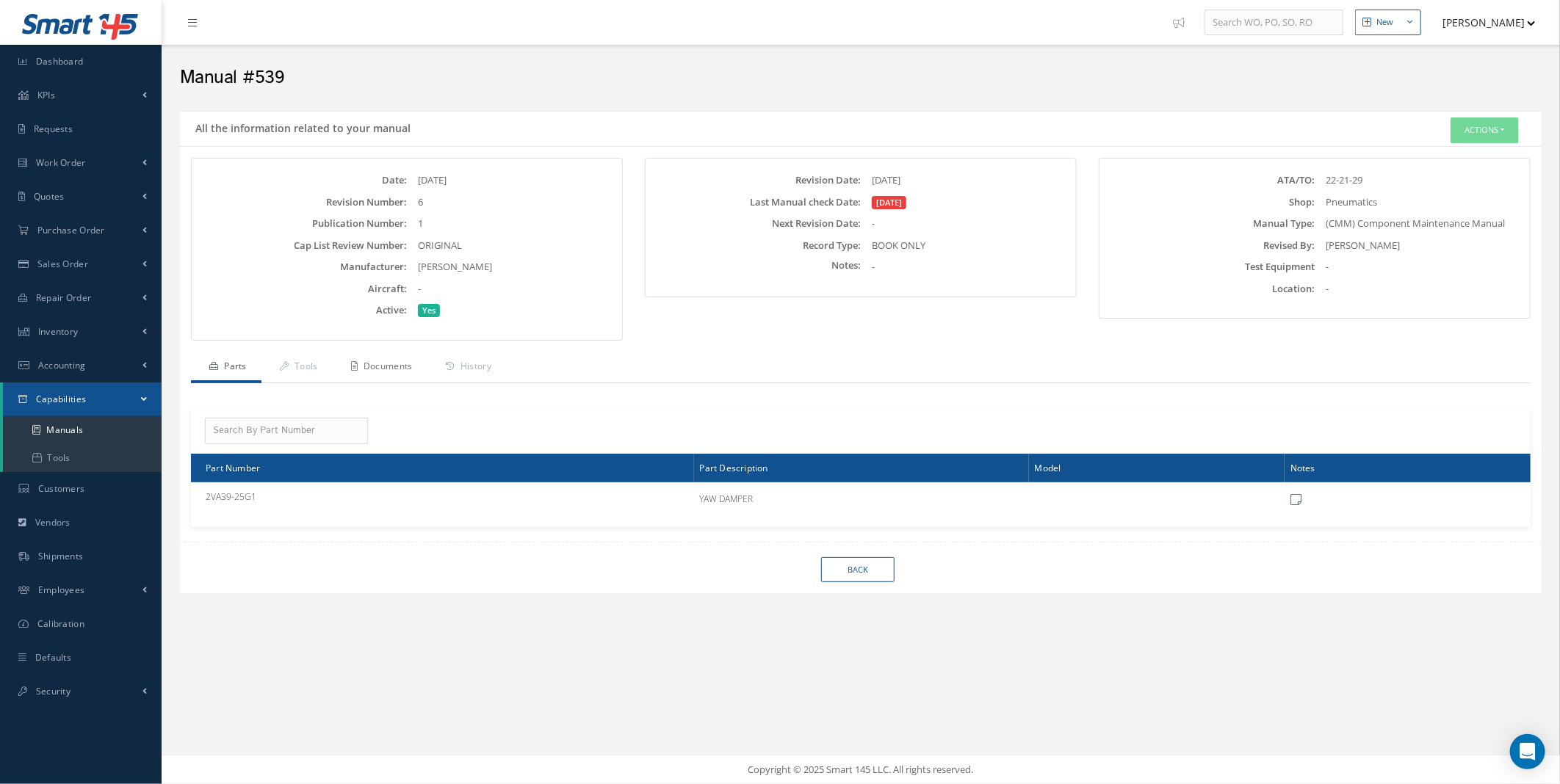
click at [384, 370] on link "Documents" at bounding box center [381, 368] width 95 height 31
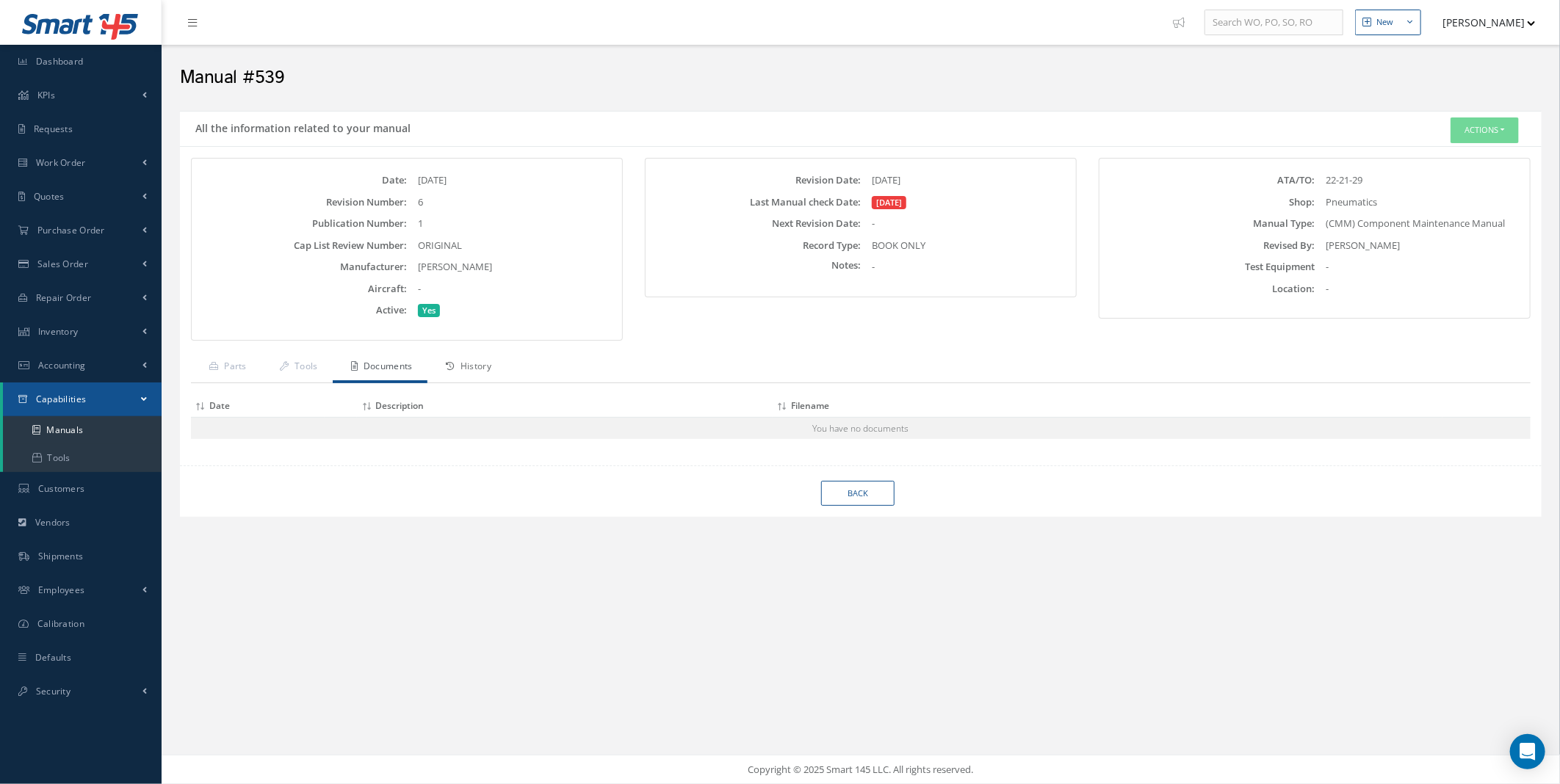
click at [468, 370] on link "History" at bounding box center [467, 368] width 78 height 31
click at [306, 369] on link "Tools" at bounding box center [298, 368] width 71 height 31
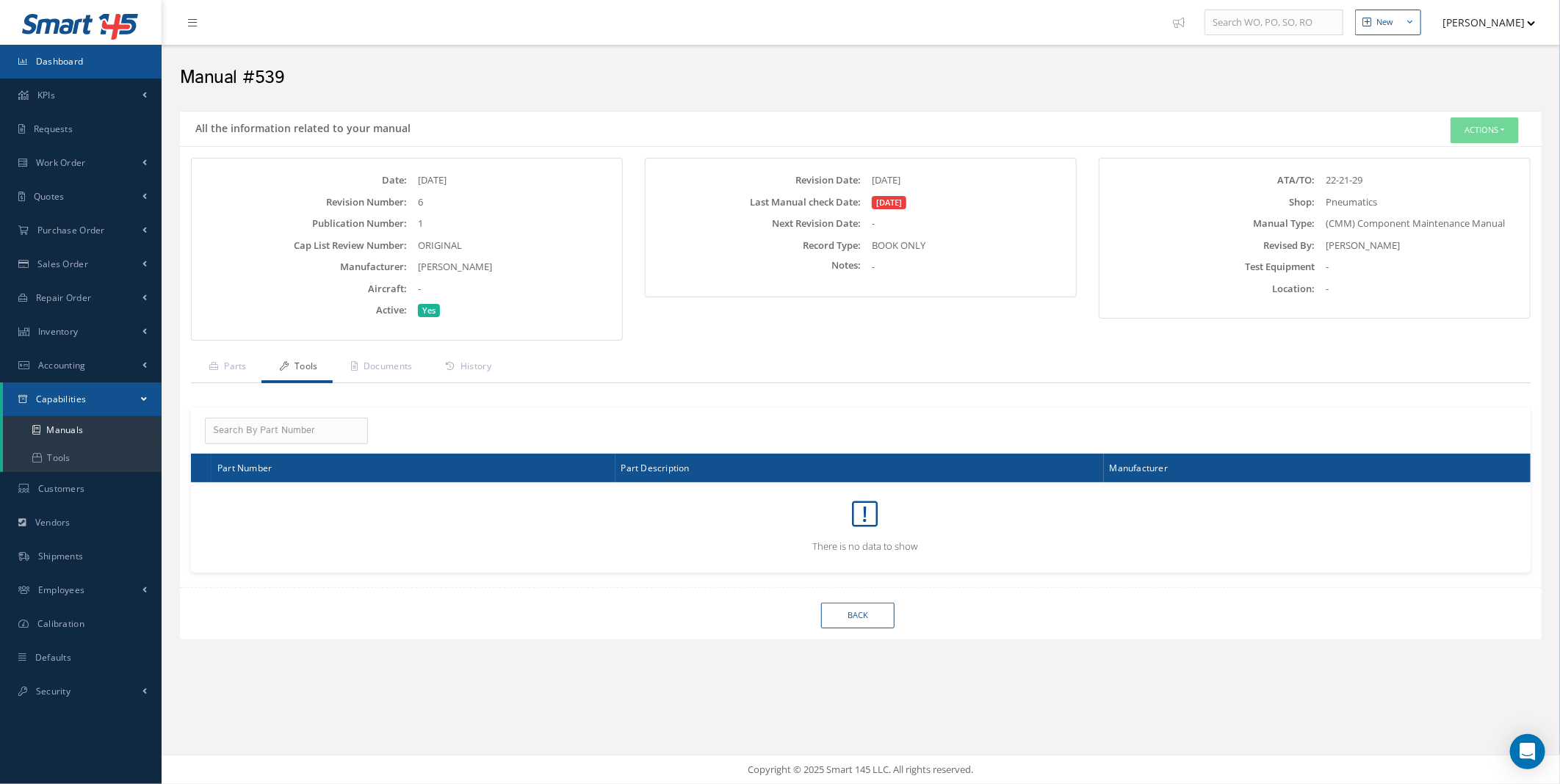
click at [67, 69] on link "Dashboard" at bounding box center [80, 61] width 161 height 34
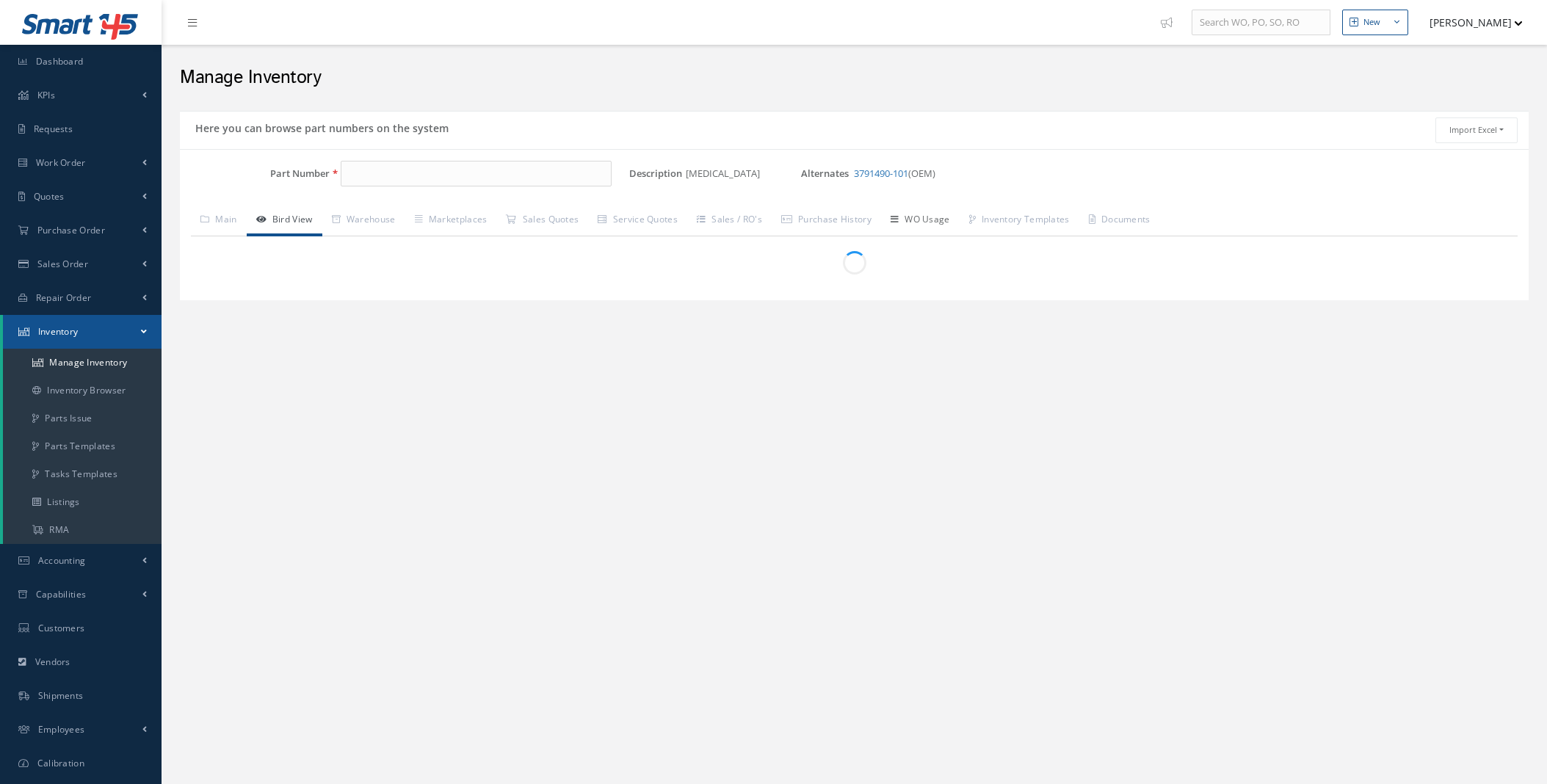
type input "3791490-102"
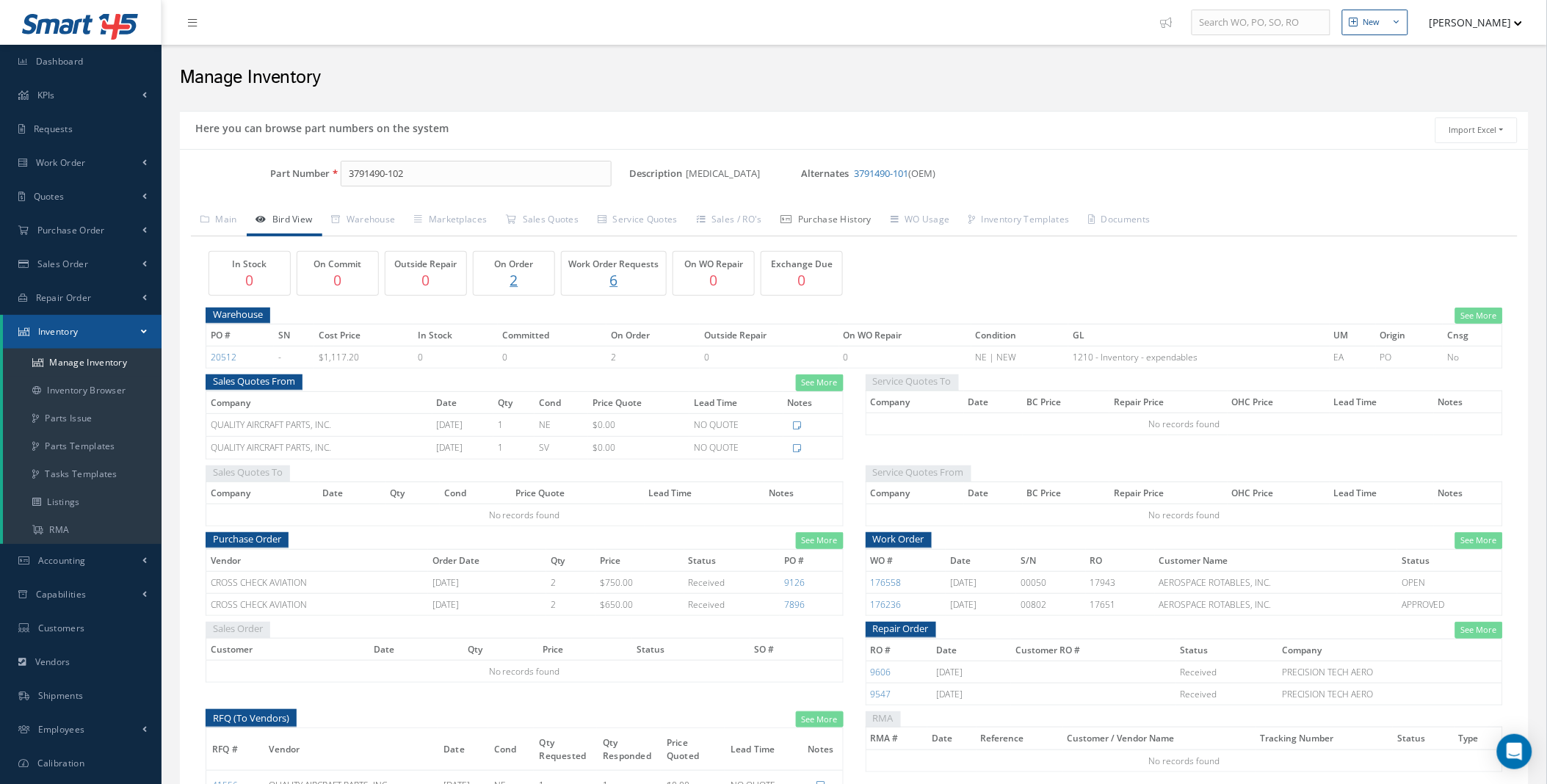
click at [835, 228] on link "Purchase History" at bounding box center [826, 221] width 109 height 31
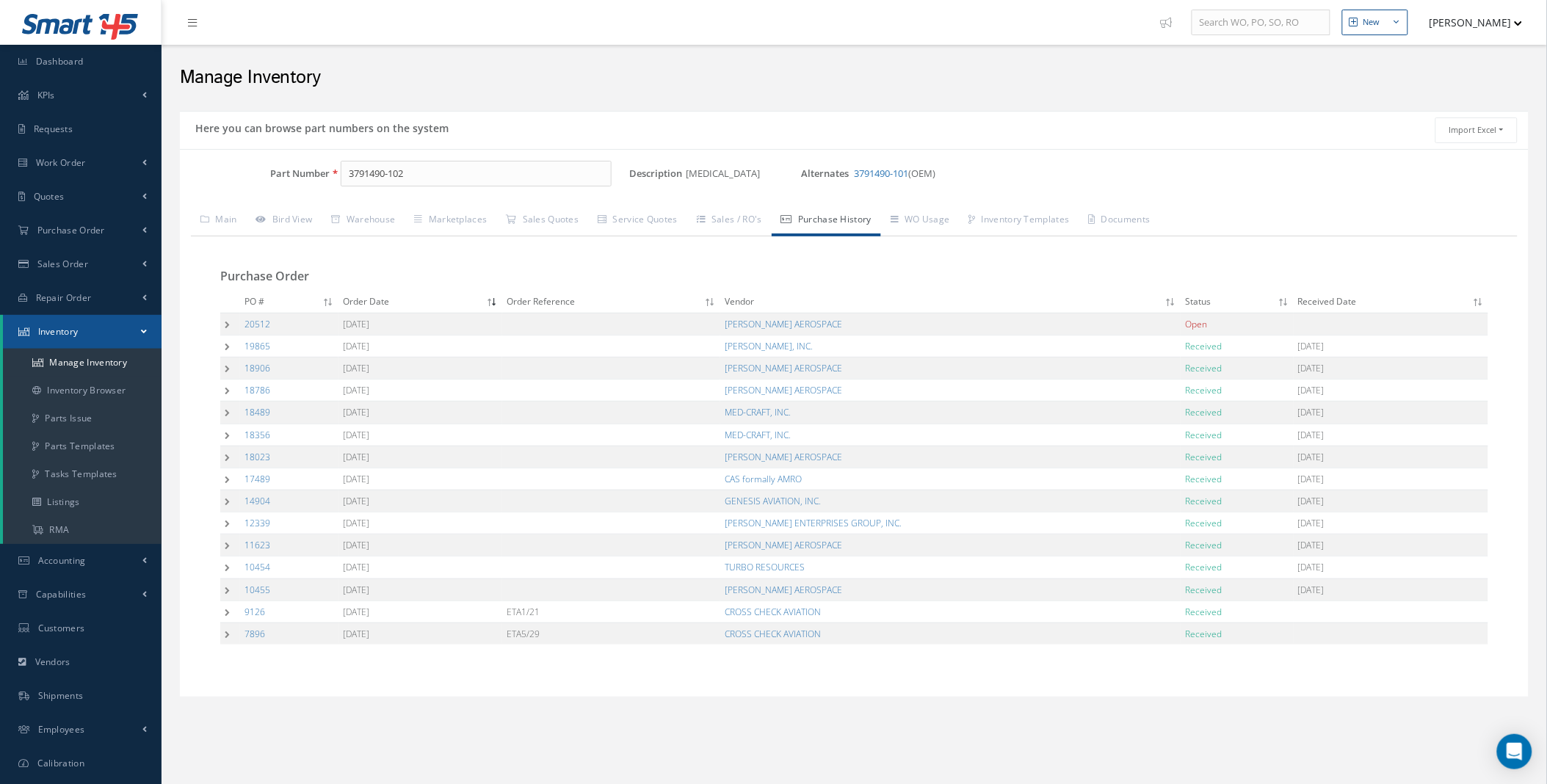
click at [226, 323] on td at bounding box center [230, 323] width 20 height 22
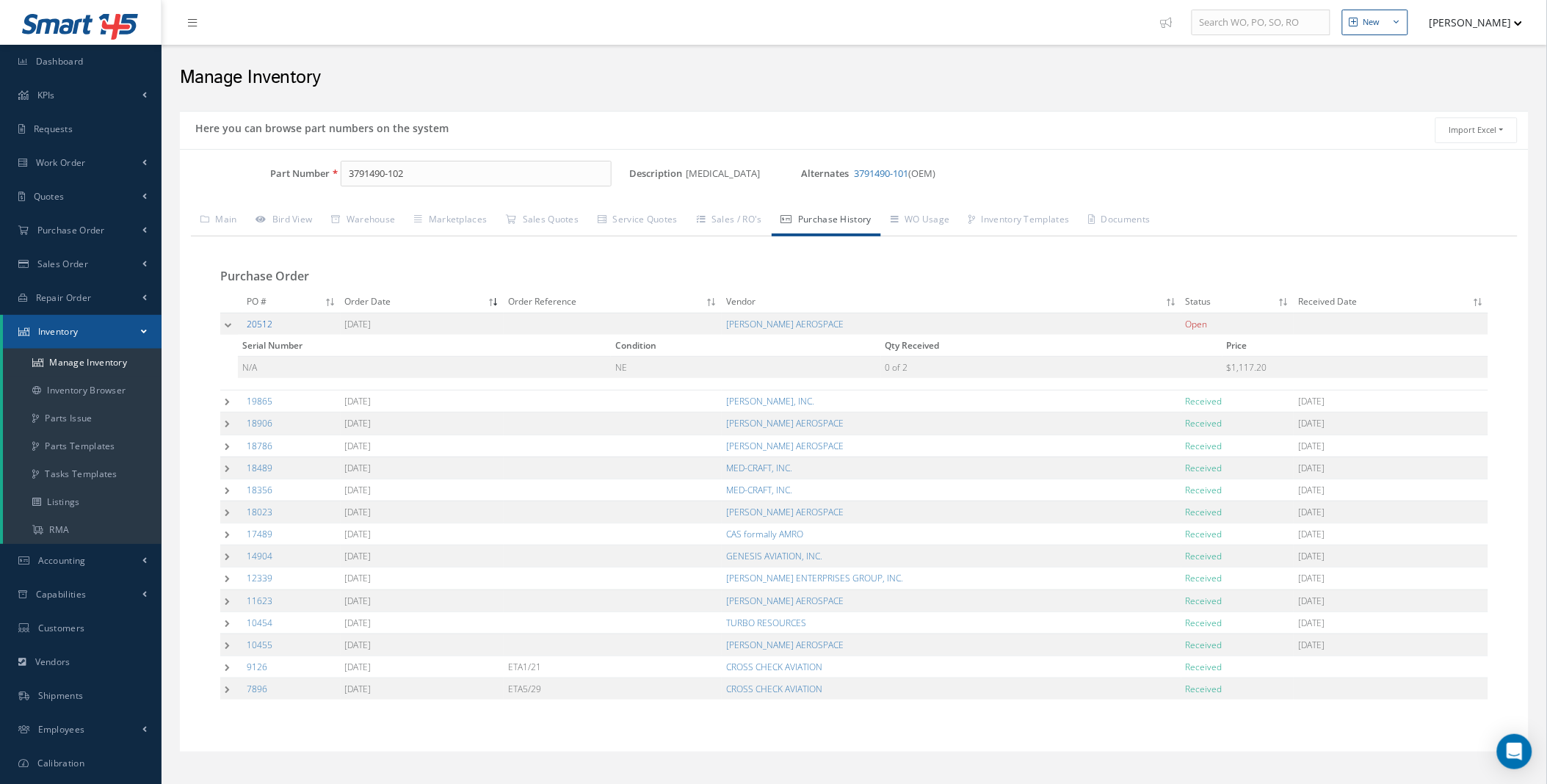
click at [265, 326] on link "20512" at bounding box center [260, 323] width 26 height 13
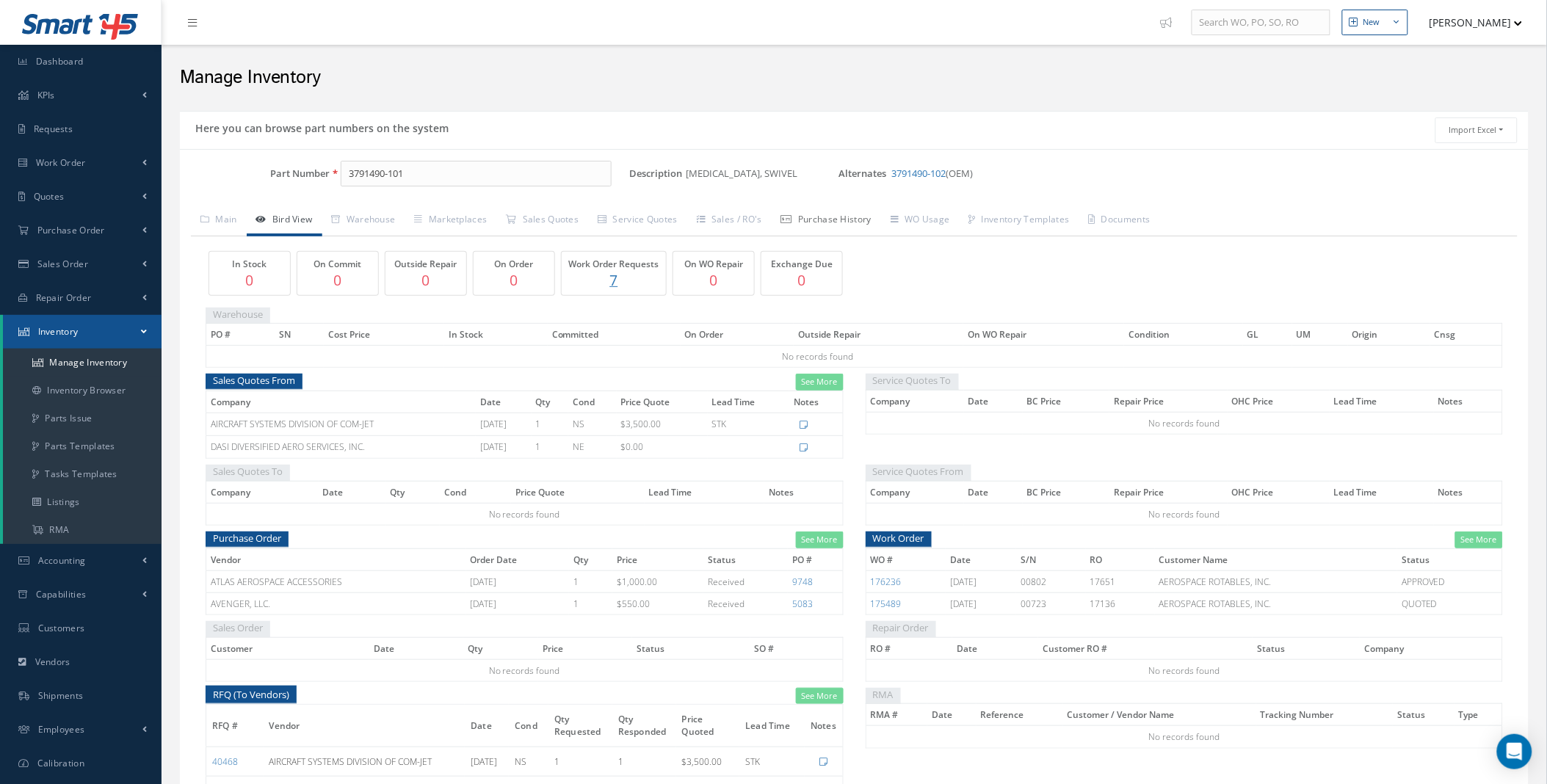
click at [805, 221] on link "Purchase History" at bounding box center [826, 221] width 109 height 31
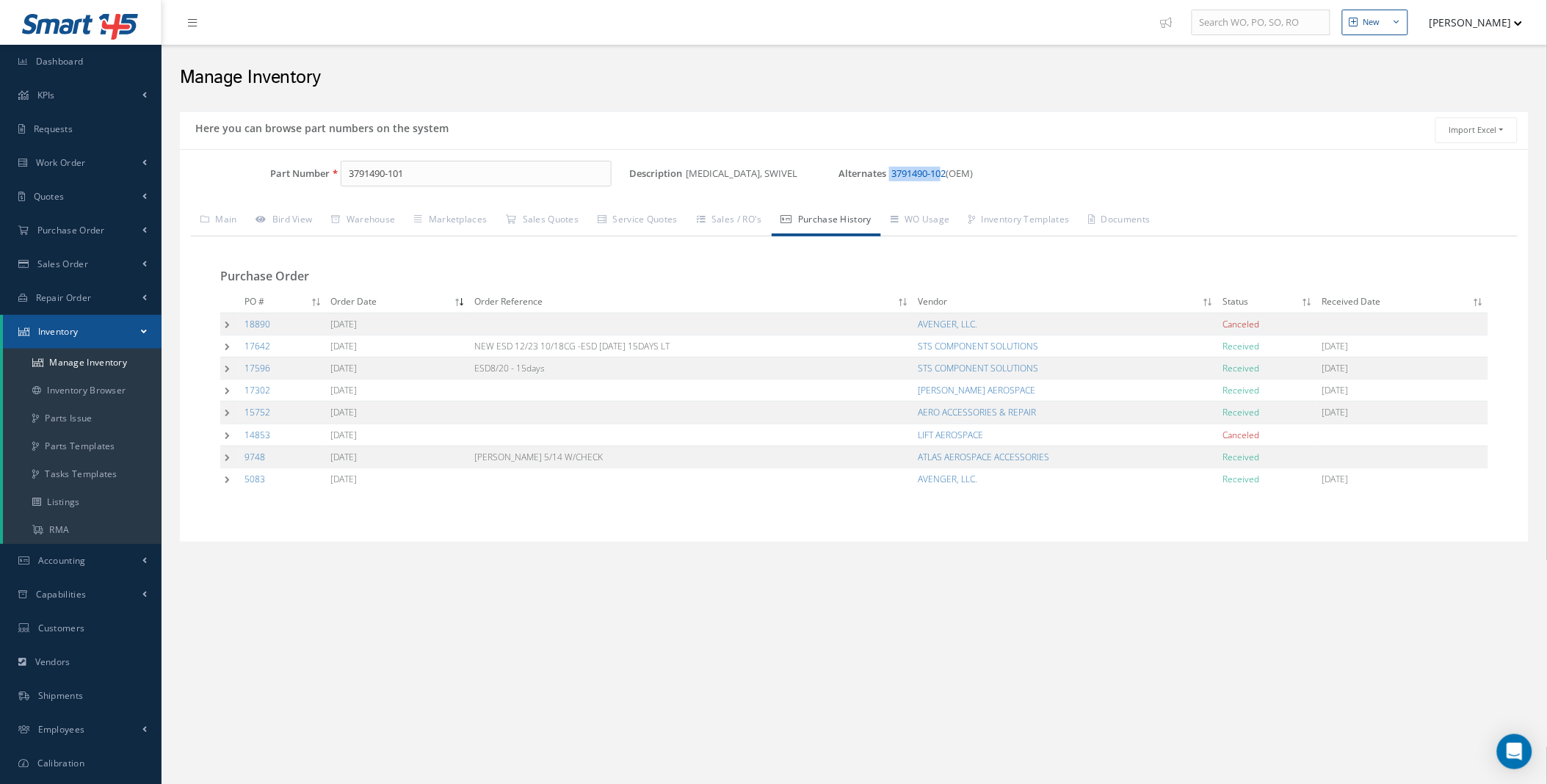
drag, startPoint x: 858, startPoint y: 175, endPoint x: 914, endPoint y: 178, distance: 56.1
click at [914, 178] on span "Alternates 3791490-102 (OEM)" at bounding box center [908, 174] width 140 height 26
drag, startPoint x: 914, startPoint y: 178, endPoint x: 955, endPoint y: 197, distance: 45.2
click at [978, 200] on div "Part Number 3791490-101 Description RETAINER, SWIVEL Alternates 3791490-102 (OE…" at bounding box center [854, 346] width 1349 height 370
drag, startPoint x: 921, startPoint y: 177, endPoint x: 863, endPoint y: 184, distance: 58.4
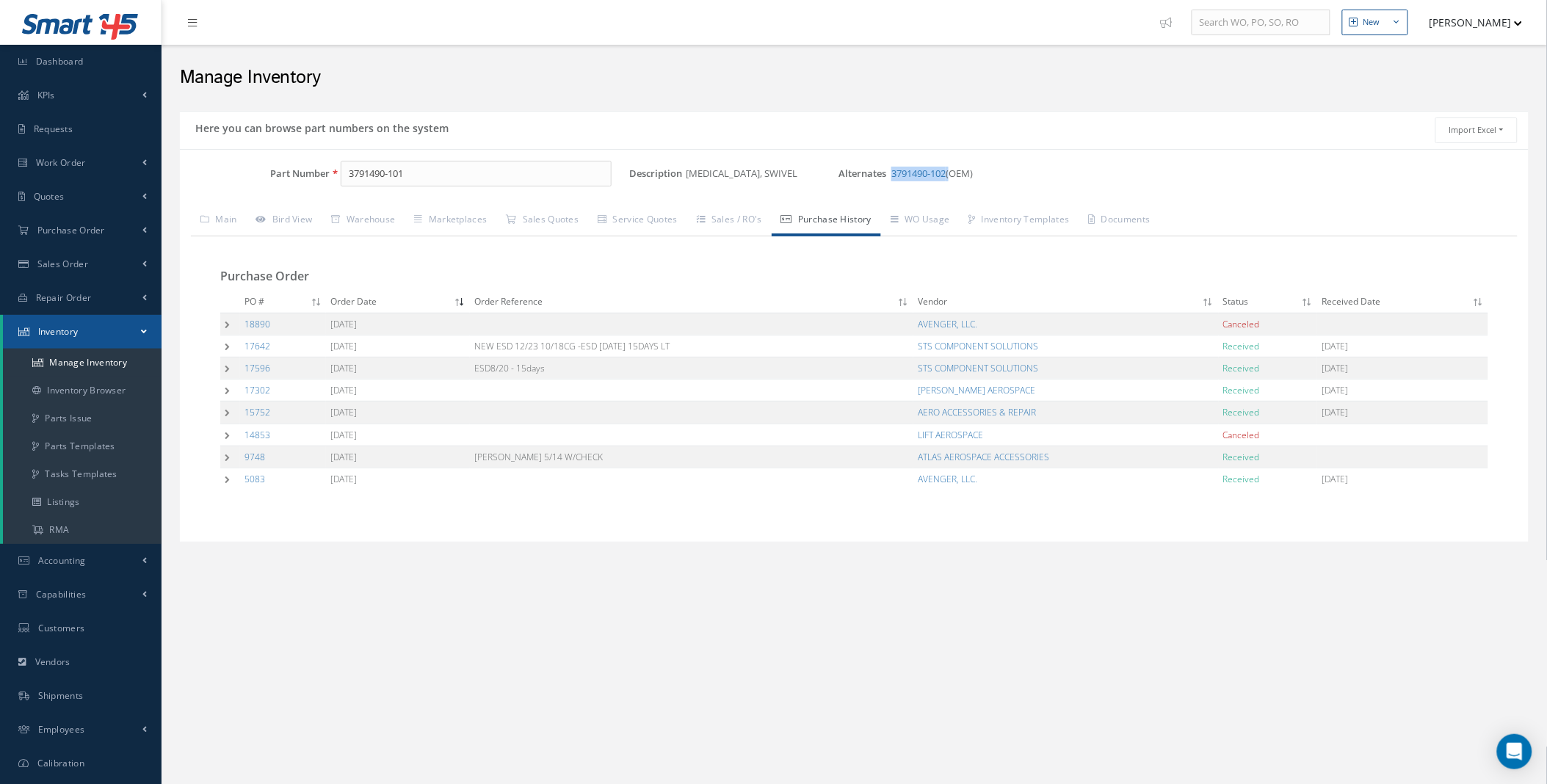
click at [863, 184] on span "Alternates 3791490-102 (OEM)" at bounding box center [908, 174] width 140 height 26
copy span "3791490-102"
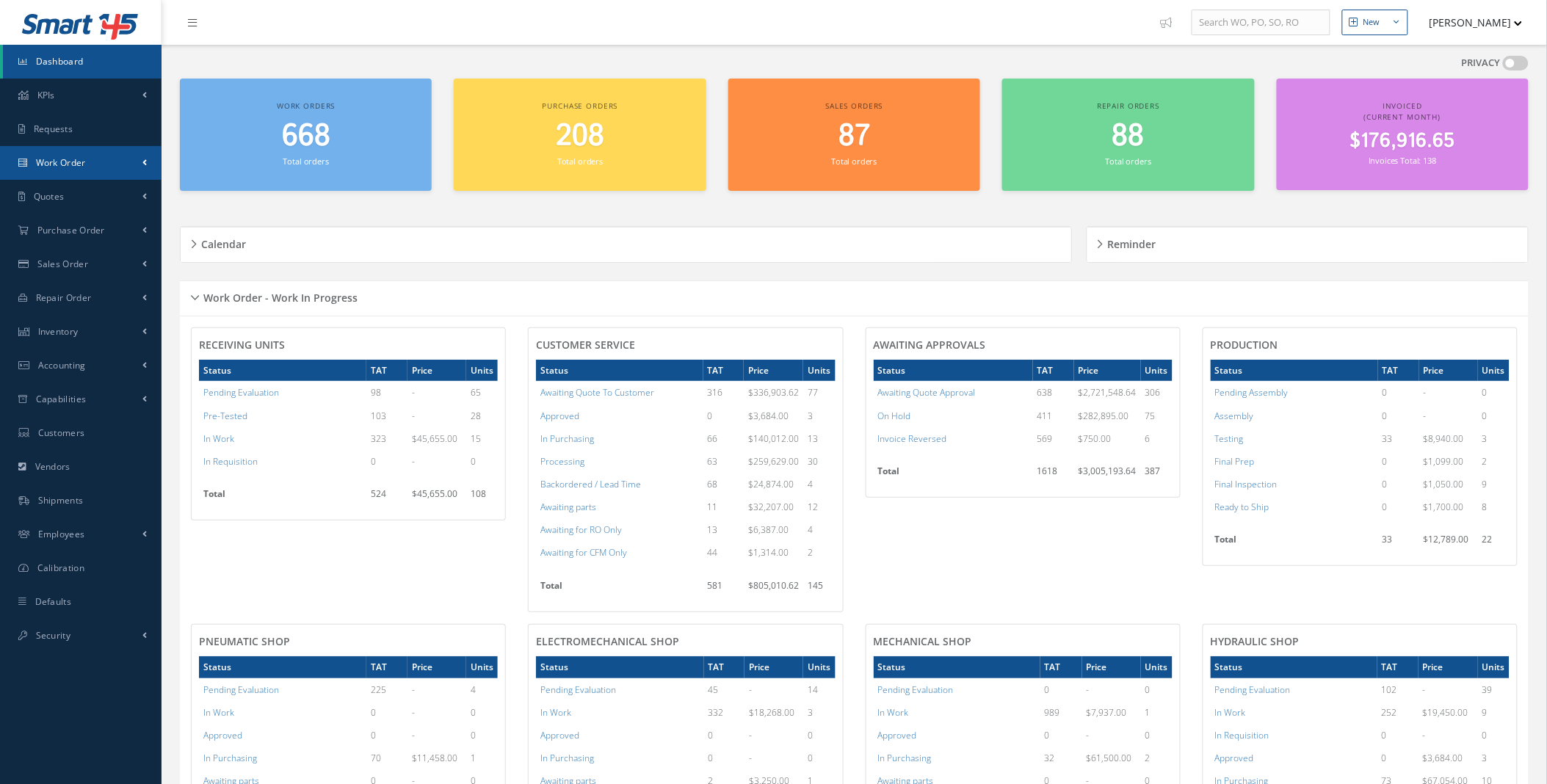
click at [70, 160] on span "Work Order" at bounding box center [61, 162] width 50 height 13
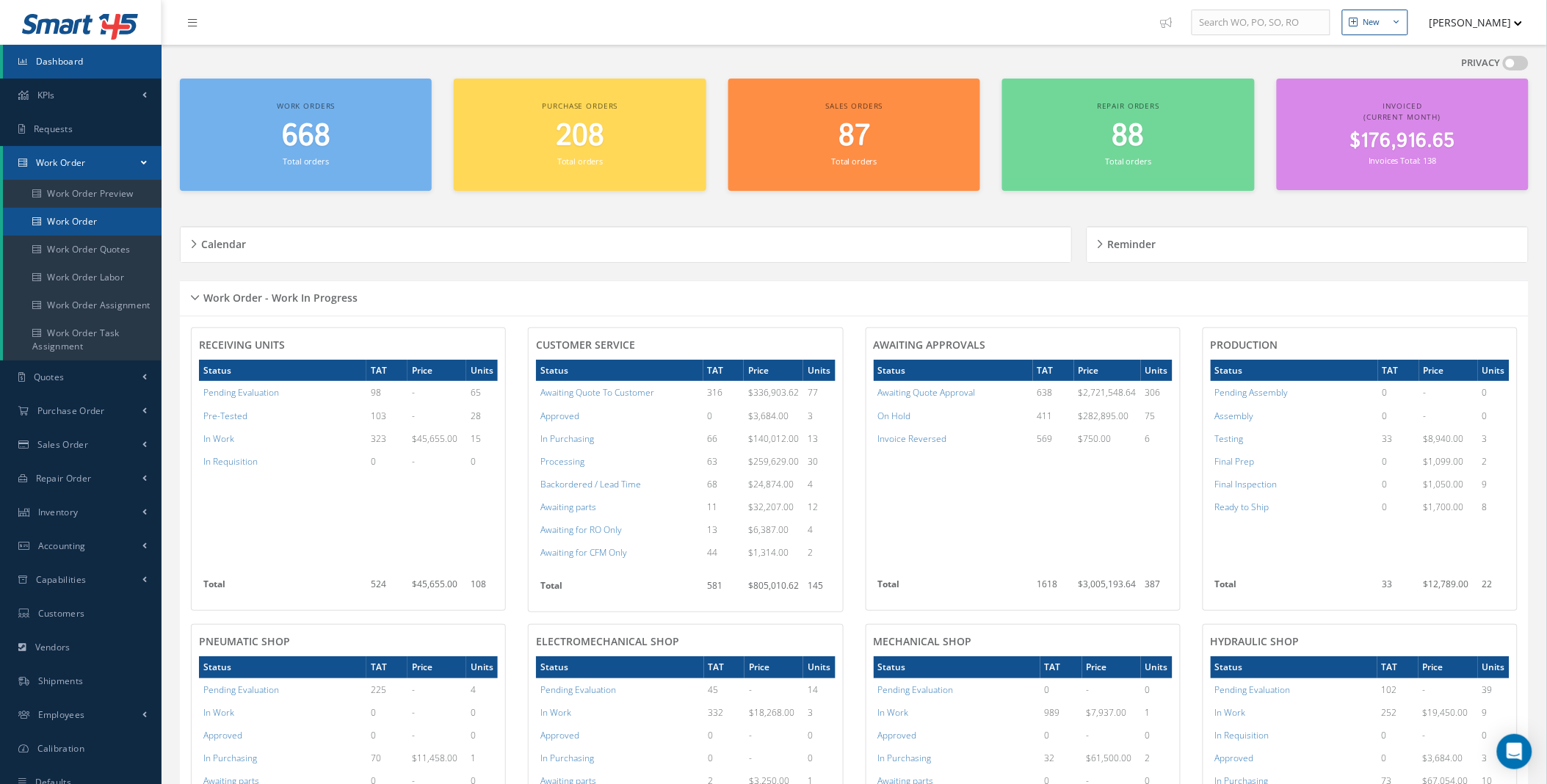
click at [84, 225] on link "Work Order" at bounding box center [82, 221] width 158 height 28
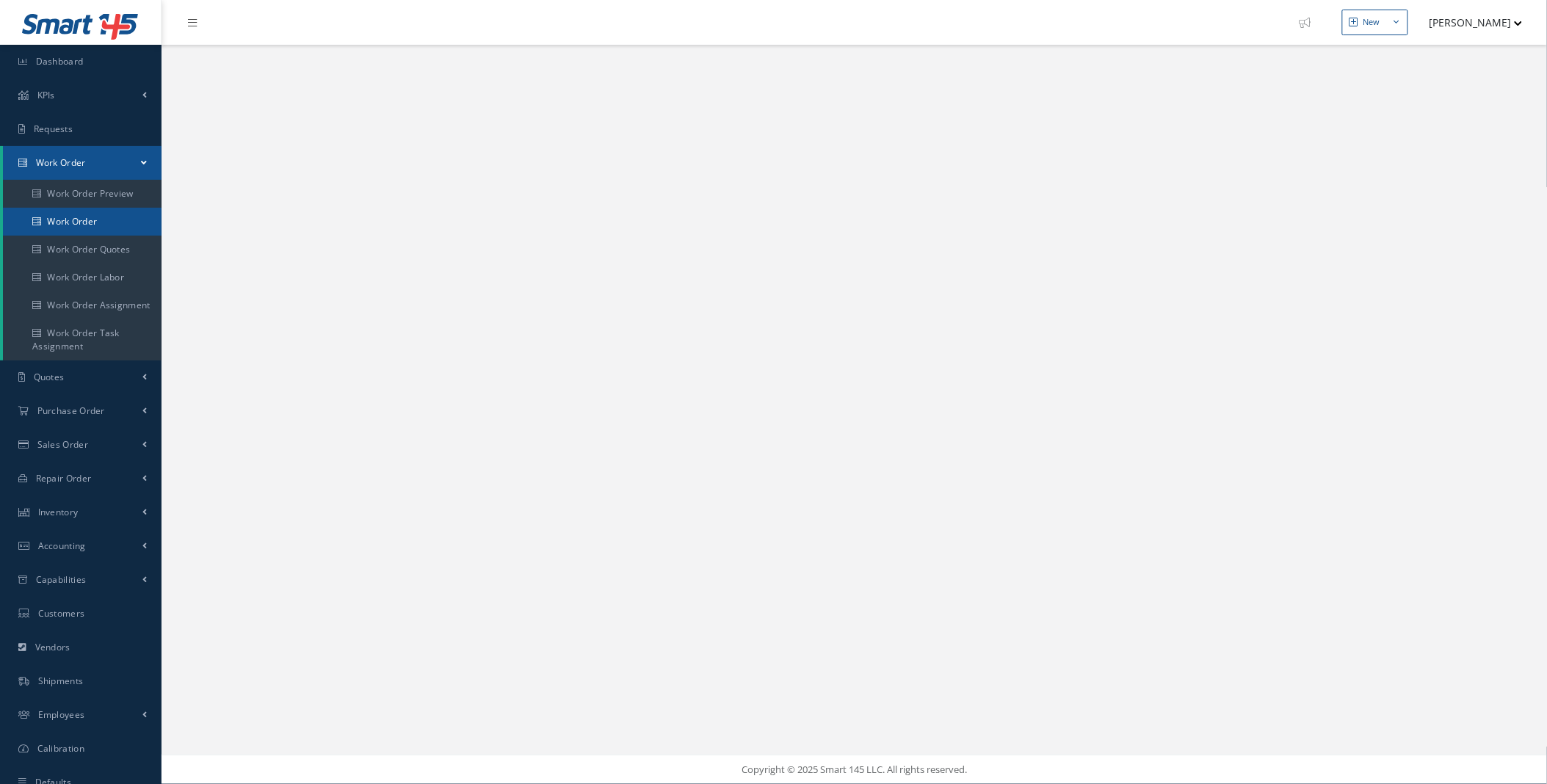
select select "25"
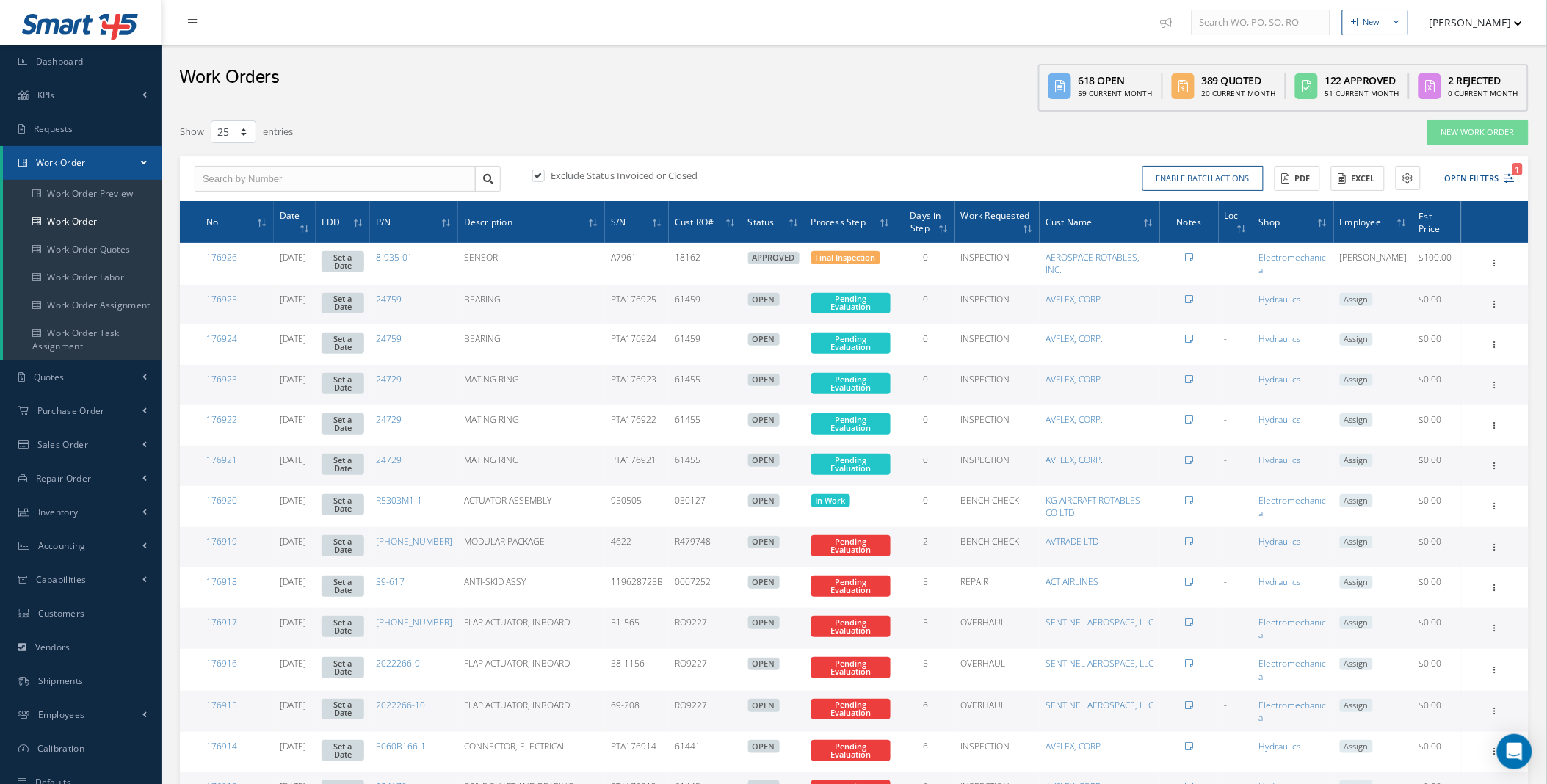
type input "All Work Request"
type input "All Work Performed"
type input "All Status"
type input "WO Part Status"
click at [1480, 181] on button "Open Filters 1" at bounding box center [1474, 179] width 83 height 24
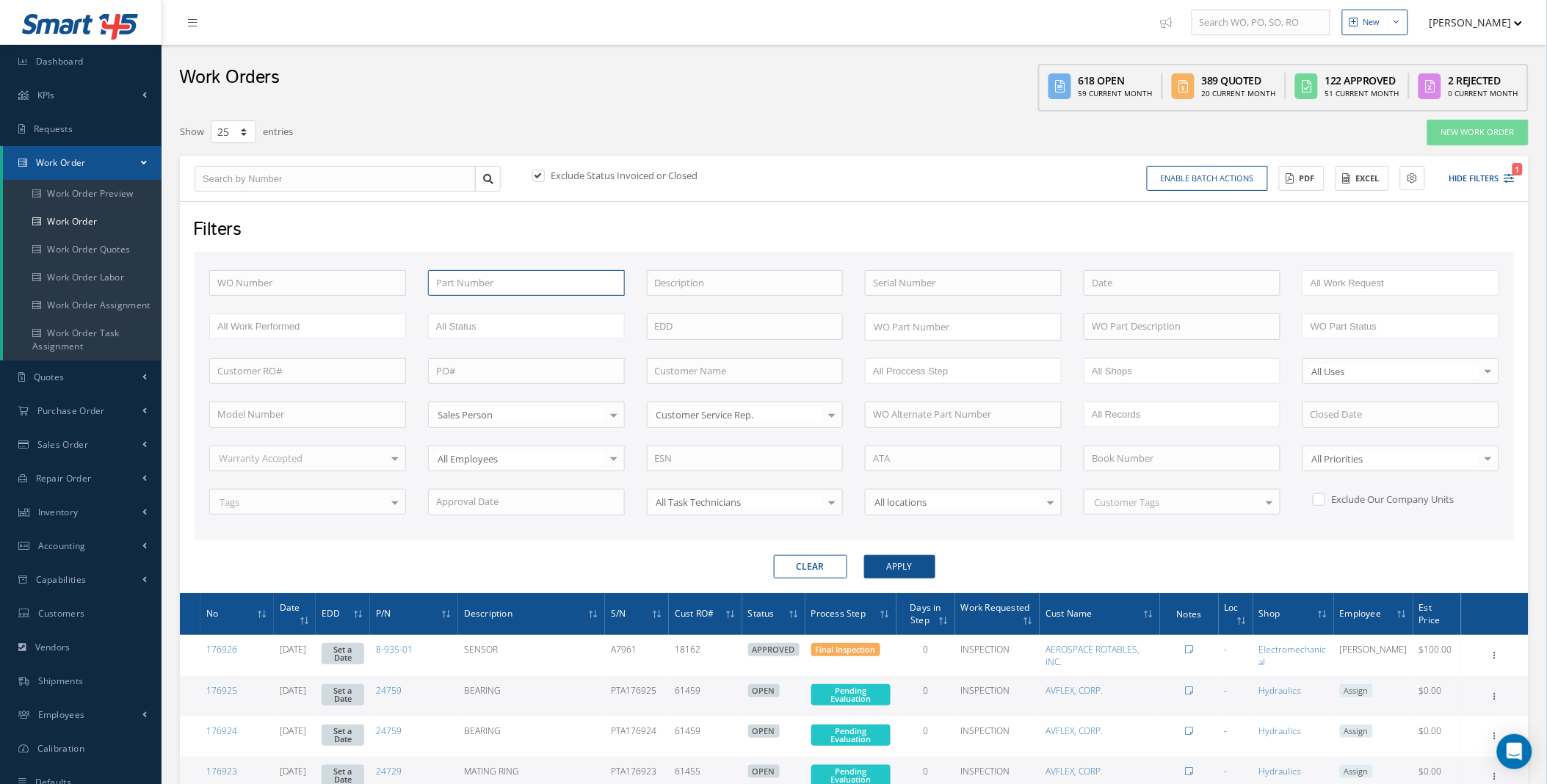
click at [490, 280] on input "text" at bounding box center [526, 283] width 197 height 26
type input "3910036"
click at [864, 555] on button "Apply" at bounding box center [900, 567] width 71 height 23
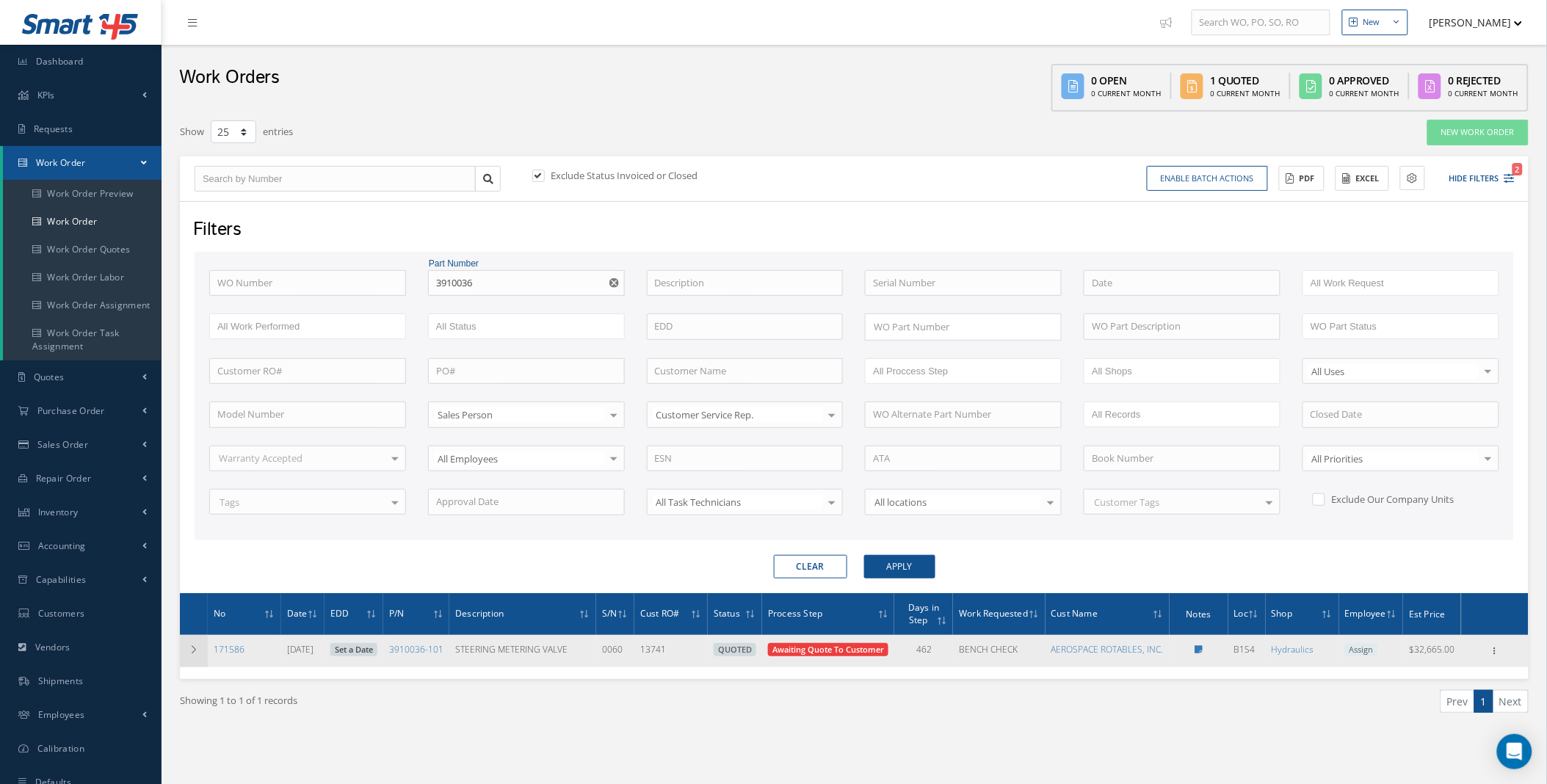
click at [182, 649] on td at bounding box center [193, 651] width 28 height 32
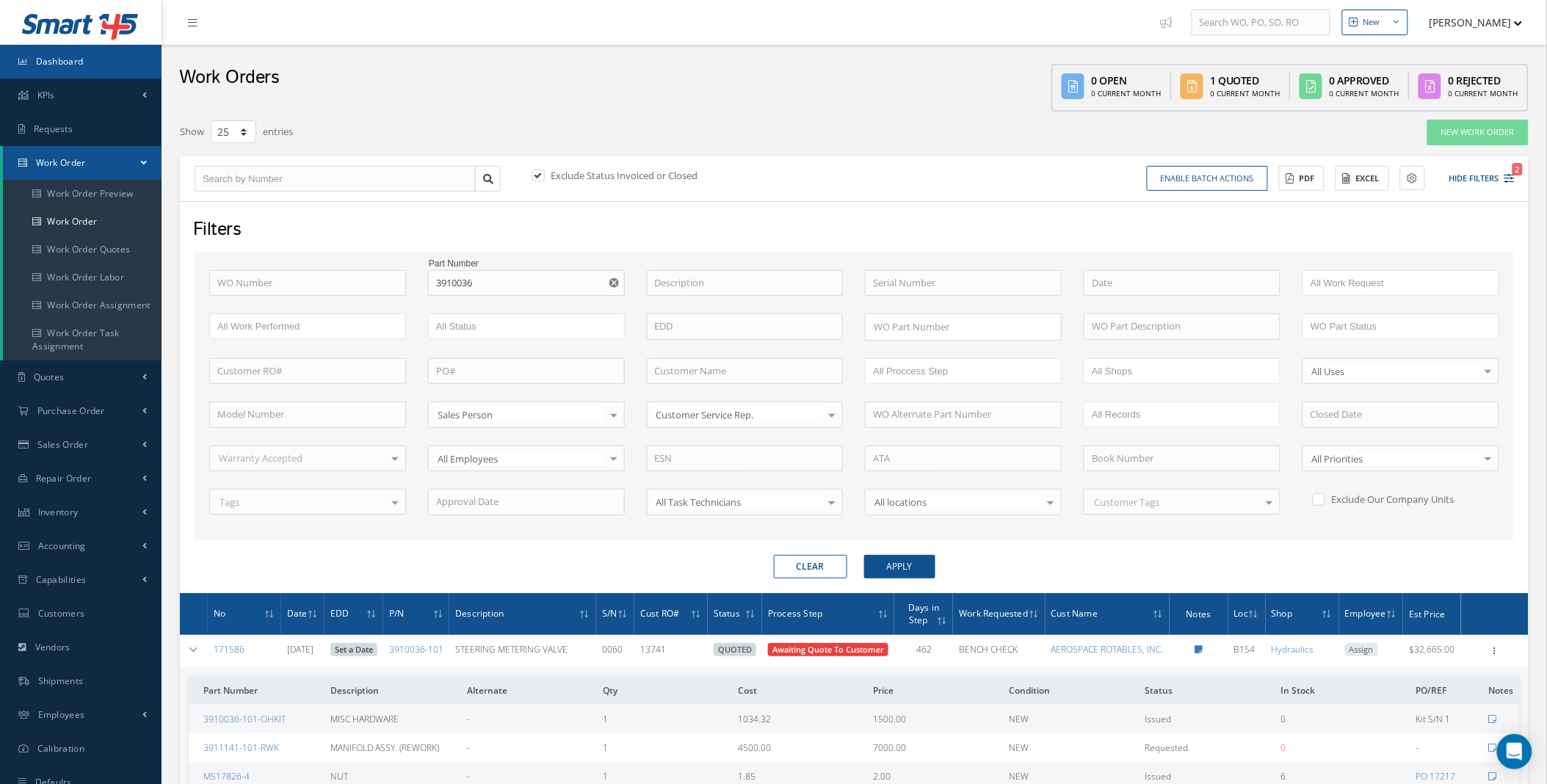
click at [44, 57] on span "Dashboard" at bounding box center [59, 61] width 47 height 13
